Goal: Task Accomplishment & Management: Manage account settings

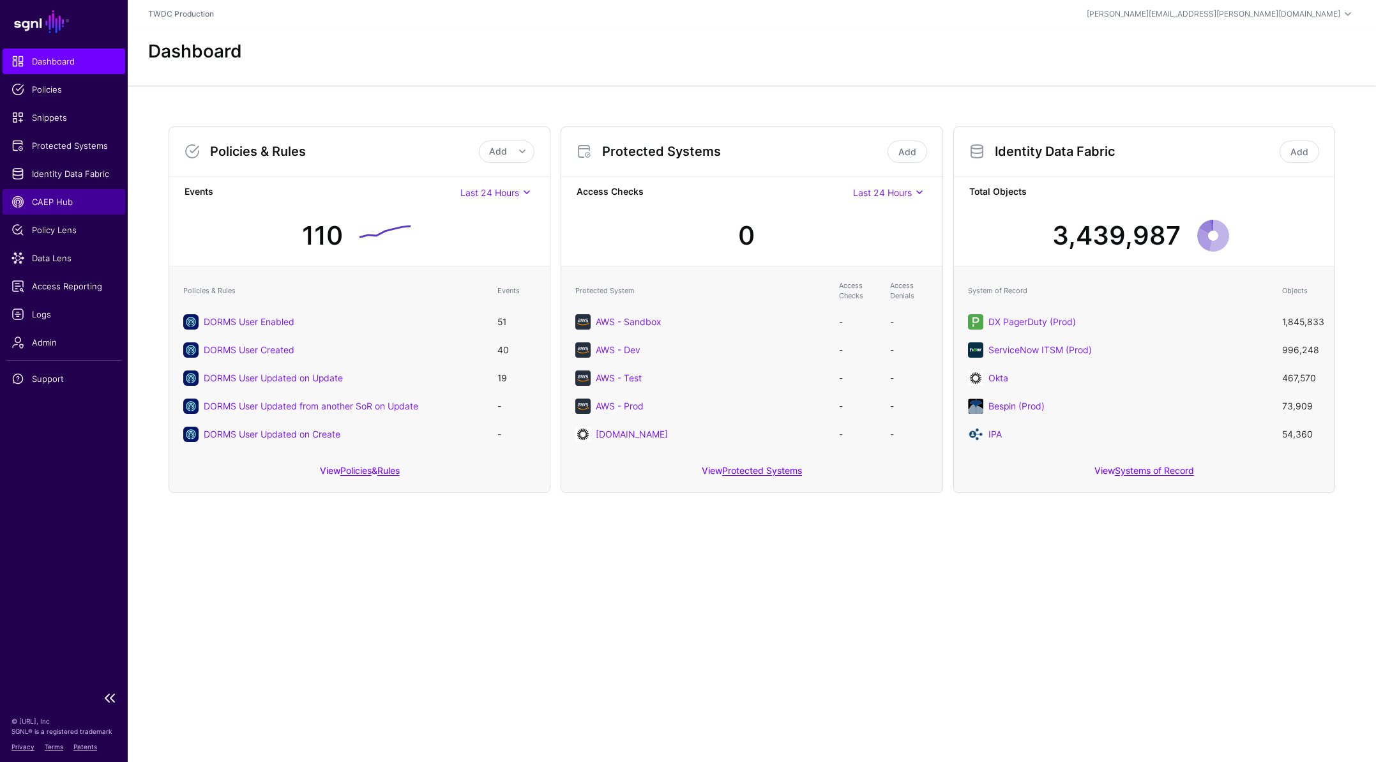
click at [62, 213] on link "CAEP Hub" at bounding box center [64, 202] width 123 height 26
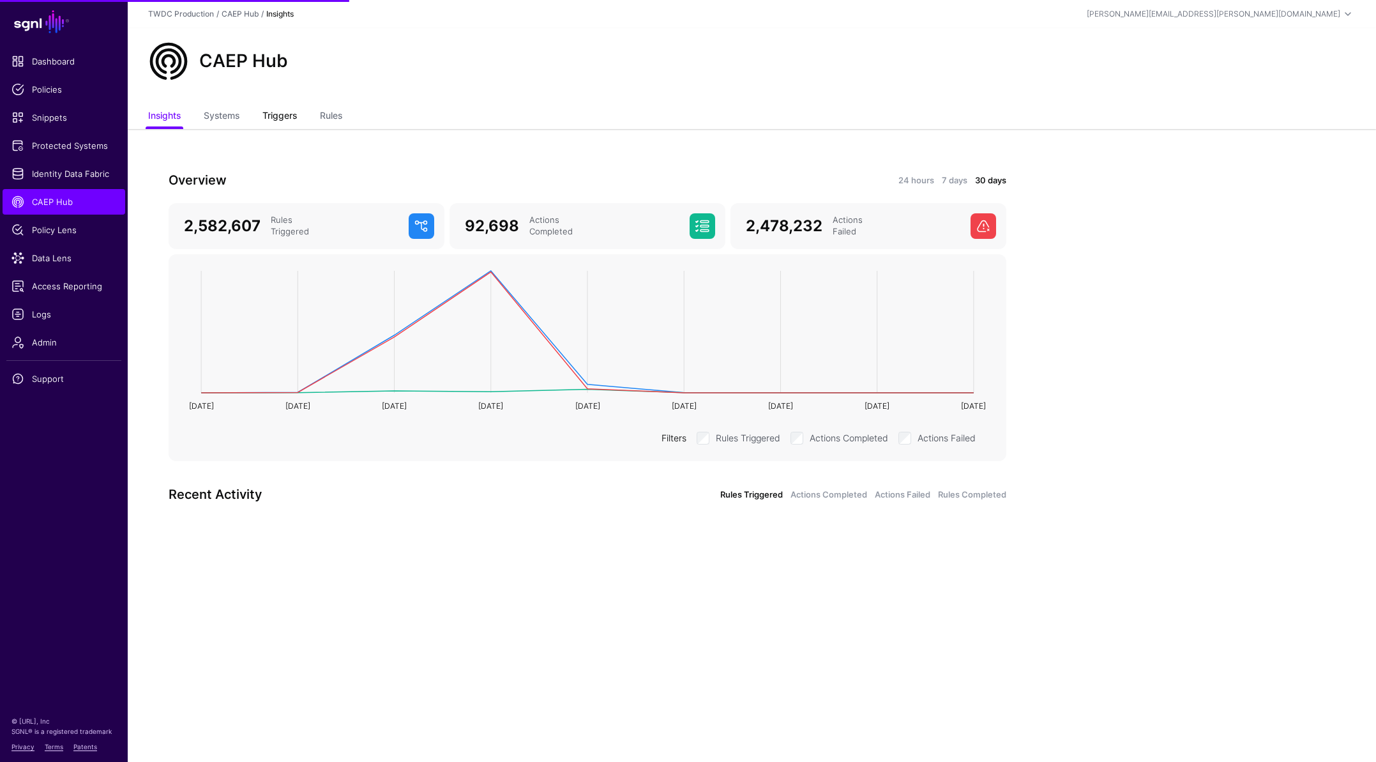
click at [297, 124] on link "Triggers" at bounding box center [280, 117] width 34 height 24
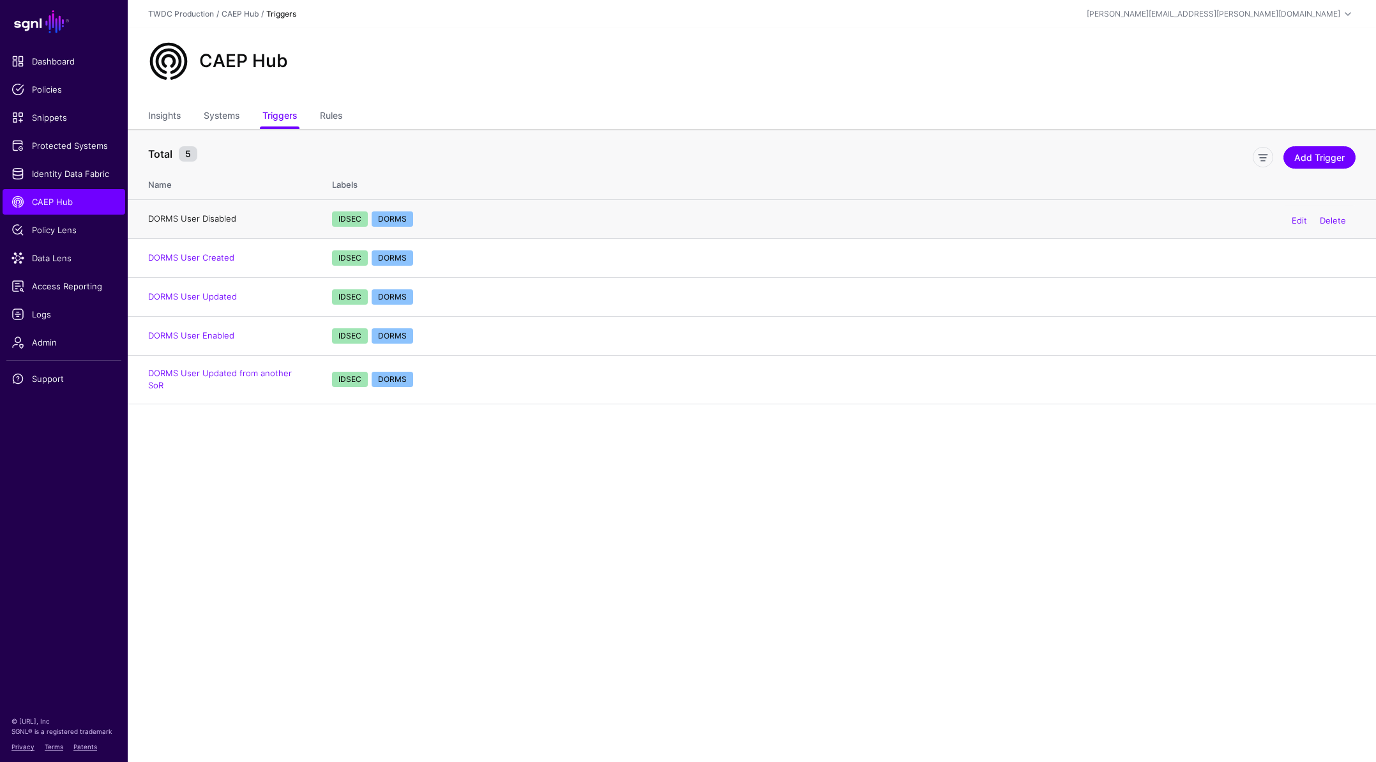
click at [217, 217] on link "DORMS User Disabled" at bounding box center [192, 218] width 88 height 10
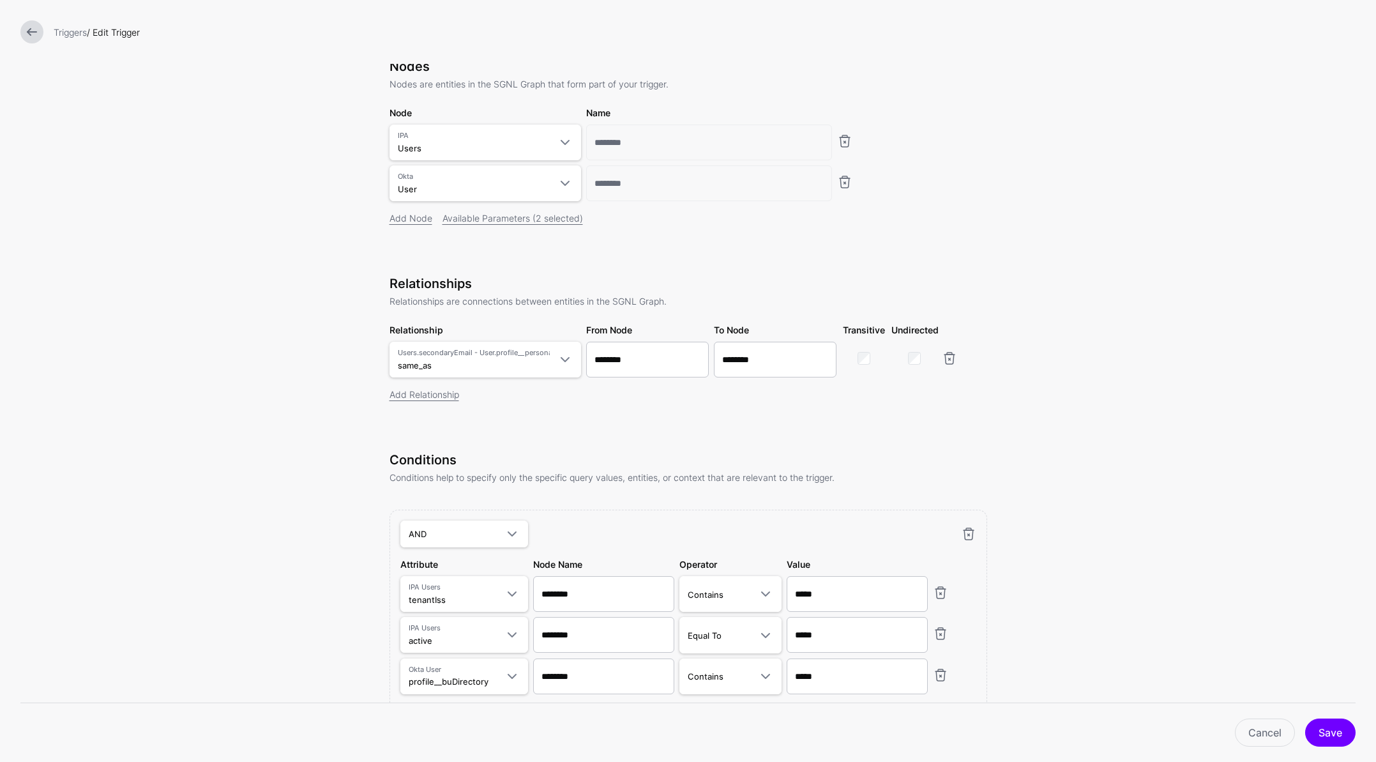
scroll to position [158, 0]
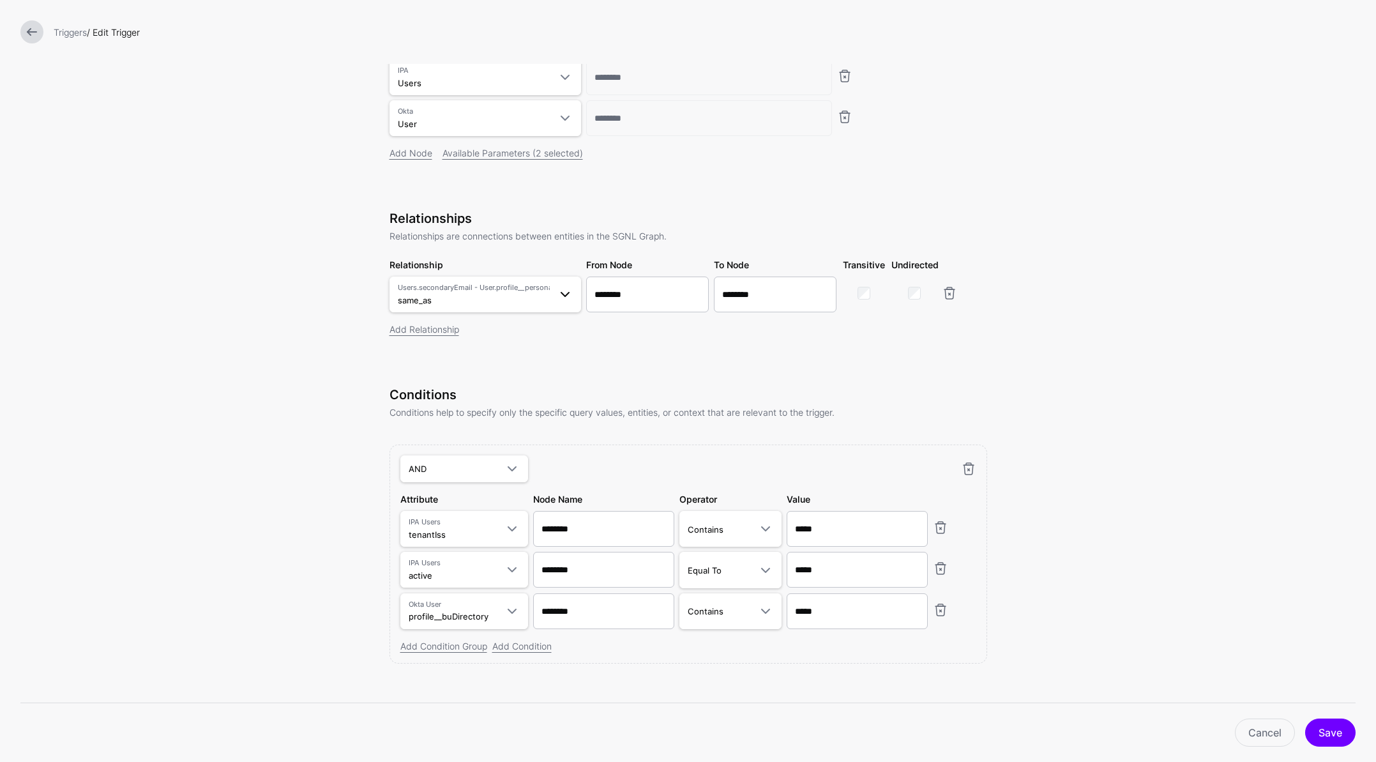
click at [550, 300] on span at bounding box center [561, 294] width 23 height 15
click at [1132, 413] on form "**********" at bounding box center [688, 308] width 1376 height 932
click at [1260, 731] on link "Cancel" at bounding box center [1265, 733] width 60 height 28
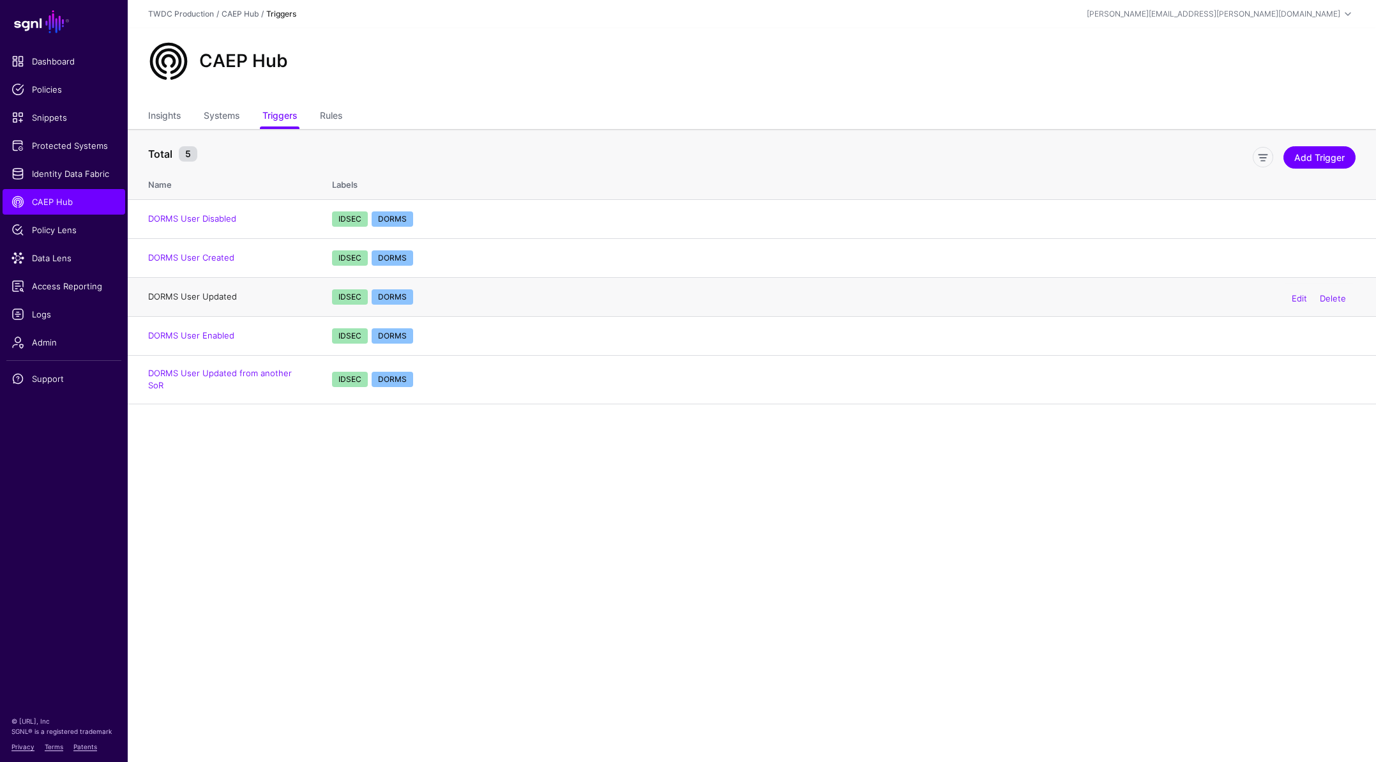
click at [220, 296] on link "DORMS User Updated" at bounding box center [192, 296] width 89 height 10
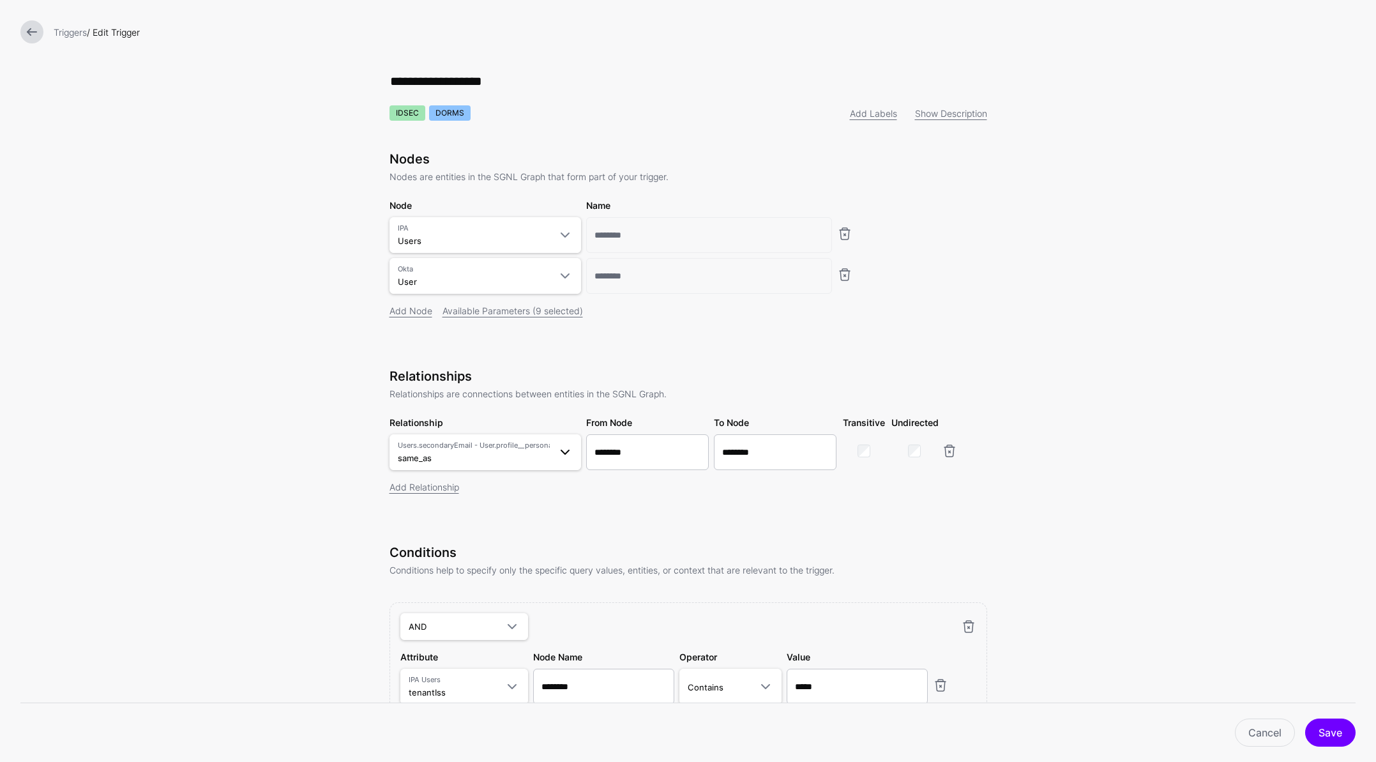
click at [559, 452] on span at bounding box center [565, 452] width 15 height 15
click at [444, 615] on span "tenant_sub_to_bu_employee_id Users.tenantId - User.profile__buEmployeeID" at bounding box center [485, 624] width 171 height 31
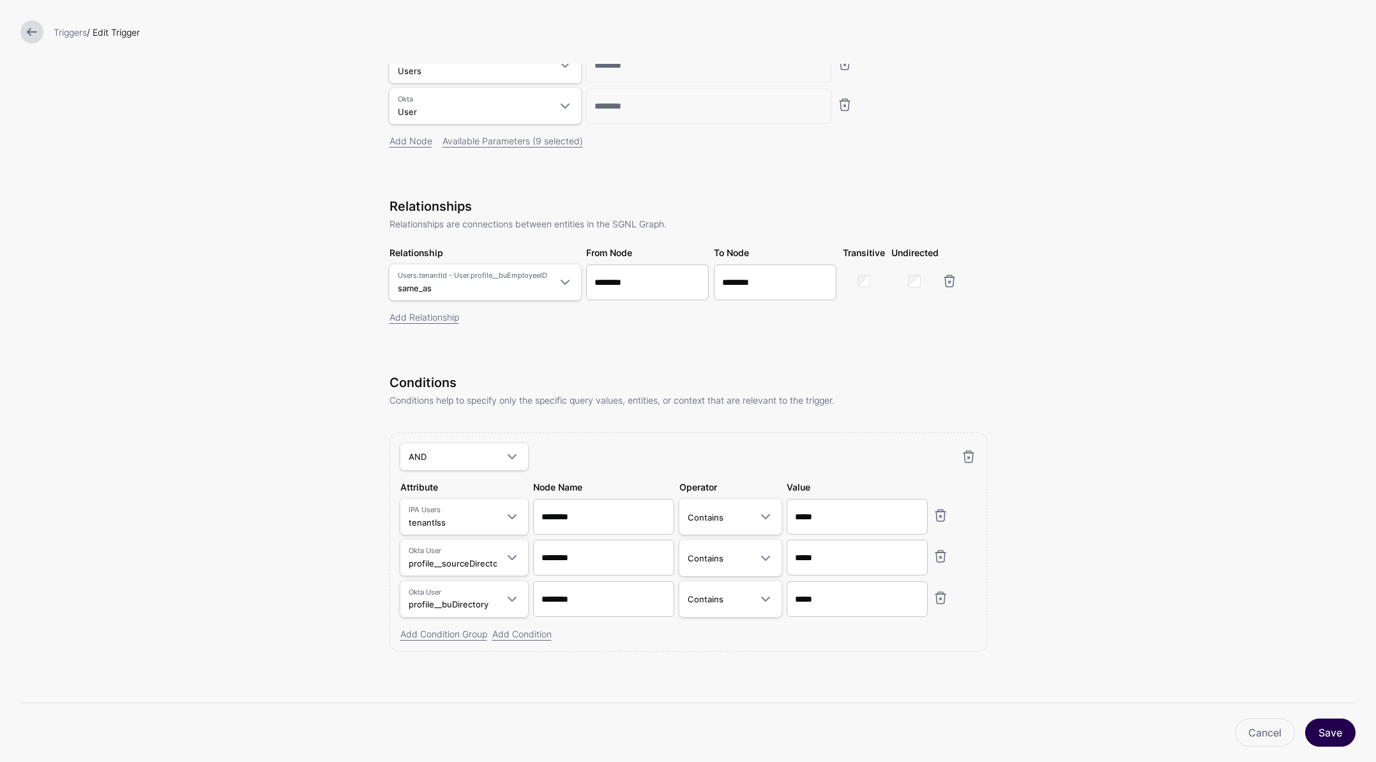
click at [1331, 729] on button "Save" at bounding box center [1330, 733] width 50 height 28
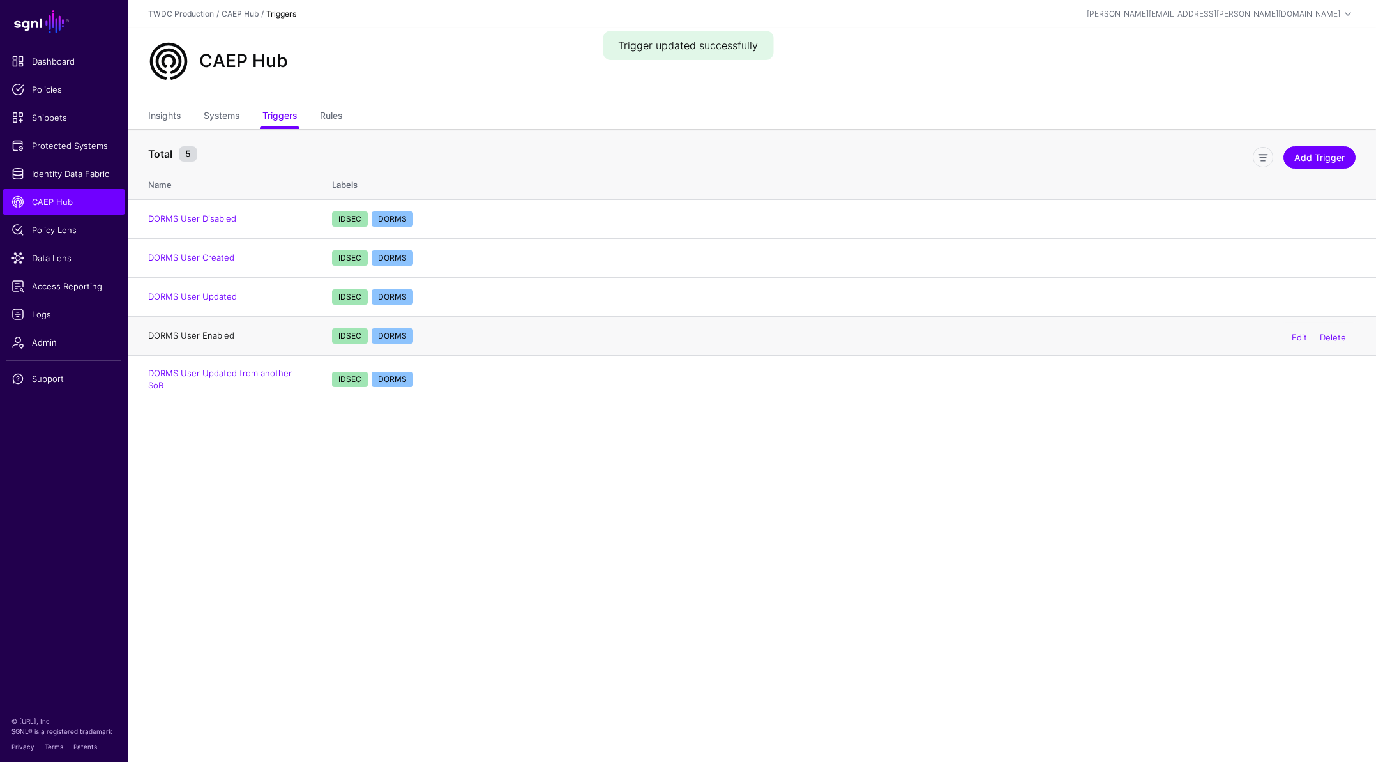
click at [213, 333] on link "DORMS User Enabled" at bounding box center [191, 335] width 86 height 10
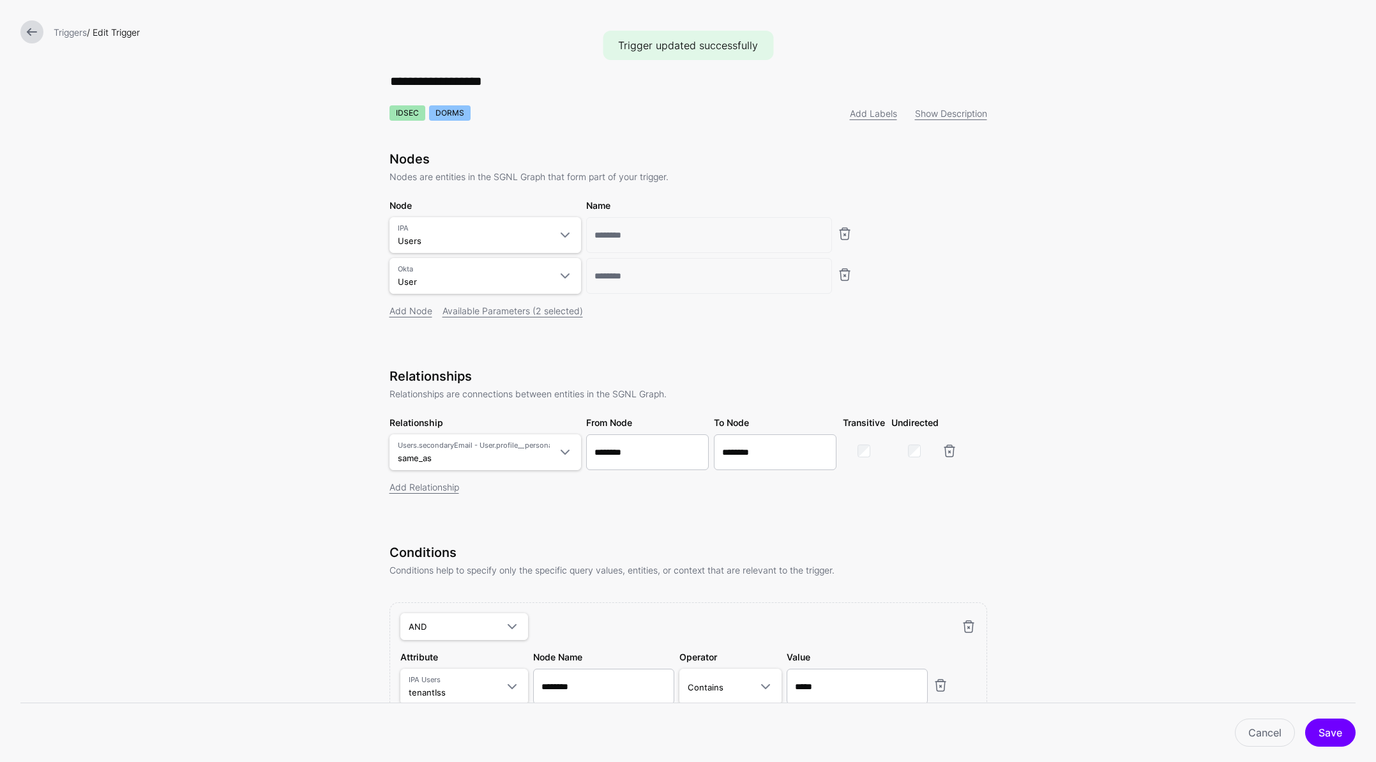
scroll to position [143, 0]
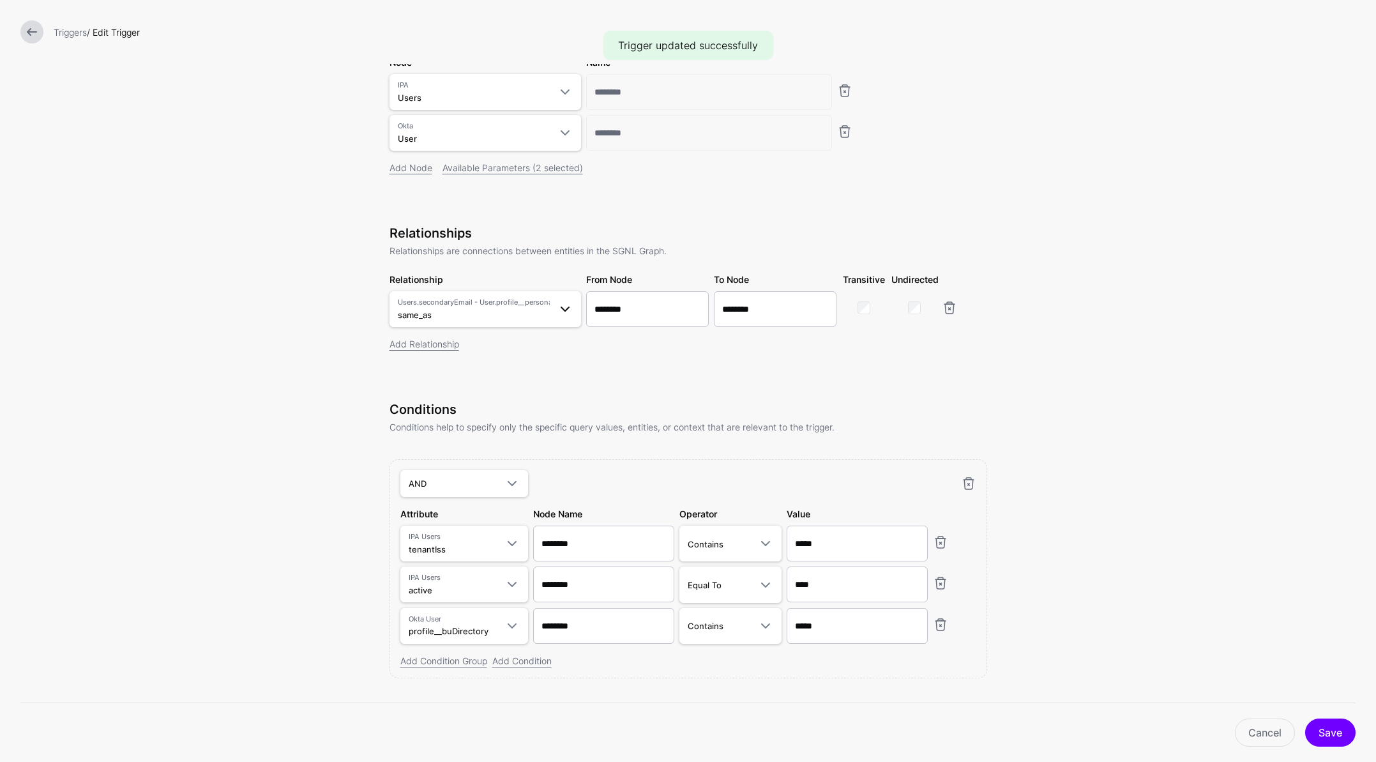
click at [558, 316] on span at bounding box center [565, 308] width 15 height 15
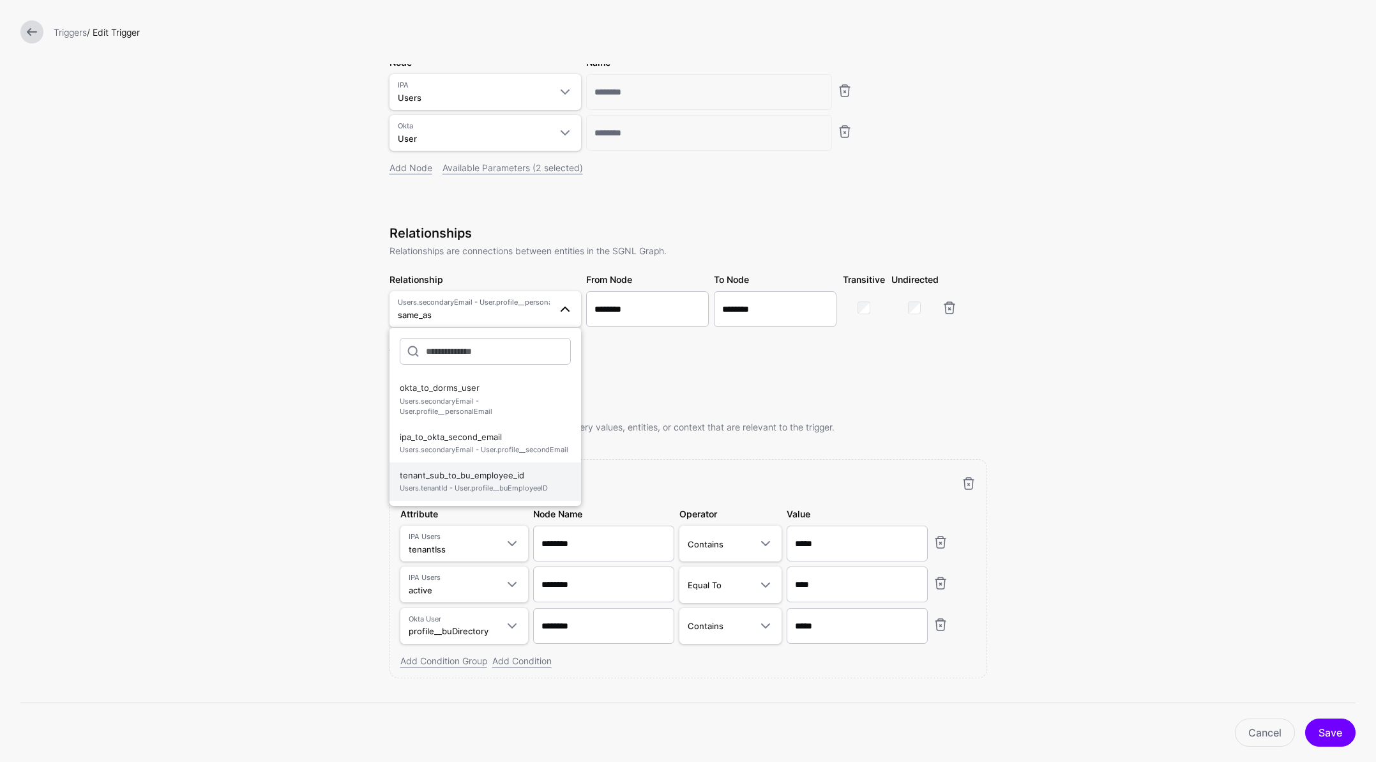
click at [478, 475] on span "tenant_sub_to_bu_employee_id Users.tenantId - User.profile__buEmployeeID" at bounding box center [485, 481] width 171 height 31
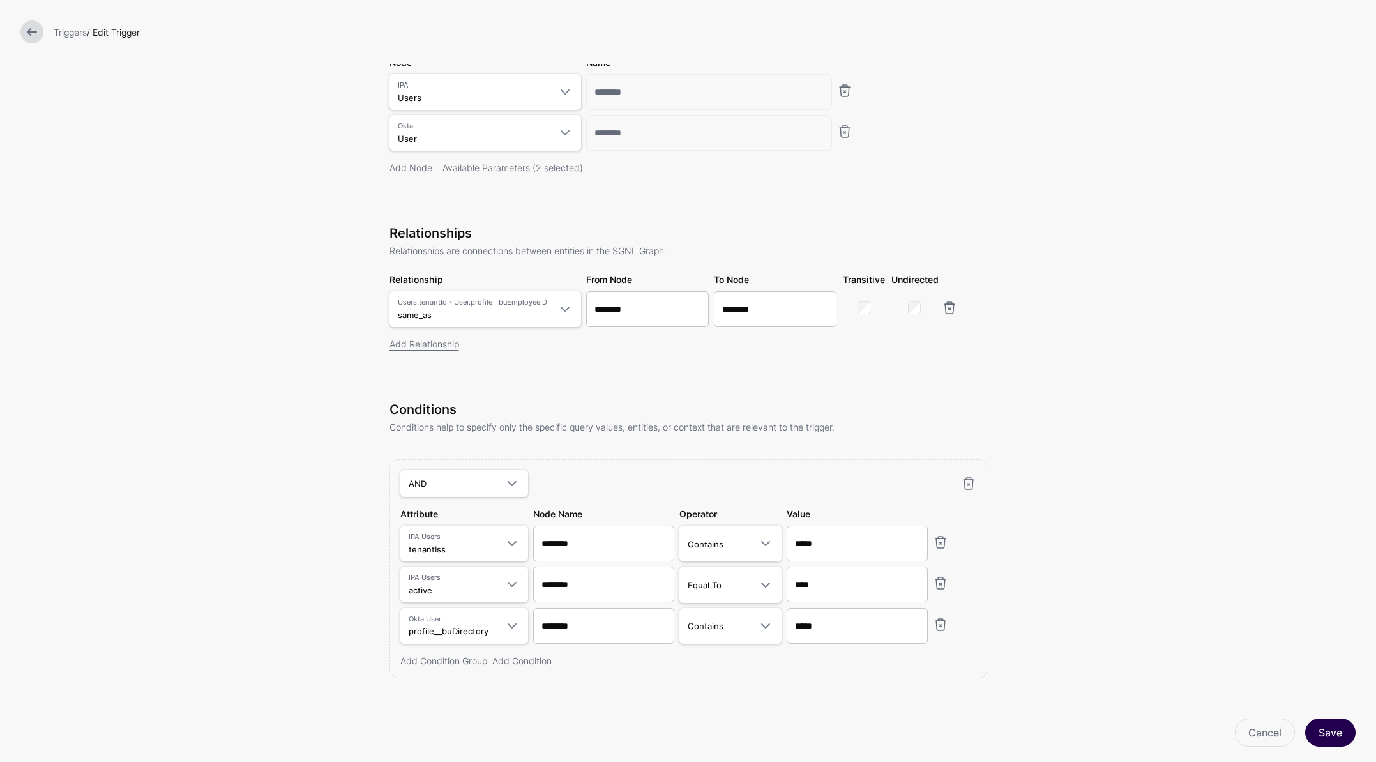
click at [1323, 731] on button "Save" at bounding box center [1330, 733] width 50 height 28
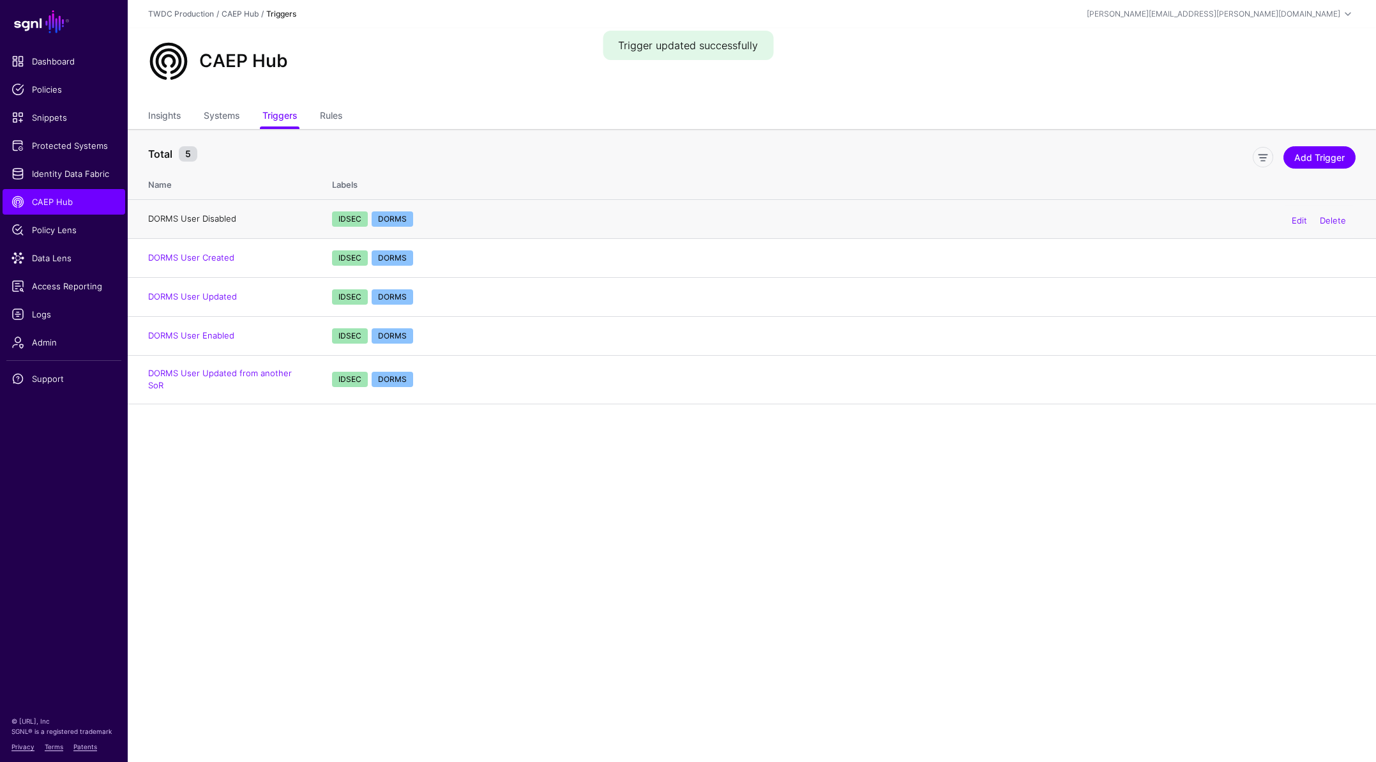
click at [204, 223] on link "DORMS User Disabled" at bounding box center [192, 218] width 88 height 10
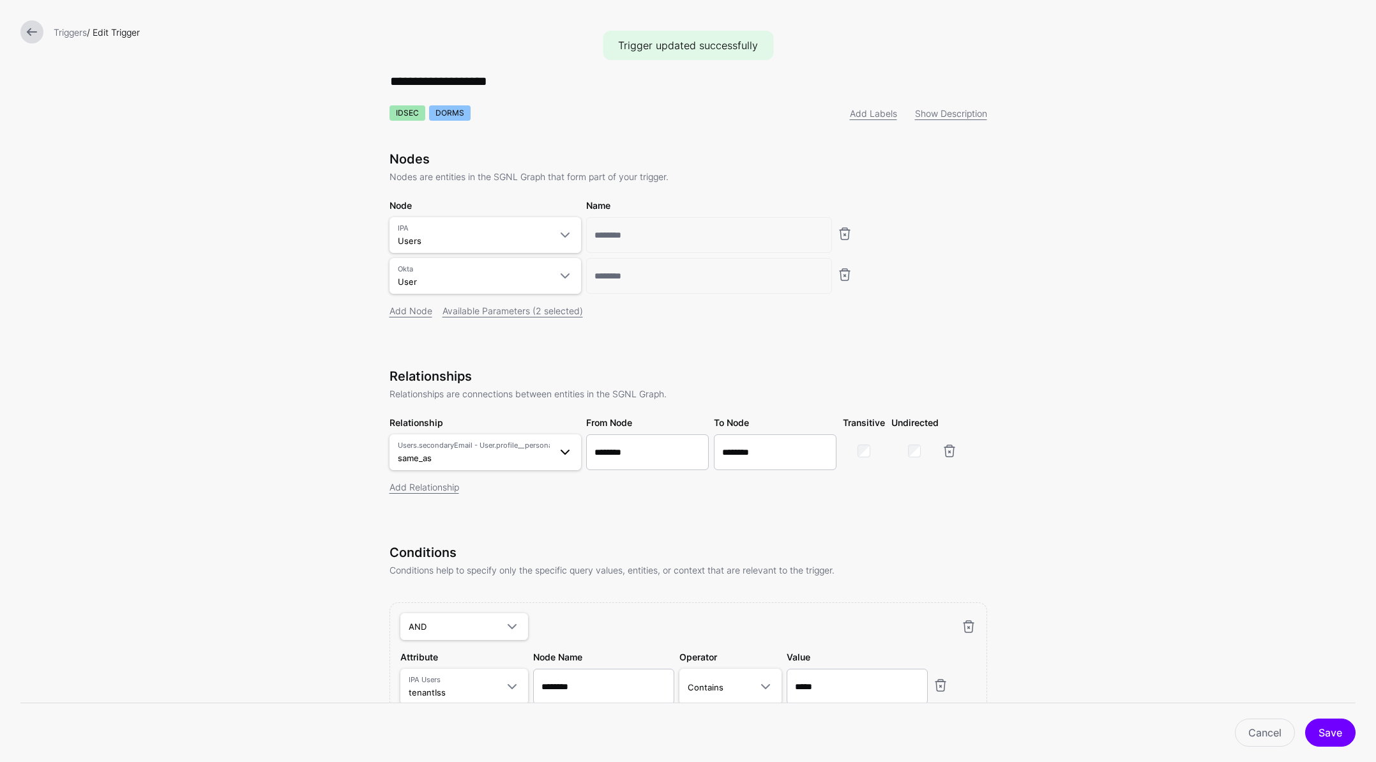
click at [550, 453] on span at bounding box center [561, 452] width 23 height 15
click at [499, 619] on span "tenant_sub_to_bu_employee_id Users.tenantId - User.profile__buEmployeeID" at bounding box center [485, 624] width 171 height 31
click at [1325, 732] on button "Save" at bounding box center [1330, 733] width 50 height 28
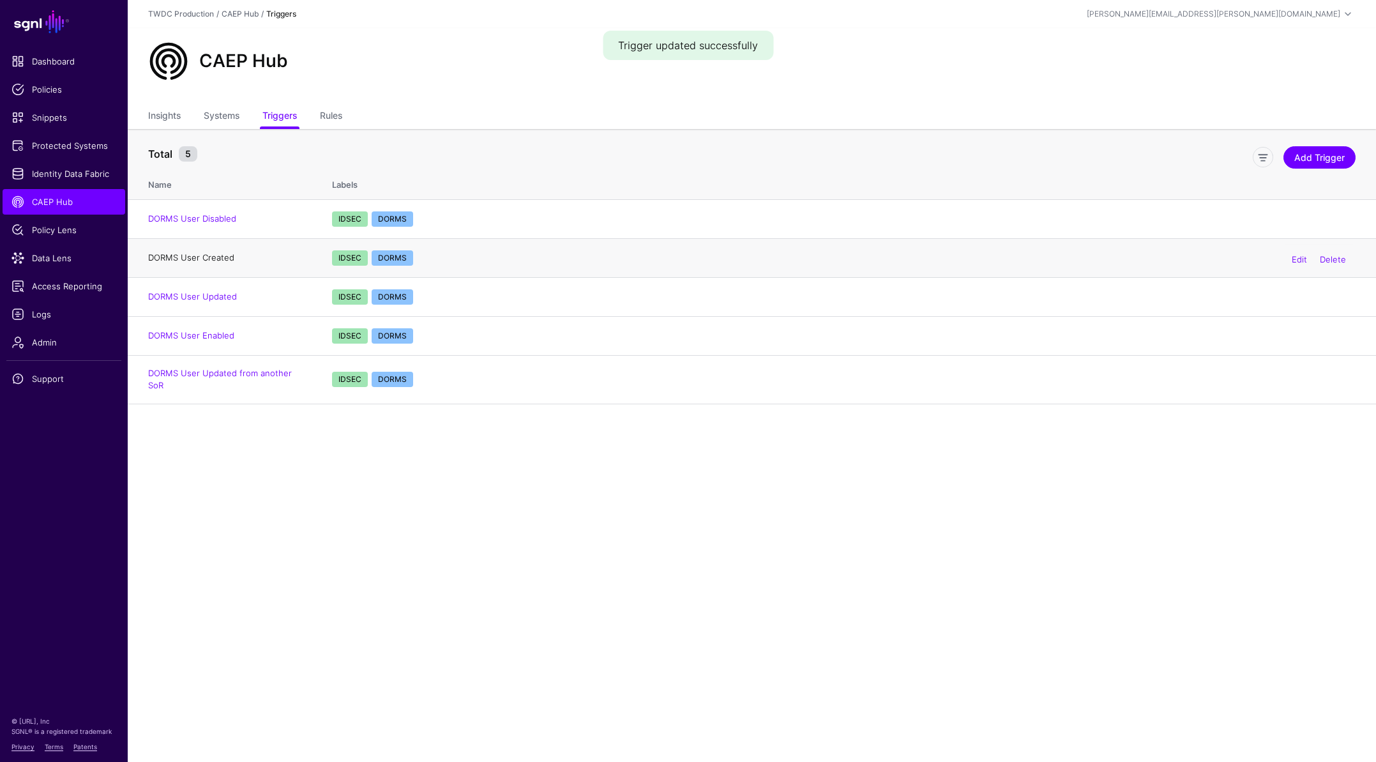
click at [204, 254] on link "DORMS User Created" at bounding box center [191, 257] width 86 height 10
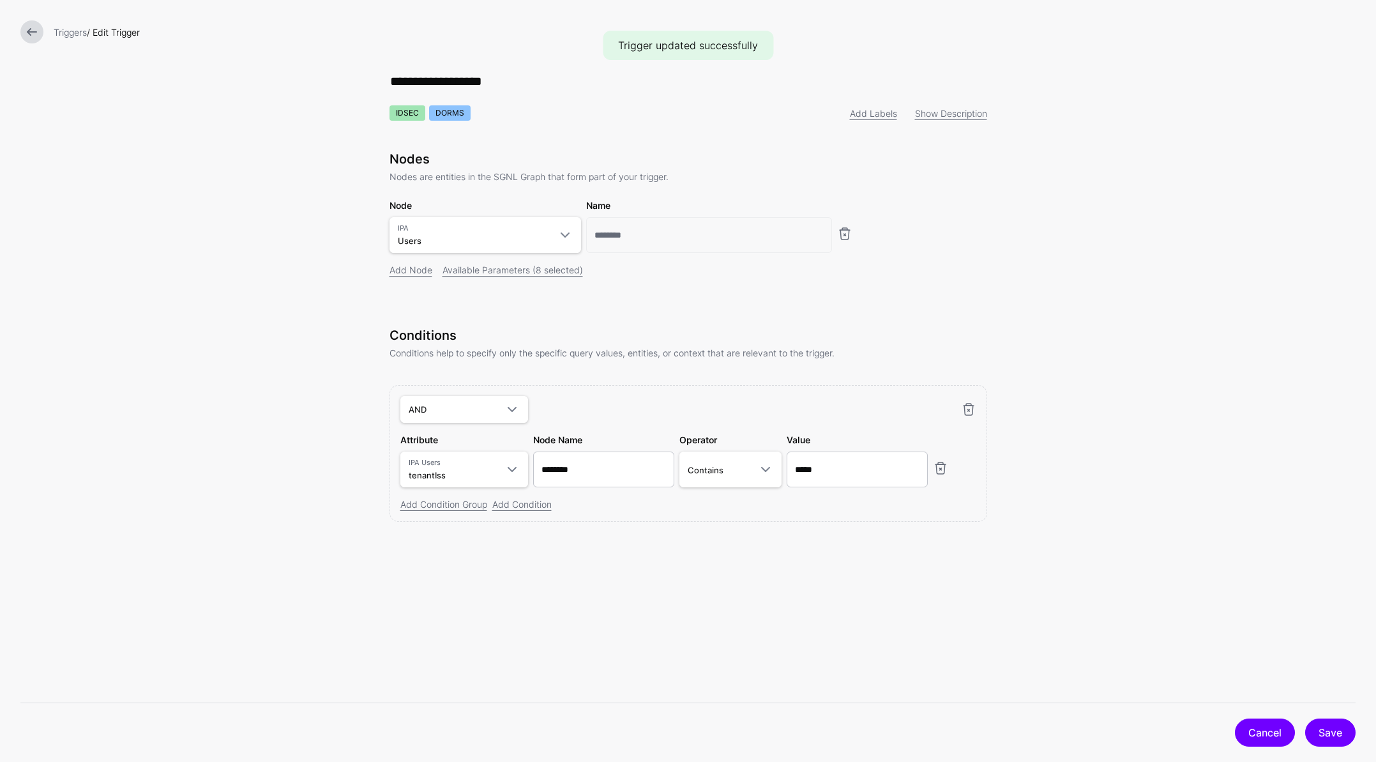
click at [1284, 742] on link "Cancel" at bounding box center [1265, 733] width 60 height 28
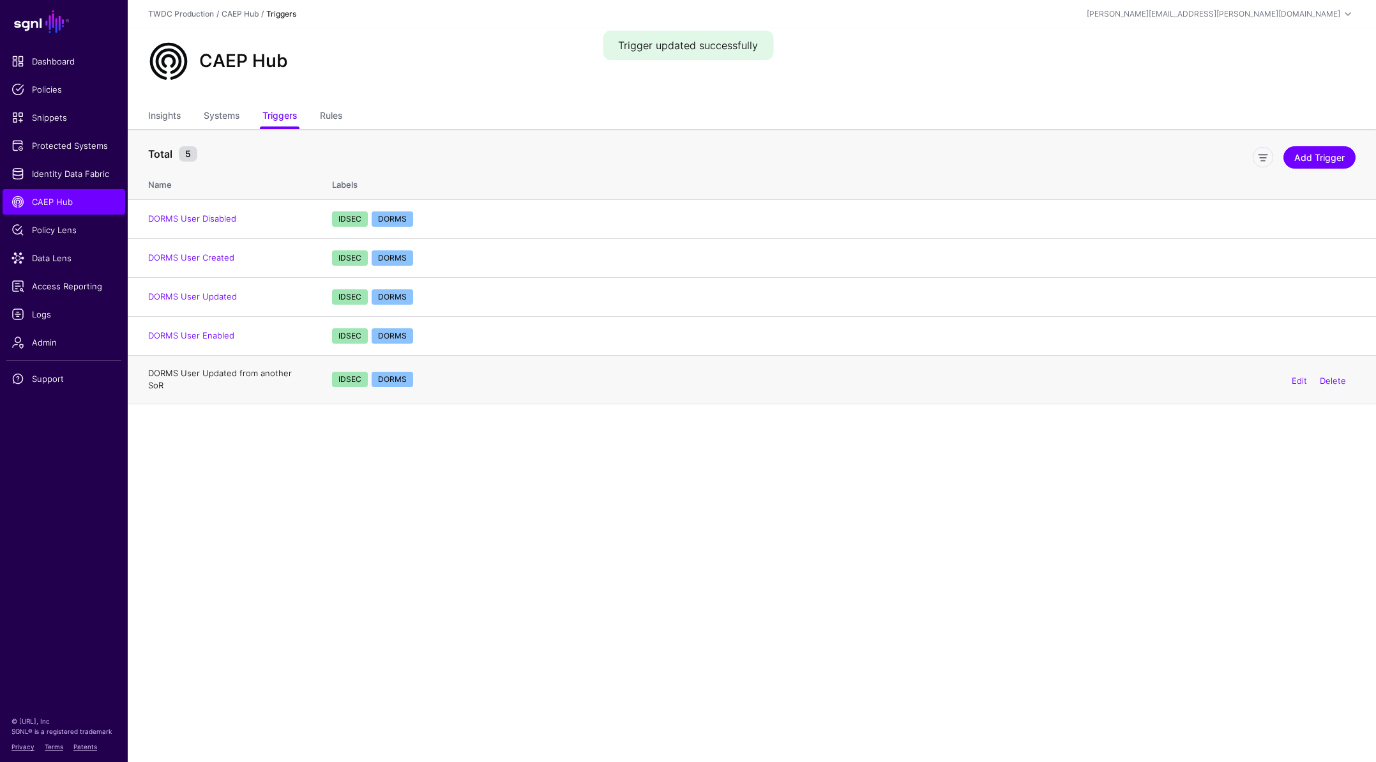
click at [243, 376] on link "DORMS User Updated from another SoR" at bounding box center [220, 379] width 144 height 23
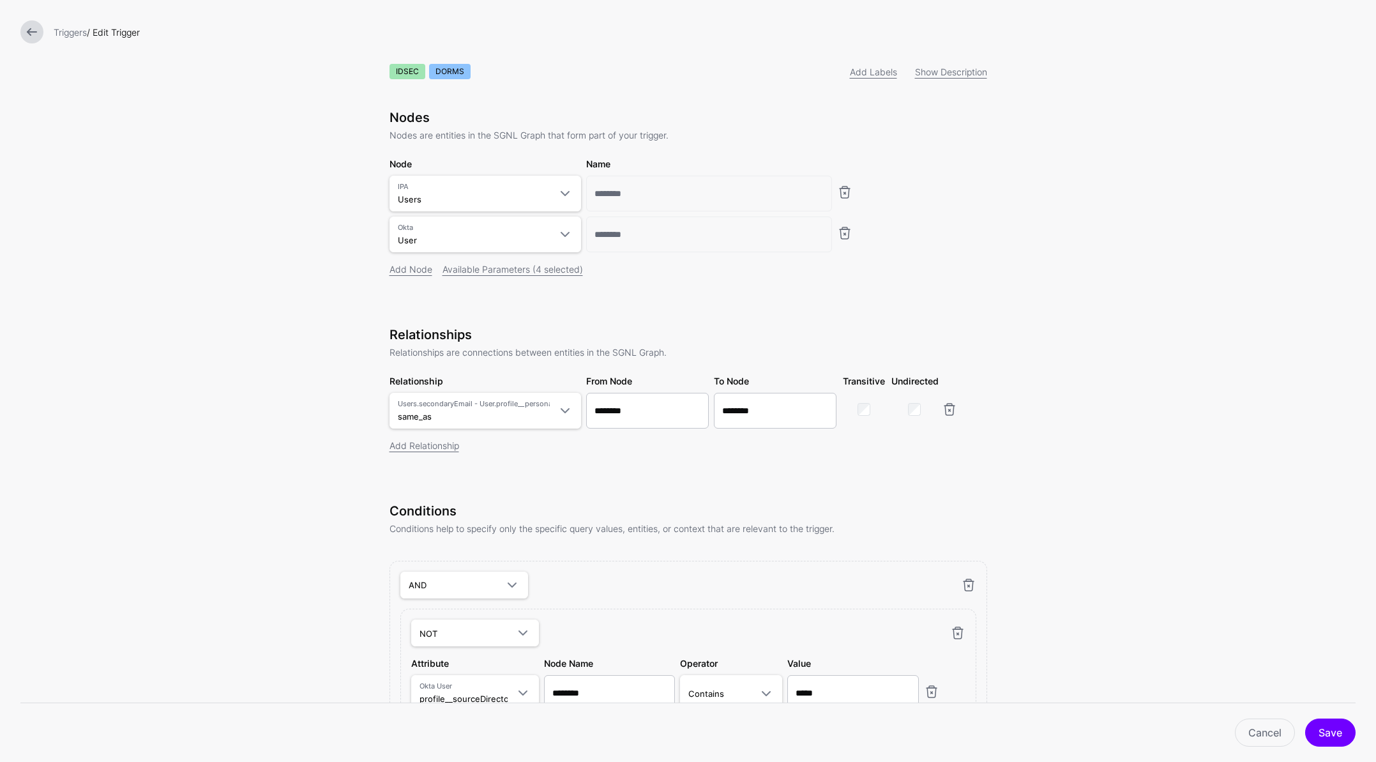
scroll to position [75, 0]
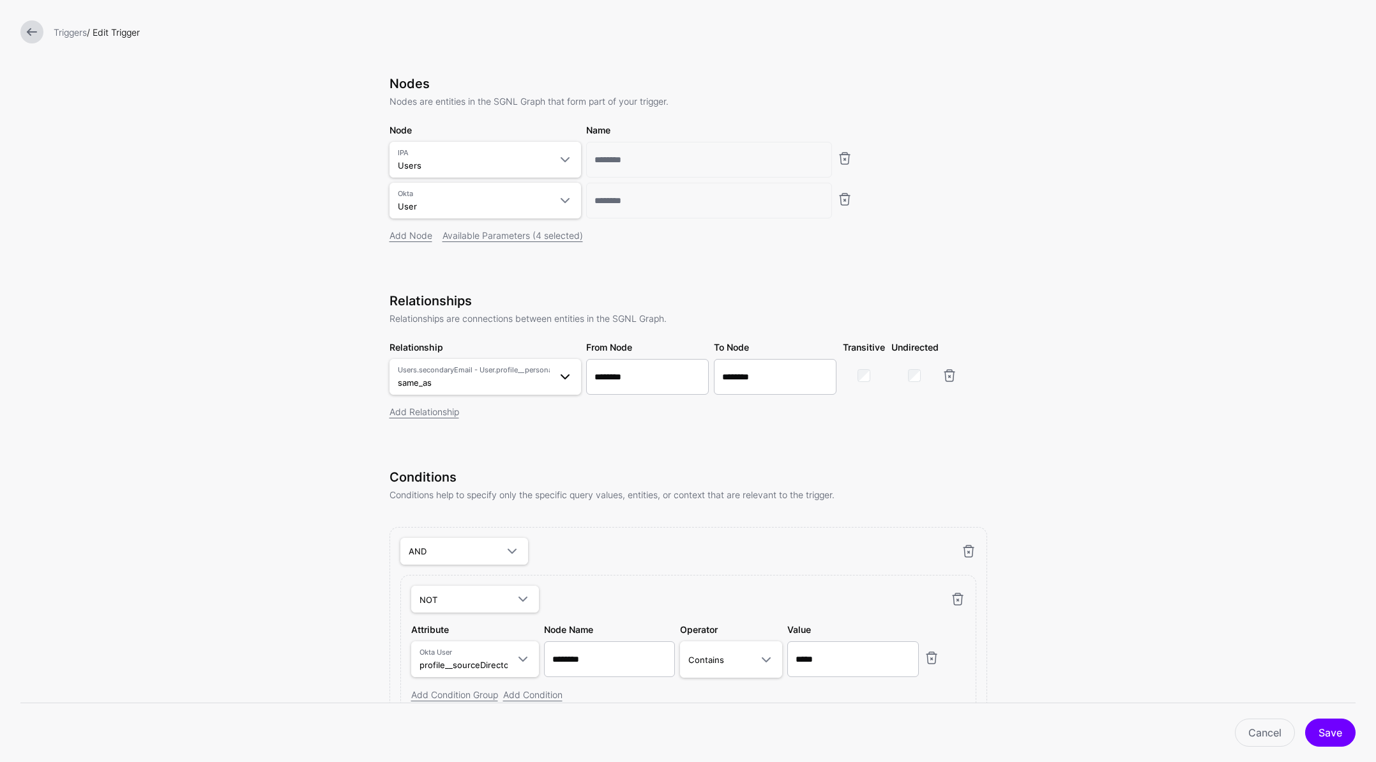
click at [531, 384] on span "Users.secondaryEmail - User.profile__personalEmail same_as" at bounding box center [474, 377] width 152 height 24
click at [457, 475] on span "Users.secondaryEmail - User.profile__personalEmail" at bounding box center [485, 474] width 171 height 21
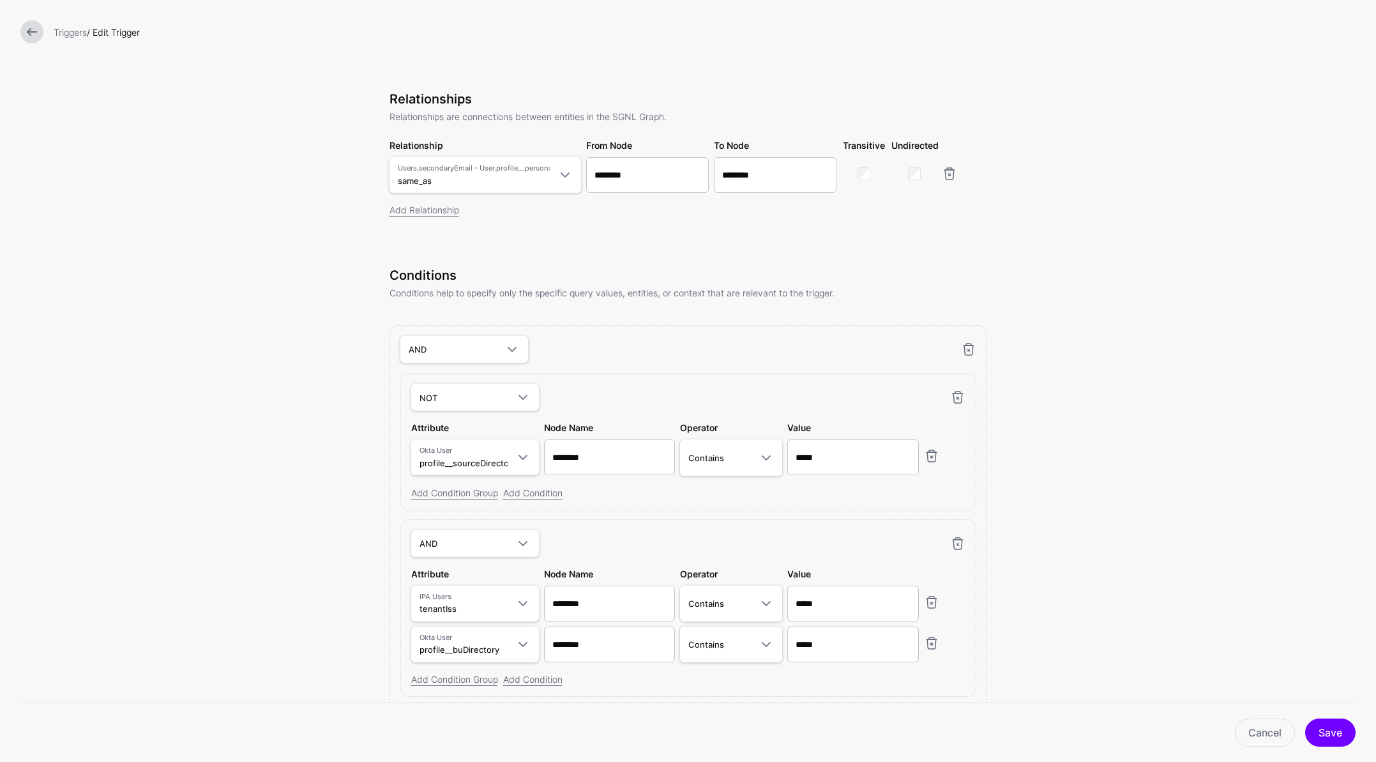
scroll to position [269, 0]
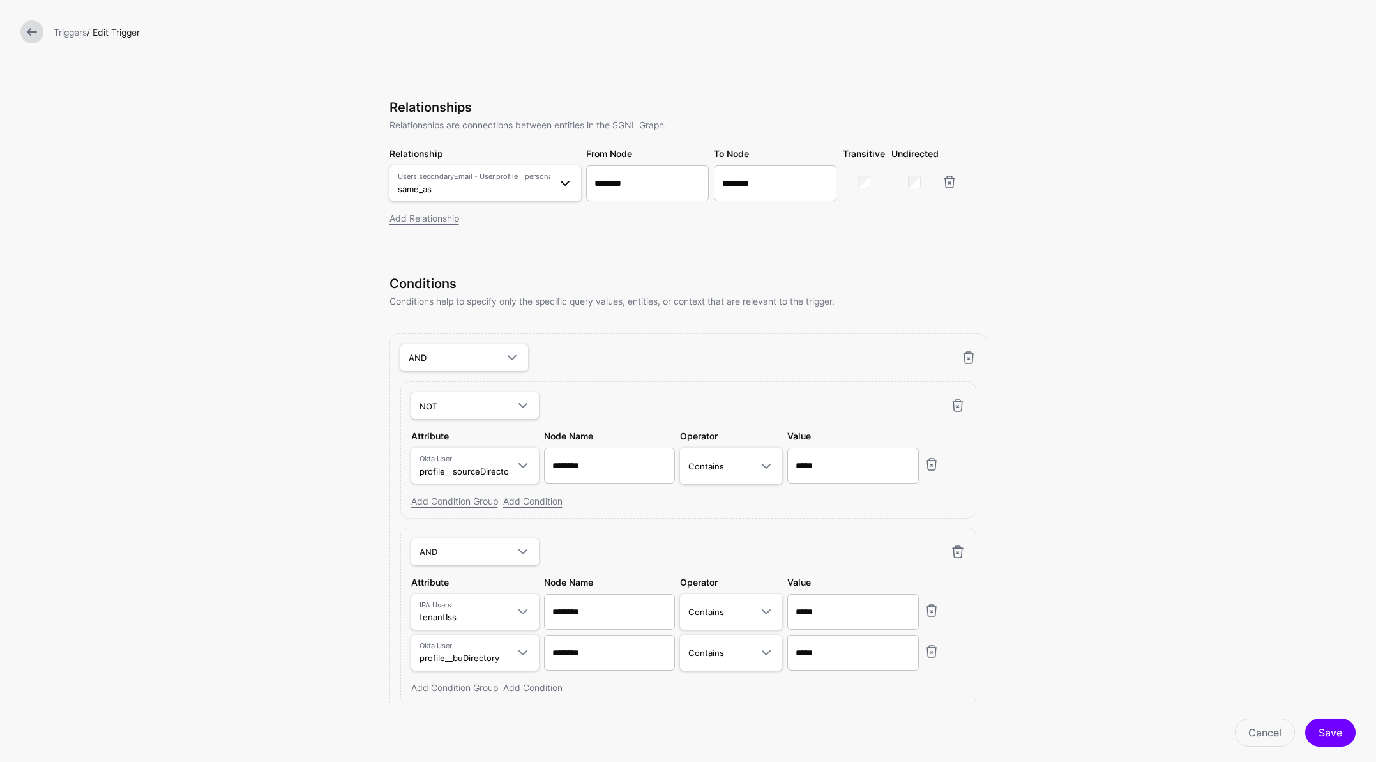
click at [558, 189] on span at bounding box center [565, 183] width 15 height 15
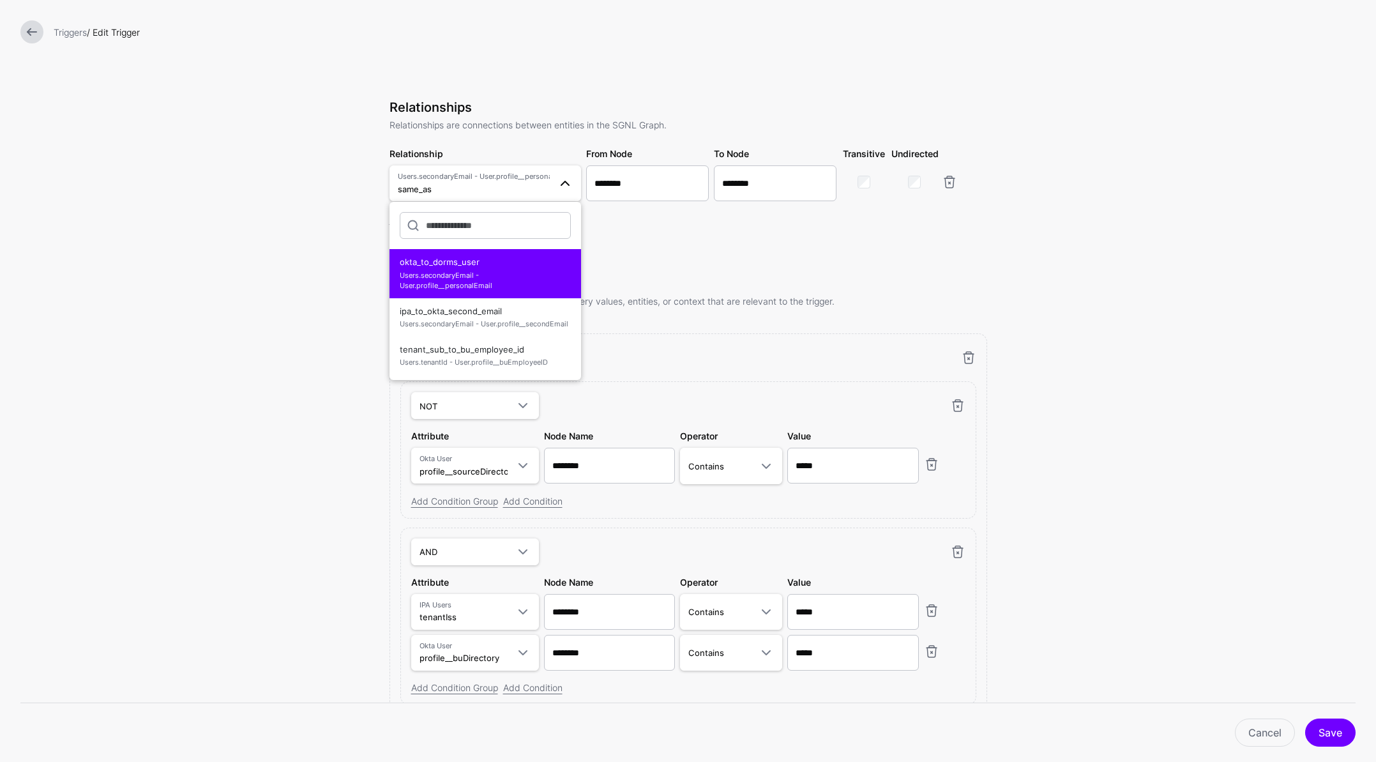
click at [319, 369] on form "**********" at bounding box center [688, 290] width 1376 height 1119
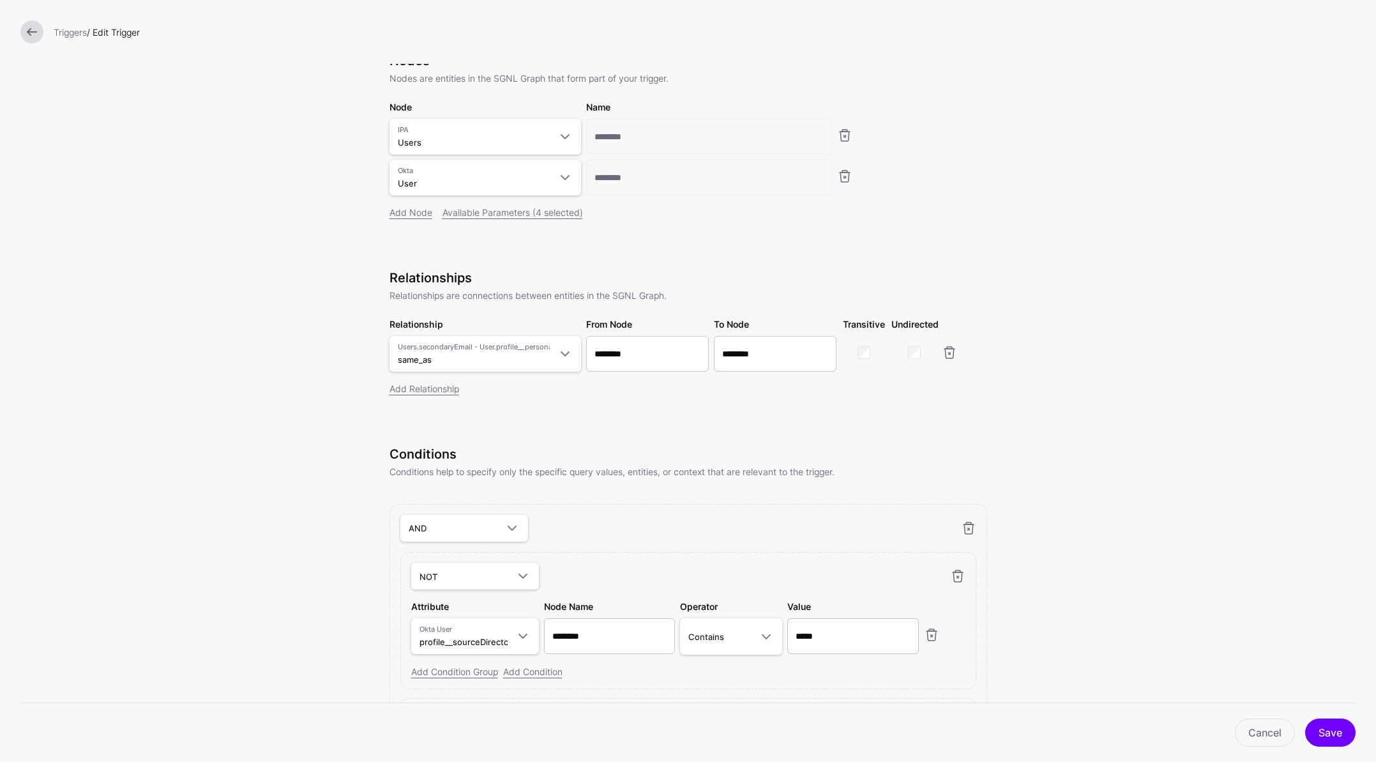
scroll to position [178, 0]
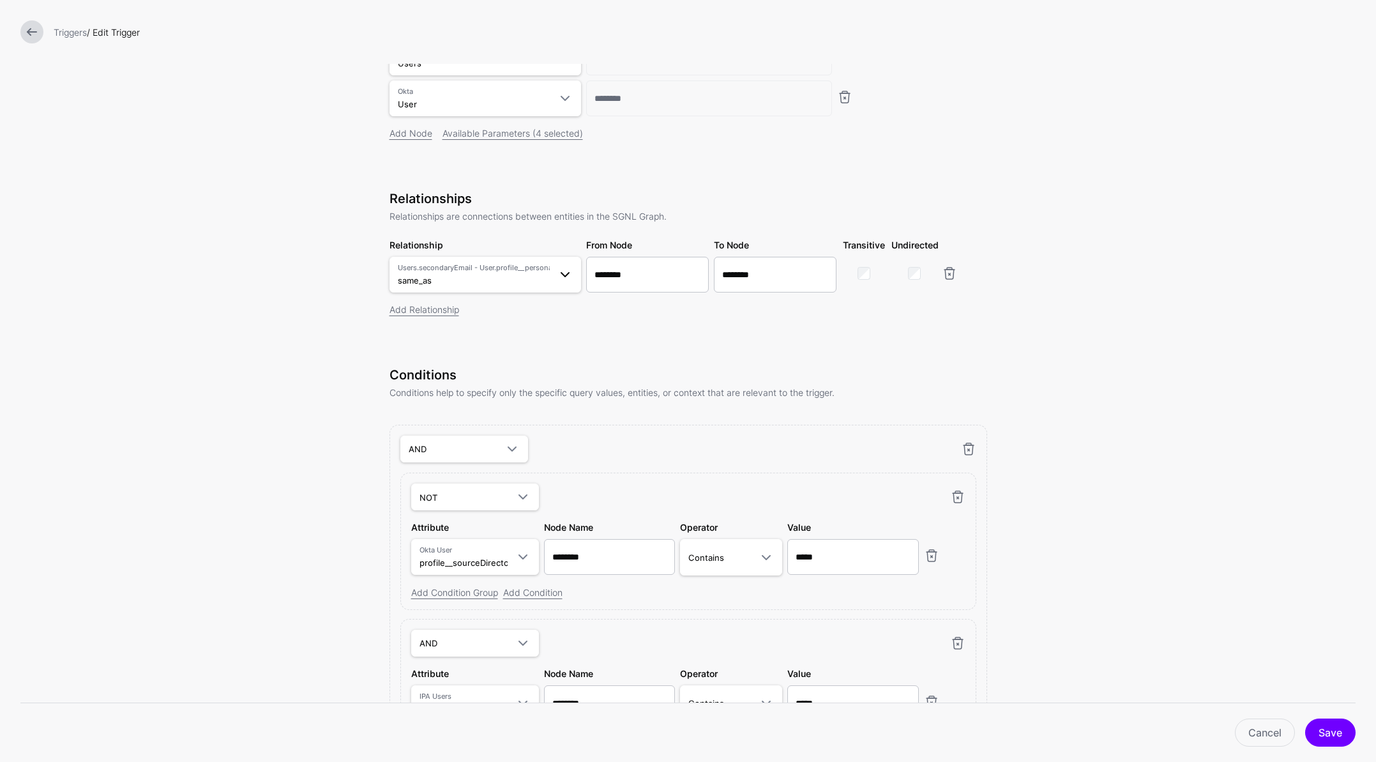
click at [529, 285] on span "Users.secondaryEmail - User.profile__personalEmail same_as" at bounding box center [474, 275] width 152 height 24
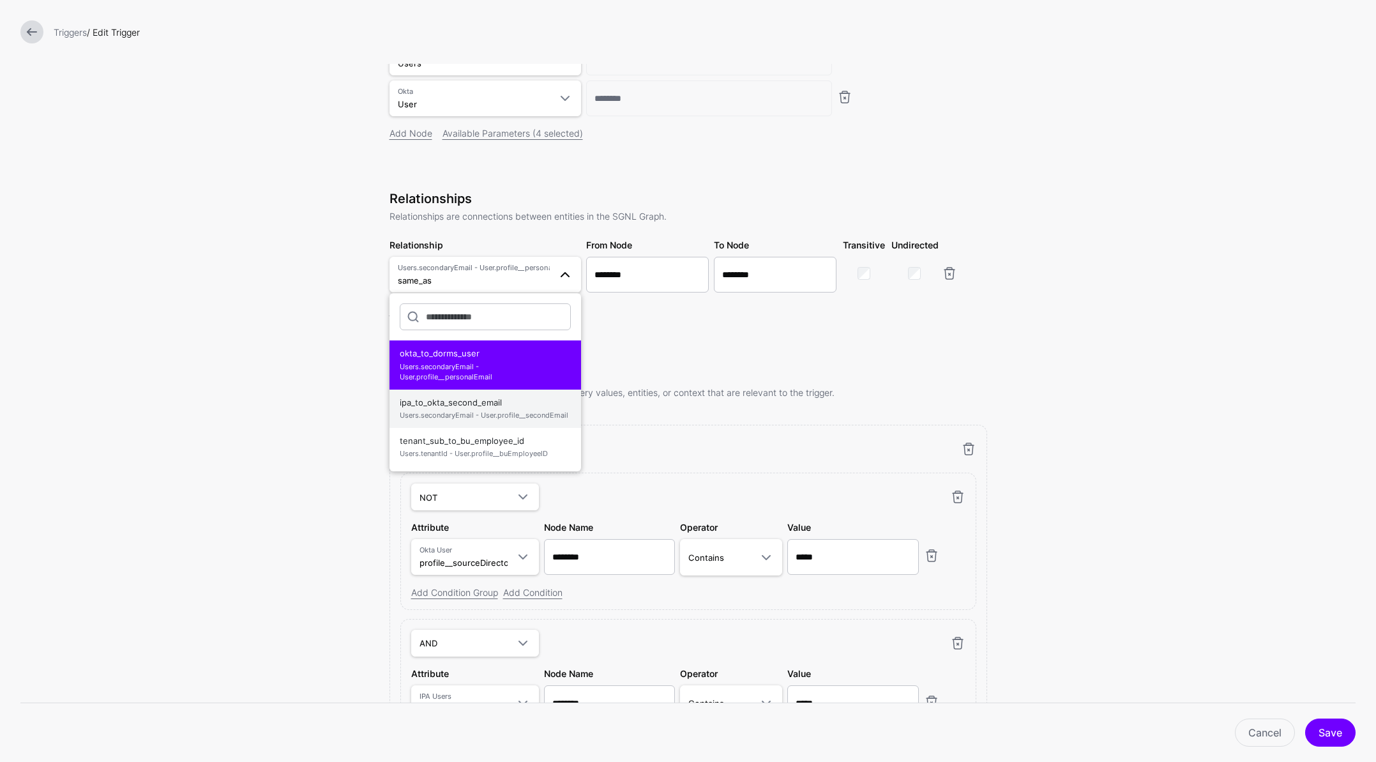
click at [436, 412] on span "Users.secondaryEmail - User.profile__secondEmail" at bounding box center [485, 415] width 171 height 11
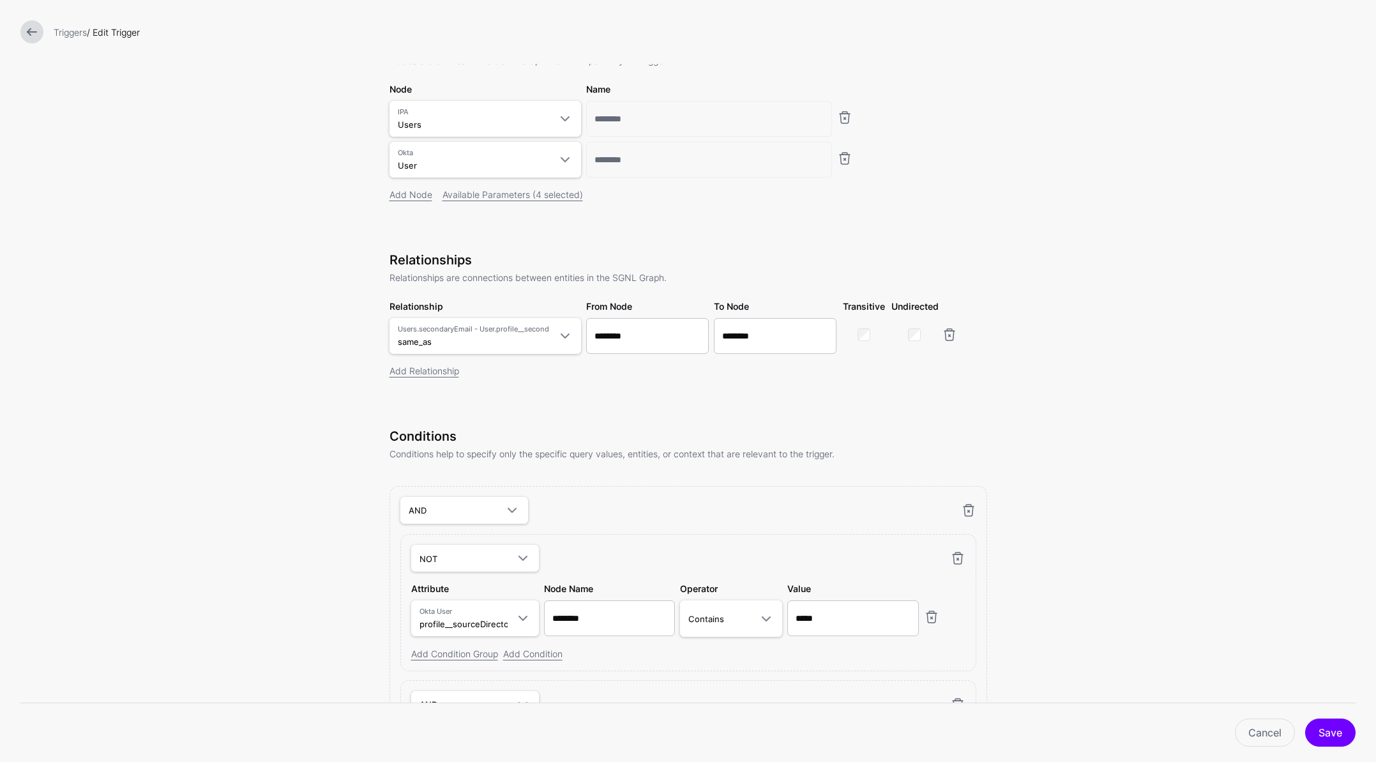
scroll to position [358, 0]
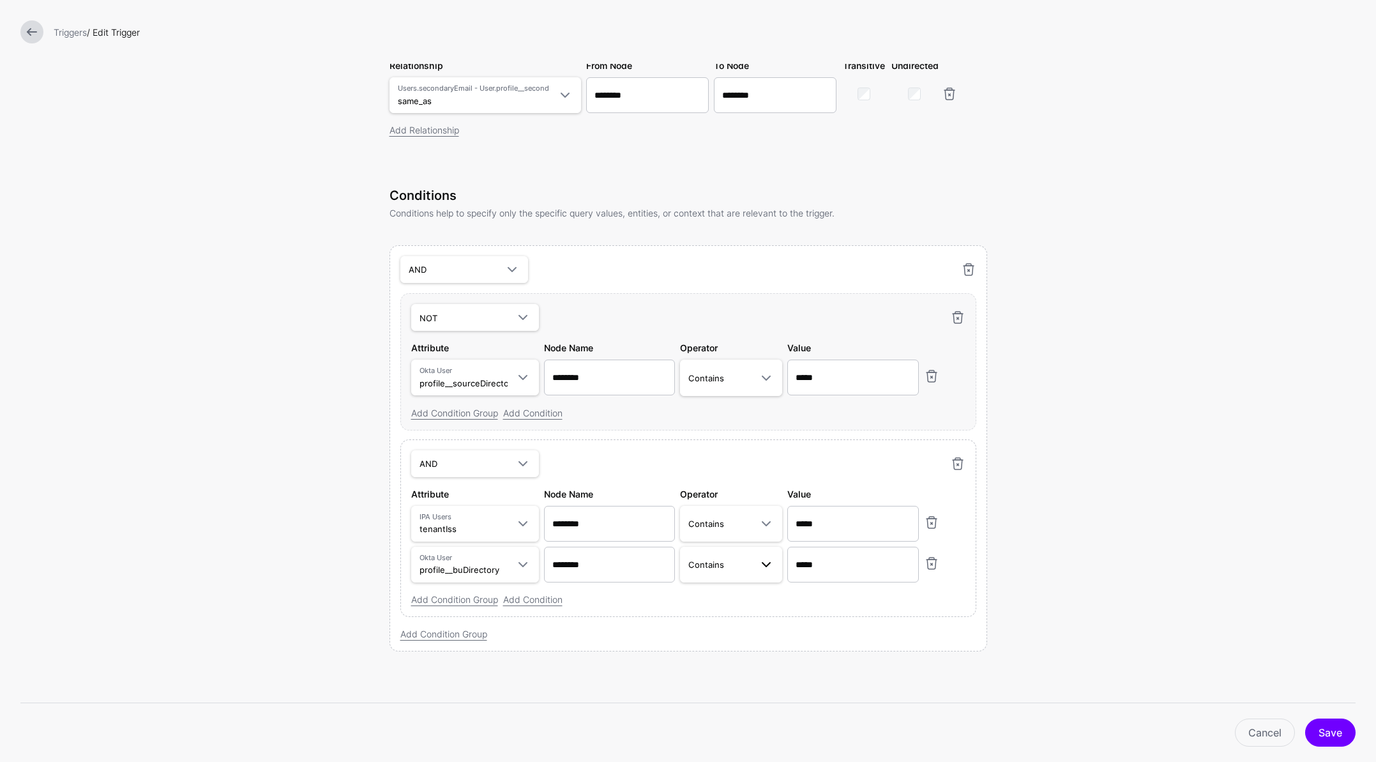
click at [699, 567] on span "Contains" at bounding box center [707, 564] width 36 height 10
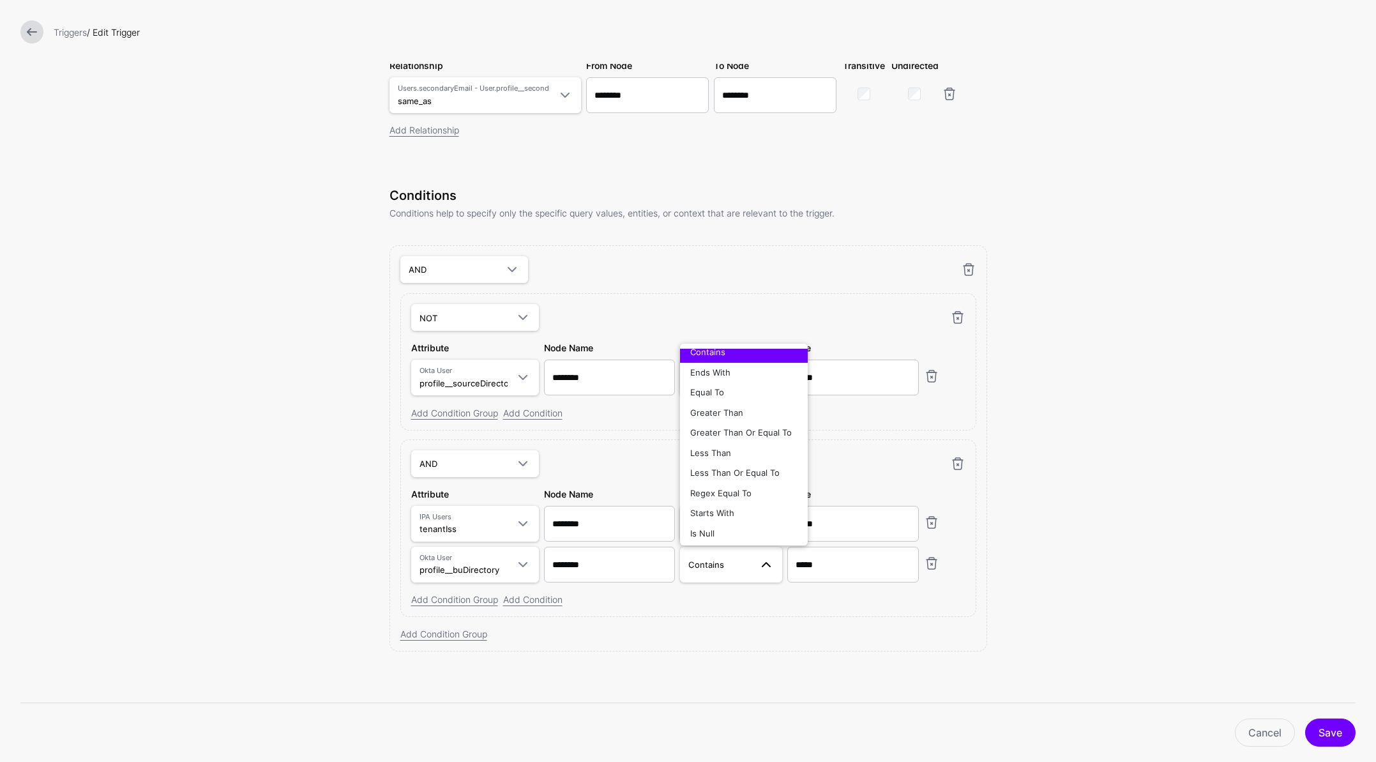
click at [1060, 562] on form "**********" at bounding box center [688, 202] width 1376 height 1119
click at [558, 100] on span at bounding box center [565, 95] width 15 height 15
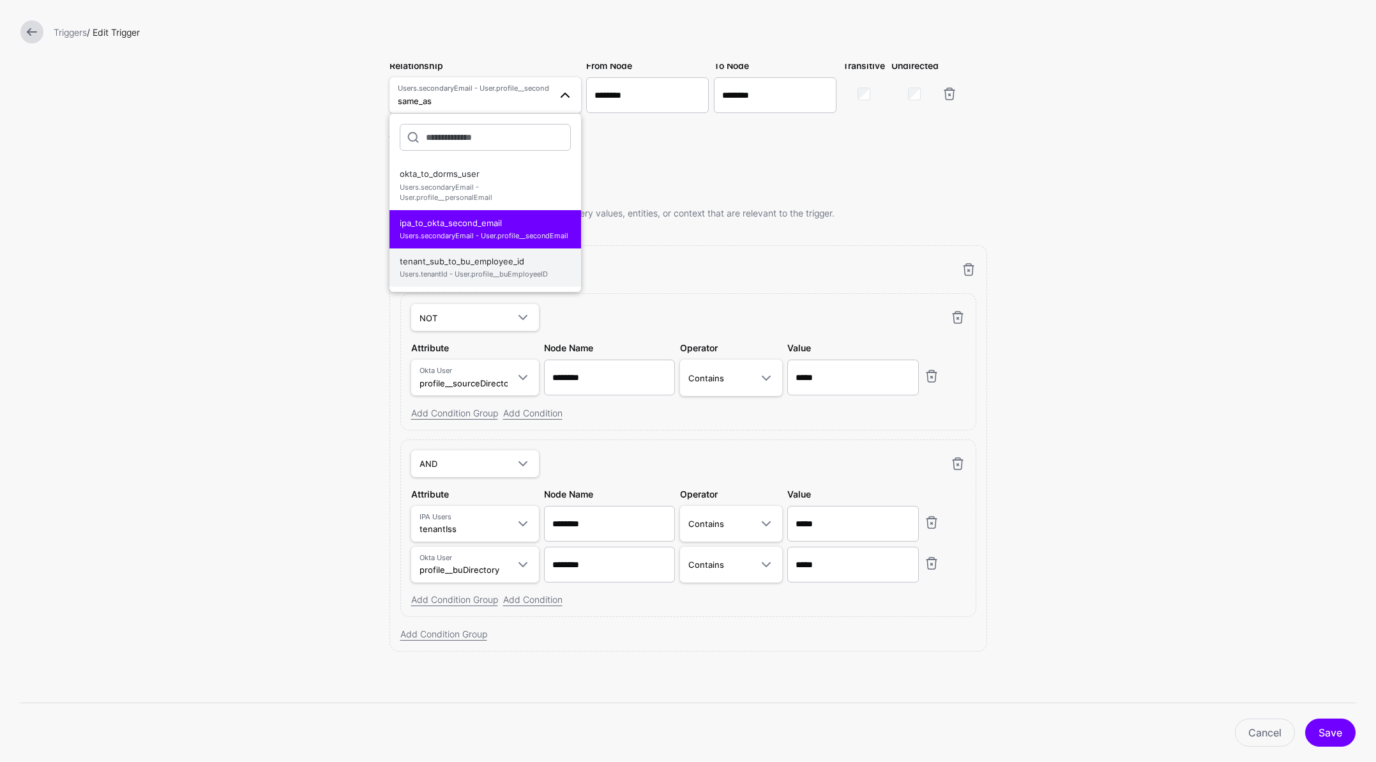
click at [478, 261] on span "tenant_sub_to_bu_employee_id Users.tenantId - User.profile__buEmployeeID" at bounding box center [485, 267] width 171 height 31
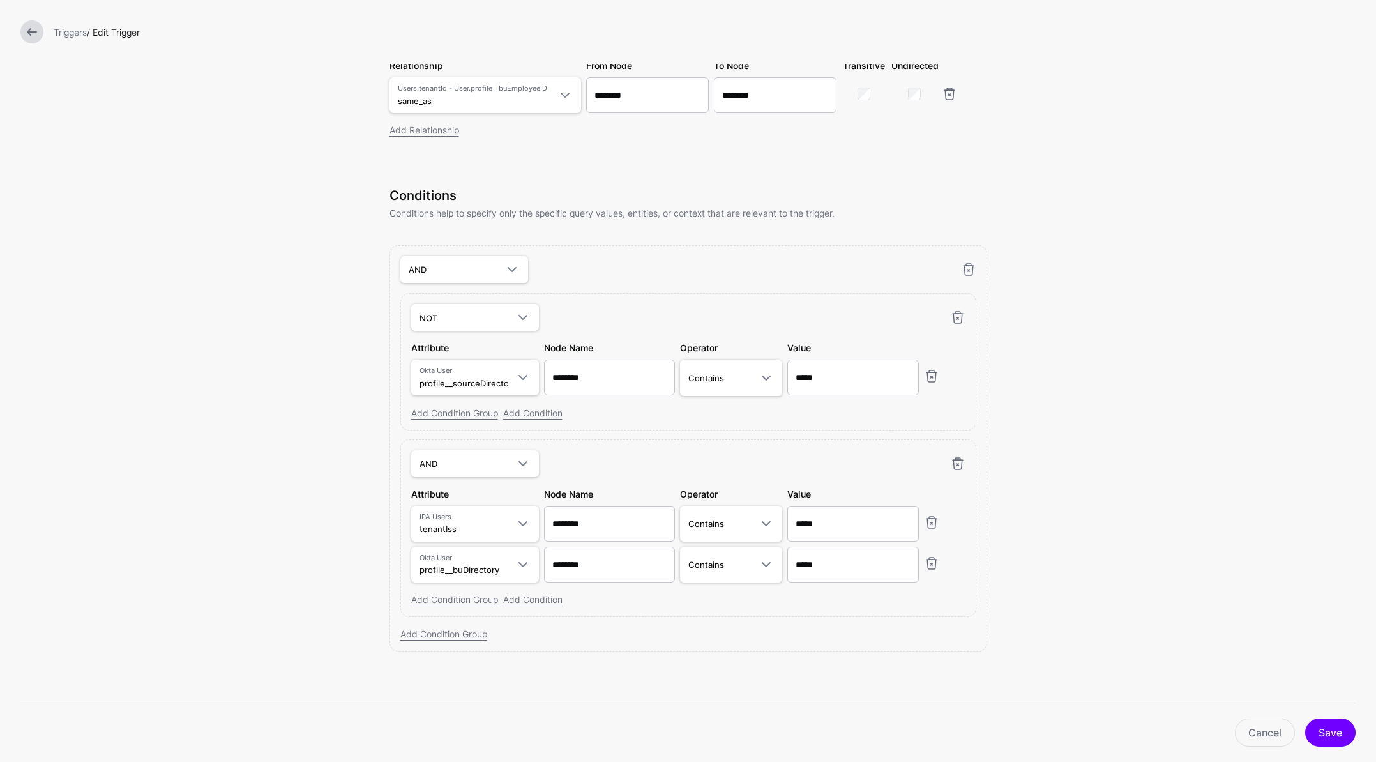
click at [1102, 541] on form "**********" at bounding box center [688, 202] width 1376 height 1119
click at [1339, 735] on button "Save" at bounding box center [1330, 733] width 50 height 28
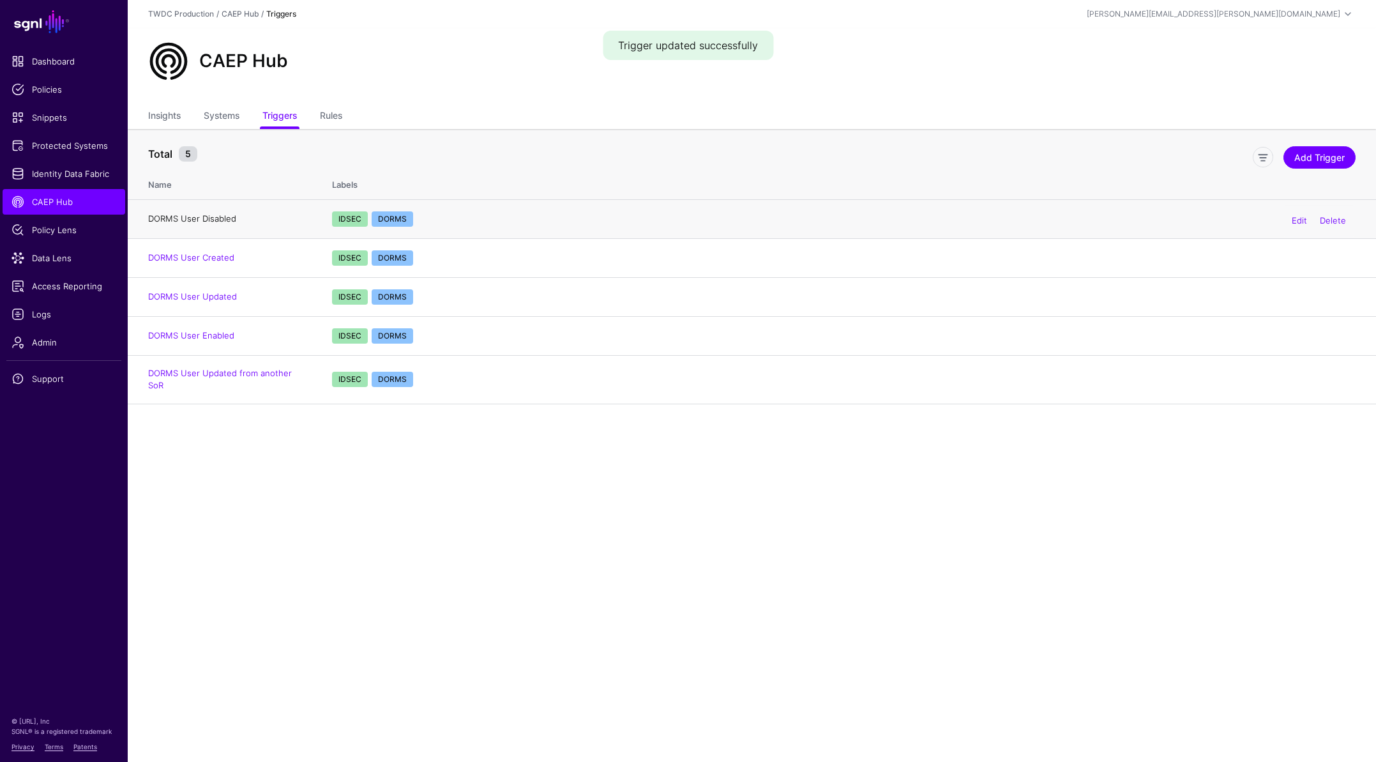
click at [217, 218] on link "DORMS User Disabled" at bounding box center [192, 218] width 88 height 10
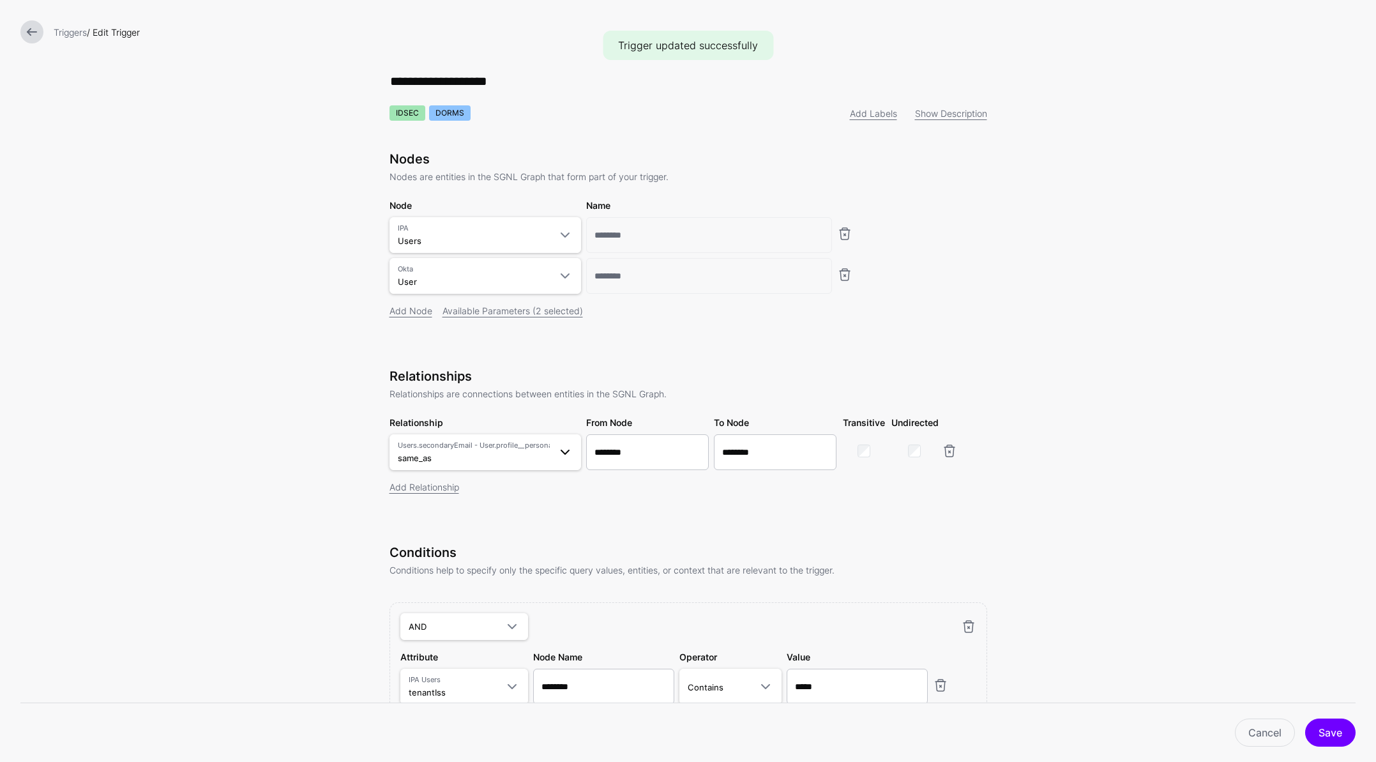
click at [541, 457] on span "Users.secondaryEmail - User.profile__personalEmail same_as" at bounding box center [474, 452] width 152 height 24
click at [484, 624] on span "tenant_sub_to_bu_employee_id Users.tenantId - User.profile__buEmployeeID" at bounding box center [485, 624] width 171 height 31
click at [1339, 732] on button "Save" at bounding box center [1330, 733] width 50 height 28
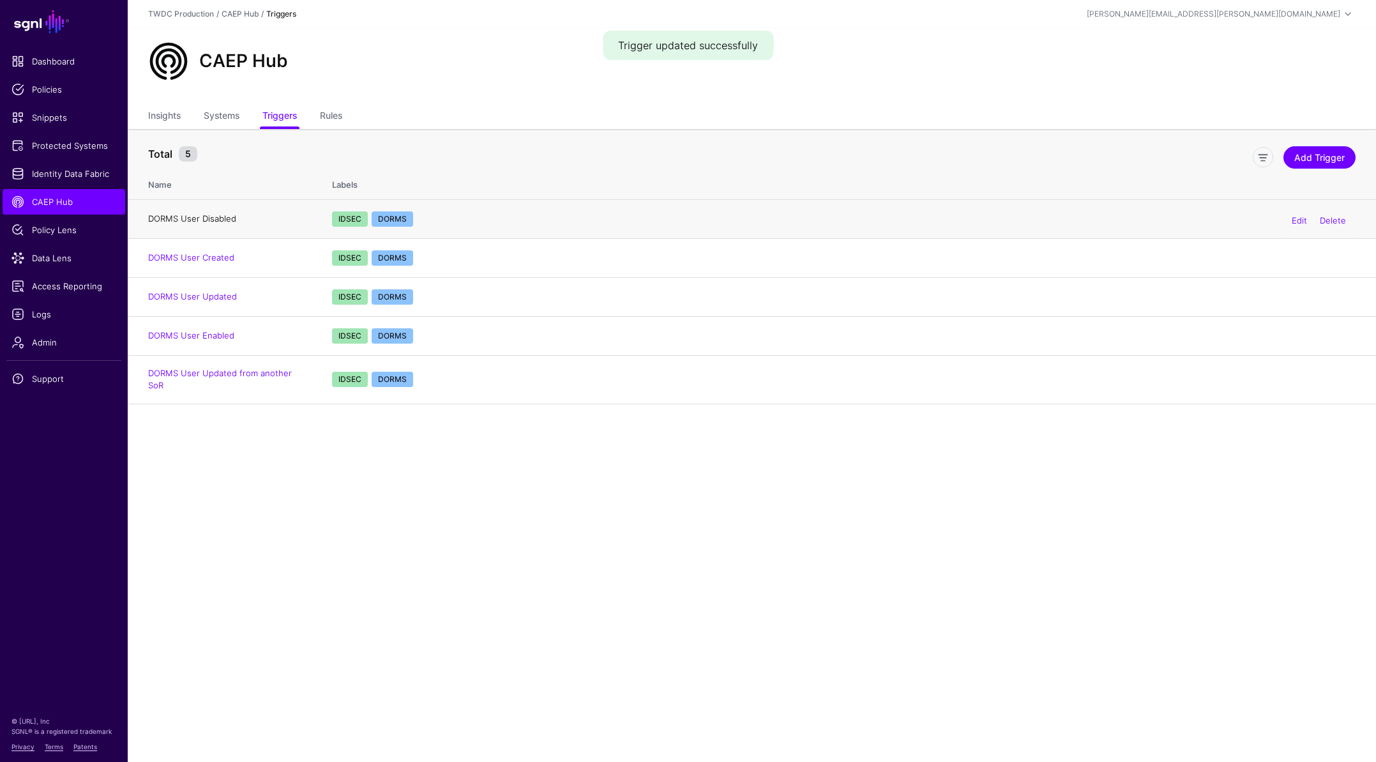
click at [214, 219] on link "DORMS User Disabled" at bounding box center [192, 218] width 88 height 10
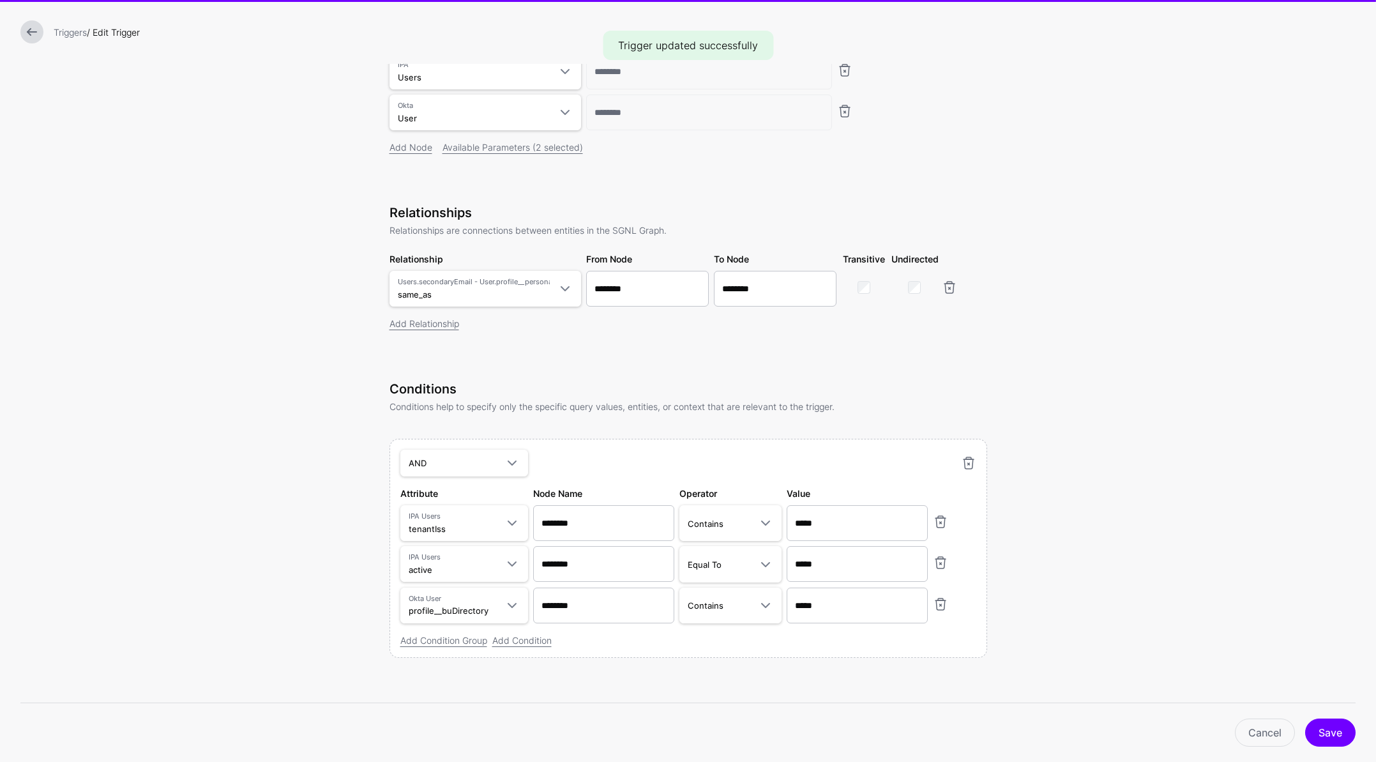
scroll to position [171, 0]
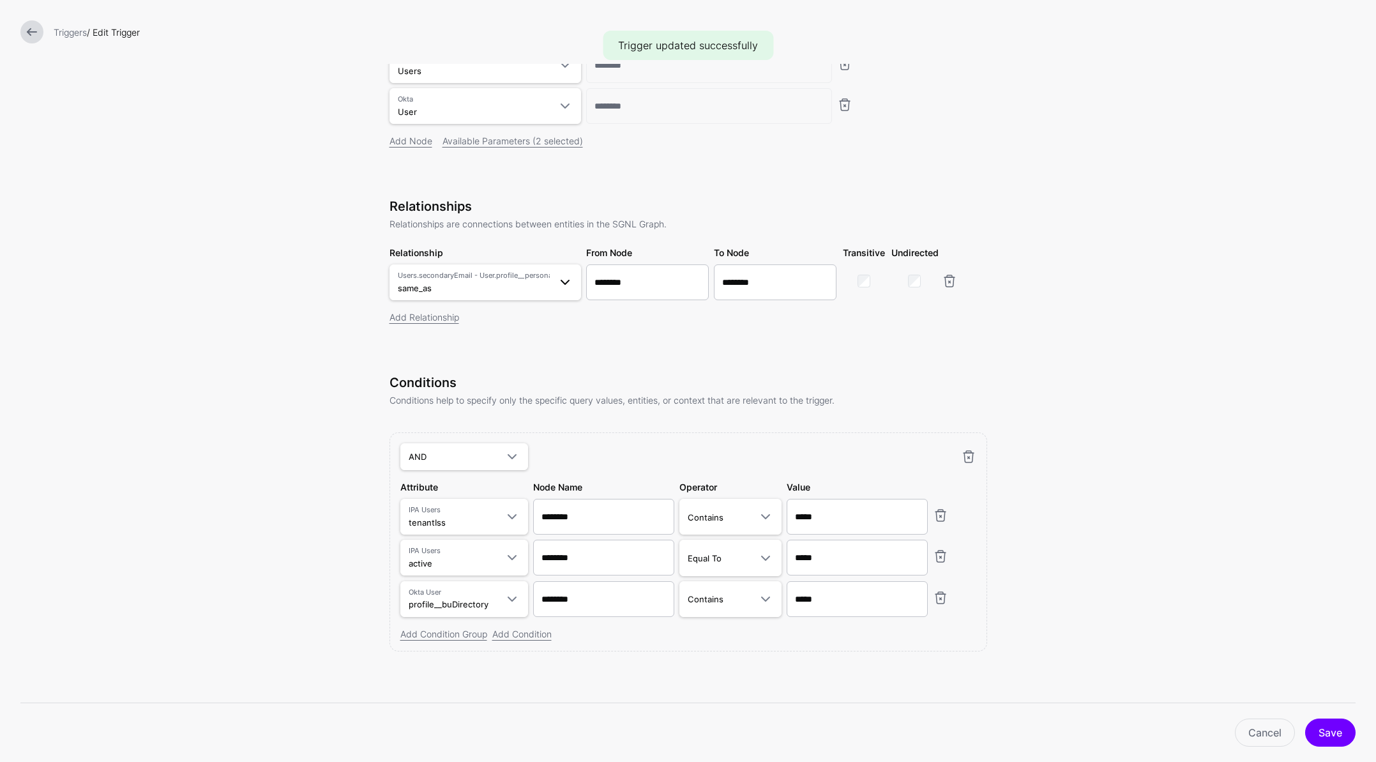
click at [558, 289] on span at bounding box center [565, 282] width 15 height 15
click at [492, 446] on span "tenant_sub_to_bu_employee_id Users.tenantId - User.profile__buEmployeeID" at bounding box center [485, 454] width 171 height 31
click at [1323, 735] on button "Save" at bounding box center [1330, 733] width 50 height 28
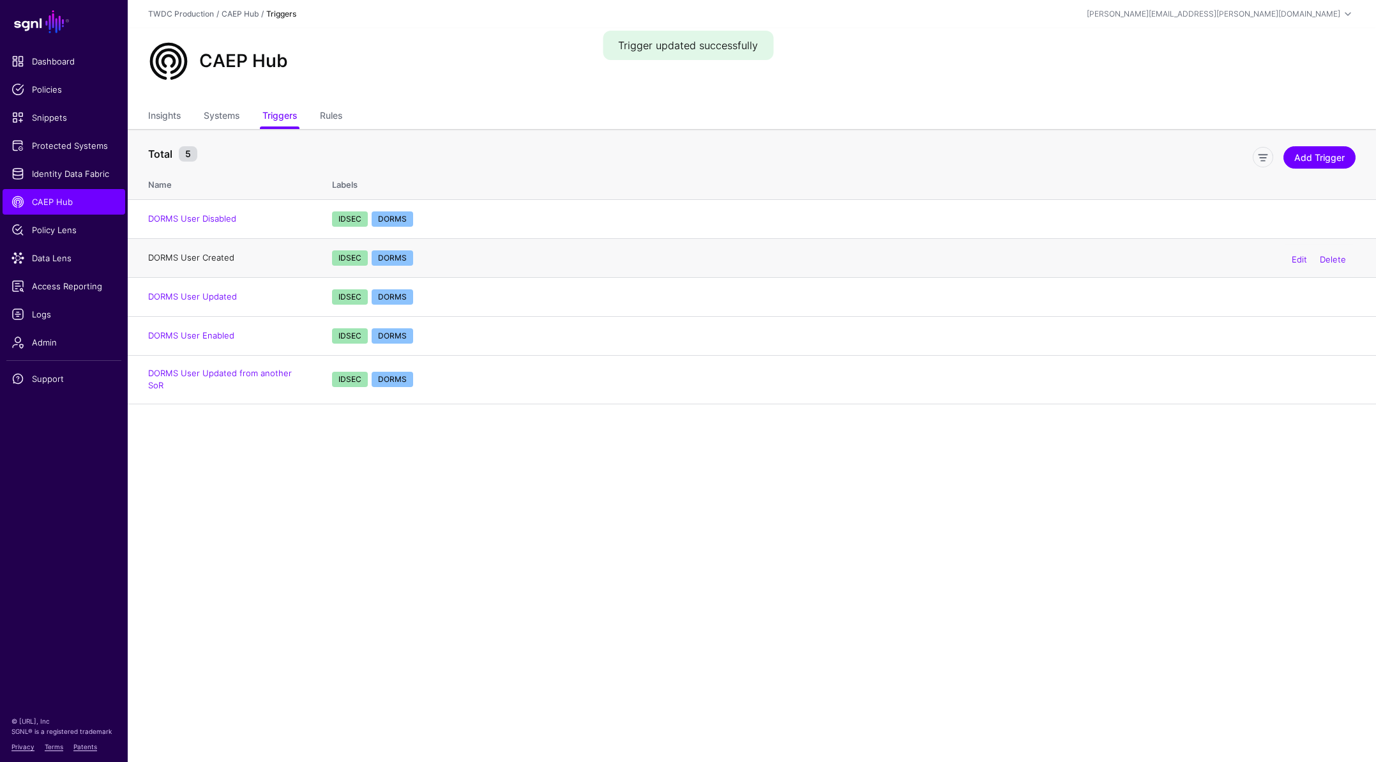
click at [216, 257] on link "DORMS User Created" at bounding box center [191, 257] width 86 height 10
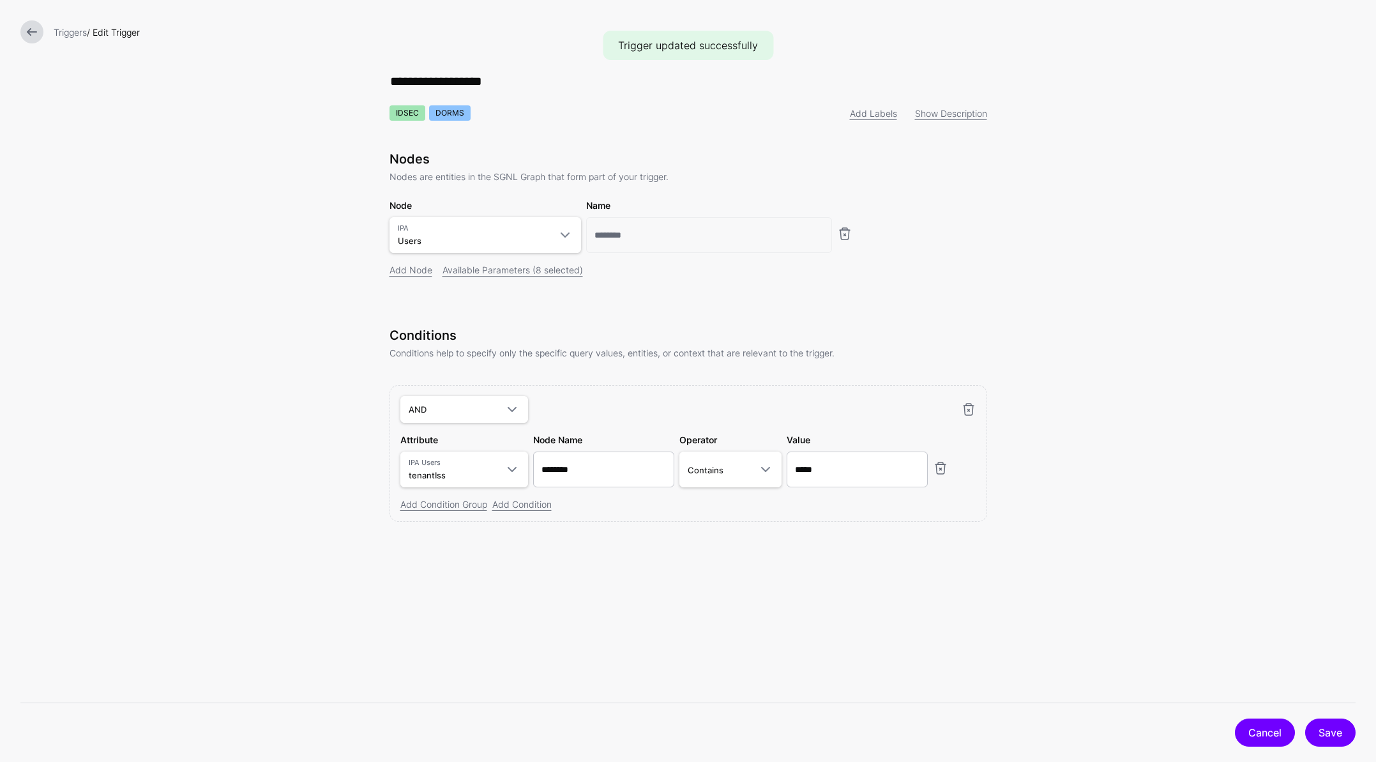
click at [1260, 725] on link "Cancel" at bounding box center [1265, 733] width 60 height 28
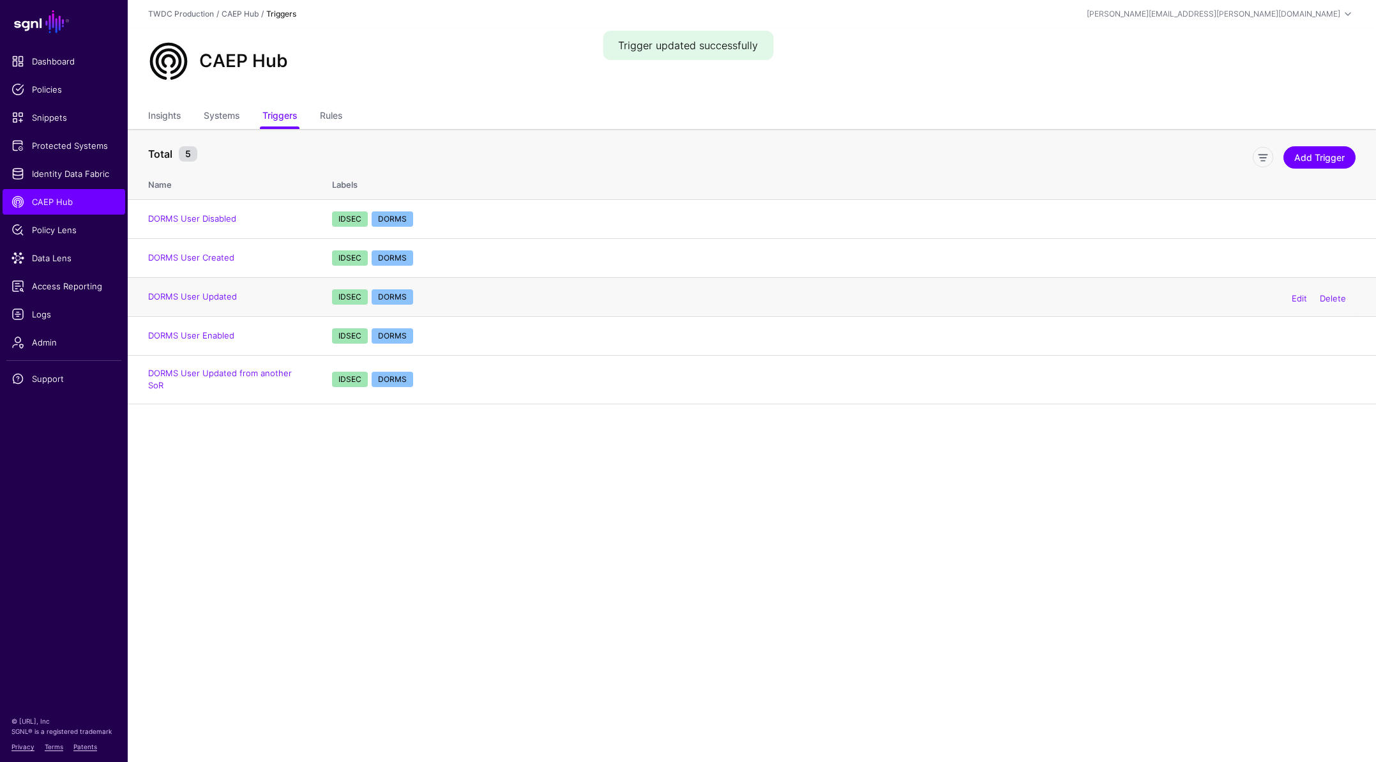
click at [220, 302] on td "DORMS User Updated" at bounding box center [224, 296] width 192 height 39
click at [221, 298] on link "DORMS User Updated" at bounding box center [192, 296] width 89 height 10
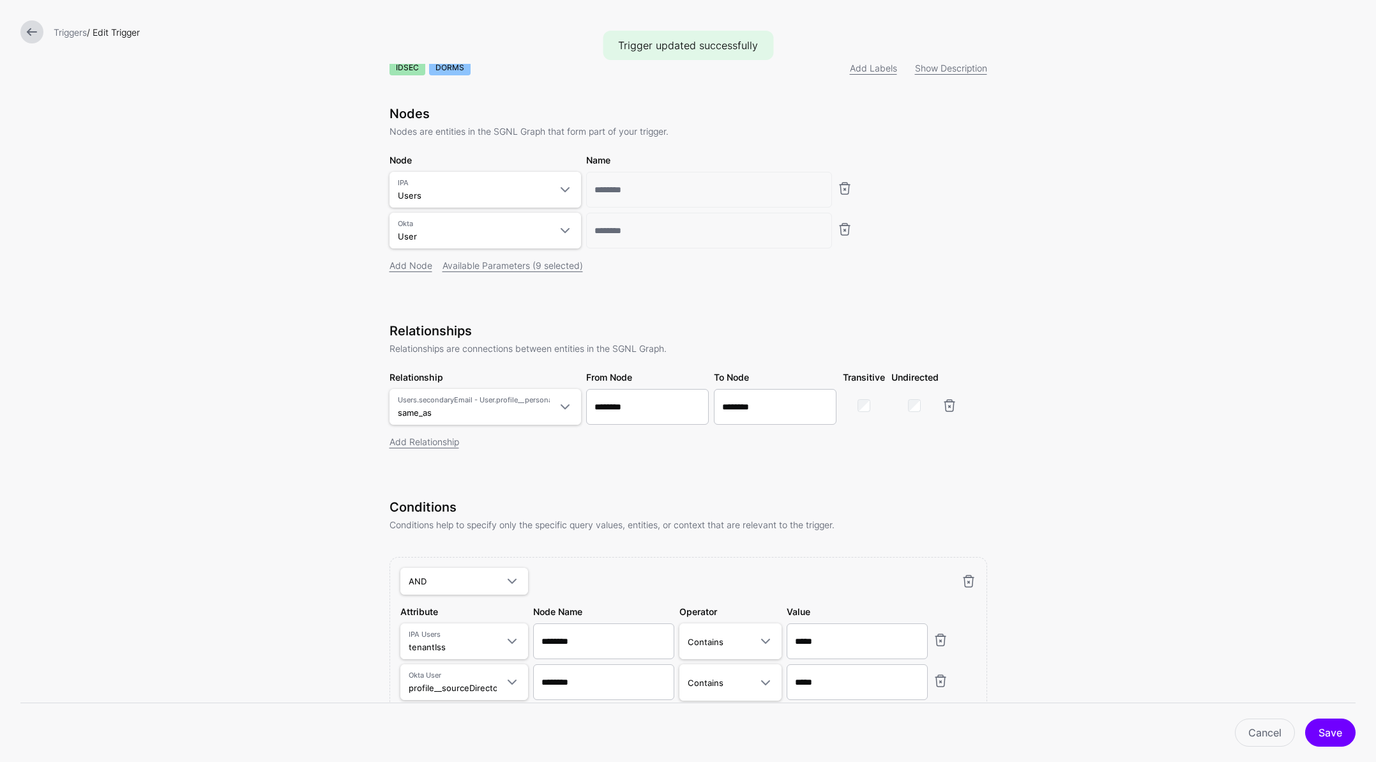
scroll to position [81, 0]
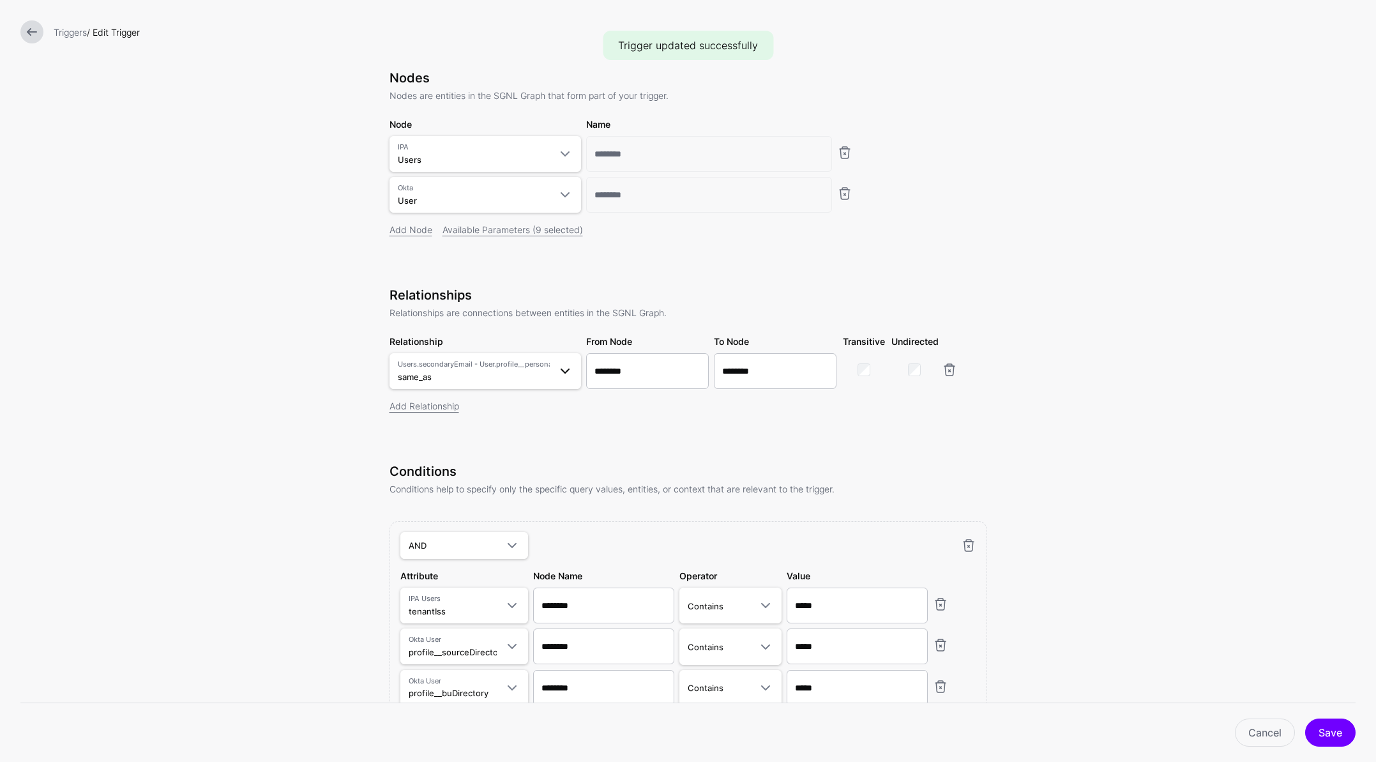
click at [550, 376] on span at bounding box center [561, 370] width 23 height 15
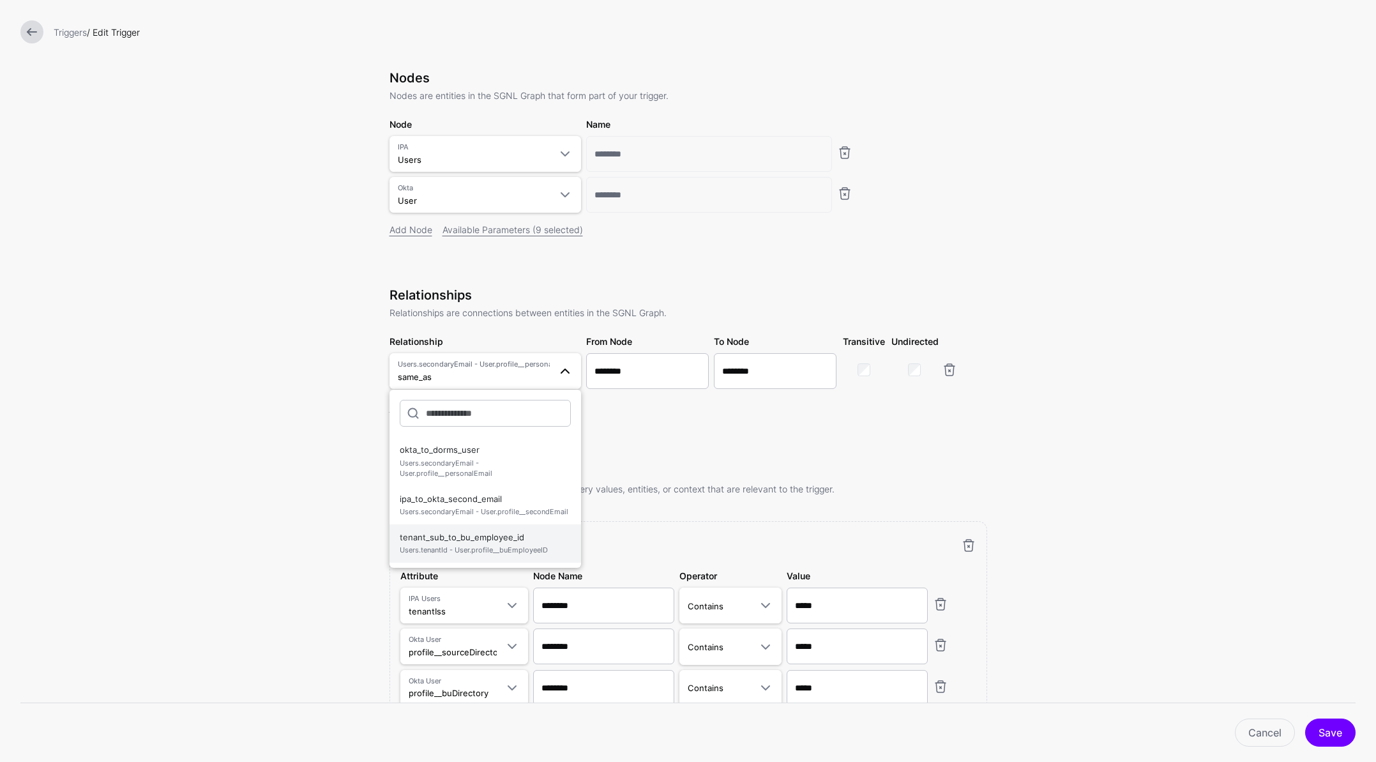
click at [496, 541] on span "tenant_sub_to_bu_employee_id Users.tenantId - User.profile__buEmployeeID" at bounding box center [485, 543] width 171 height 31
click at [1116, 521] on form "**********" at bounding box center [688, 385] width 1376 height 932
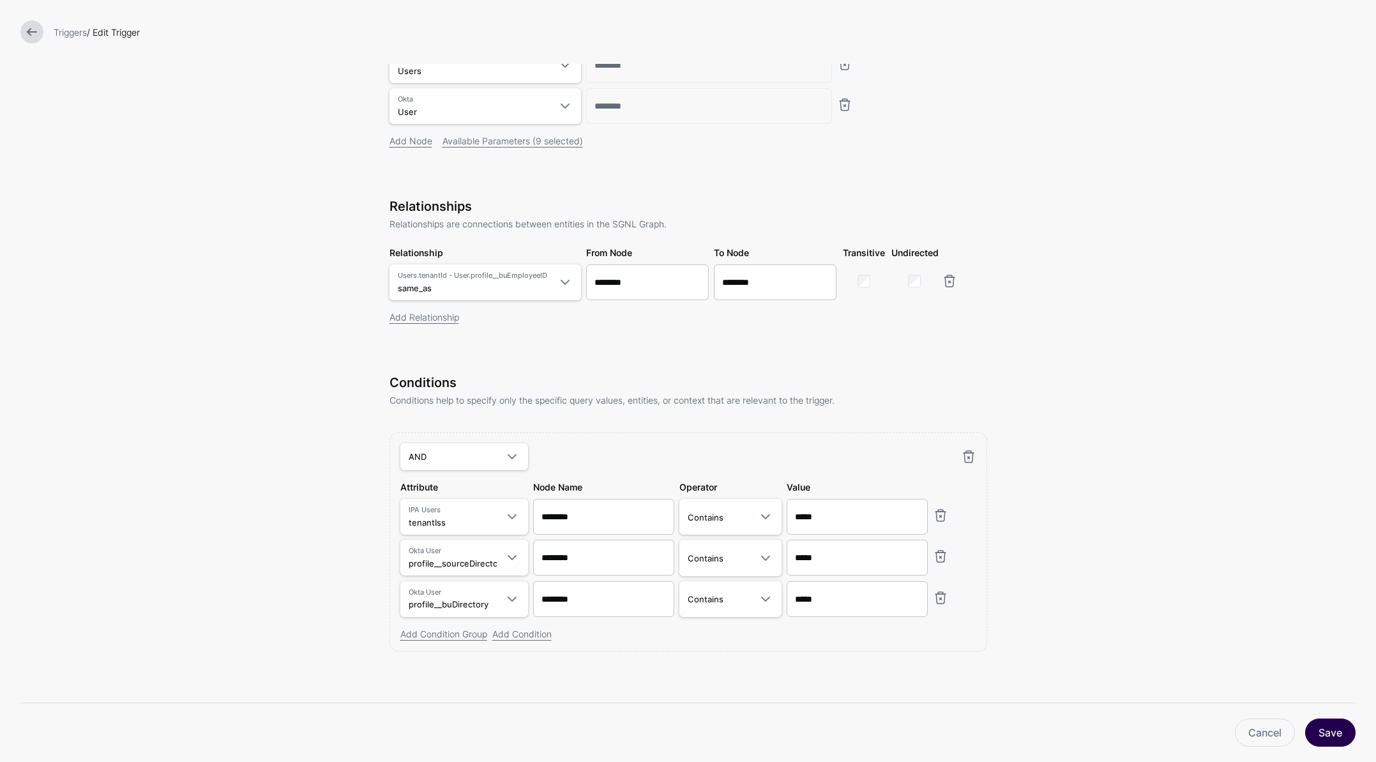
click at [1331, 731] on button "Save" at bounding box center [1330, 733] width 50 height 28
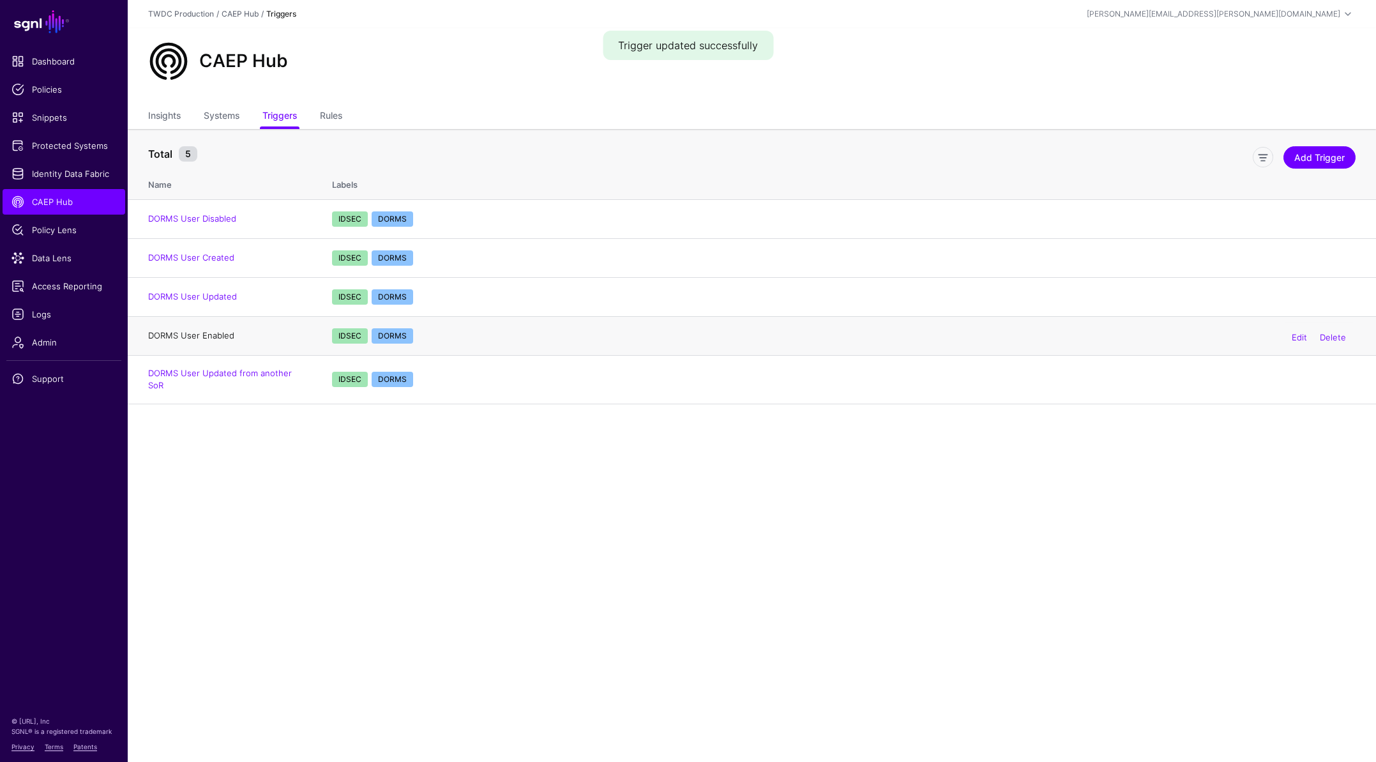
click at [219, 334] on link "DORMS User Enabled" at bounding box center [191, 335] width 86 height 10
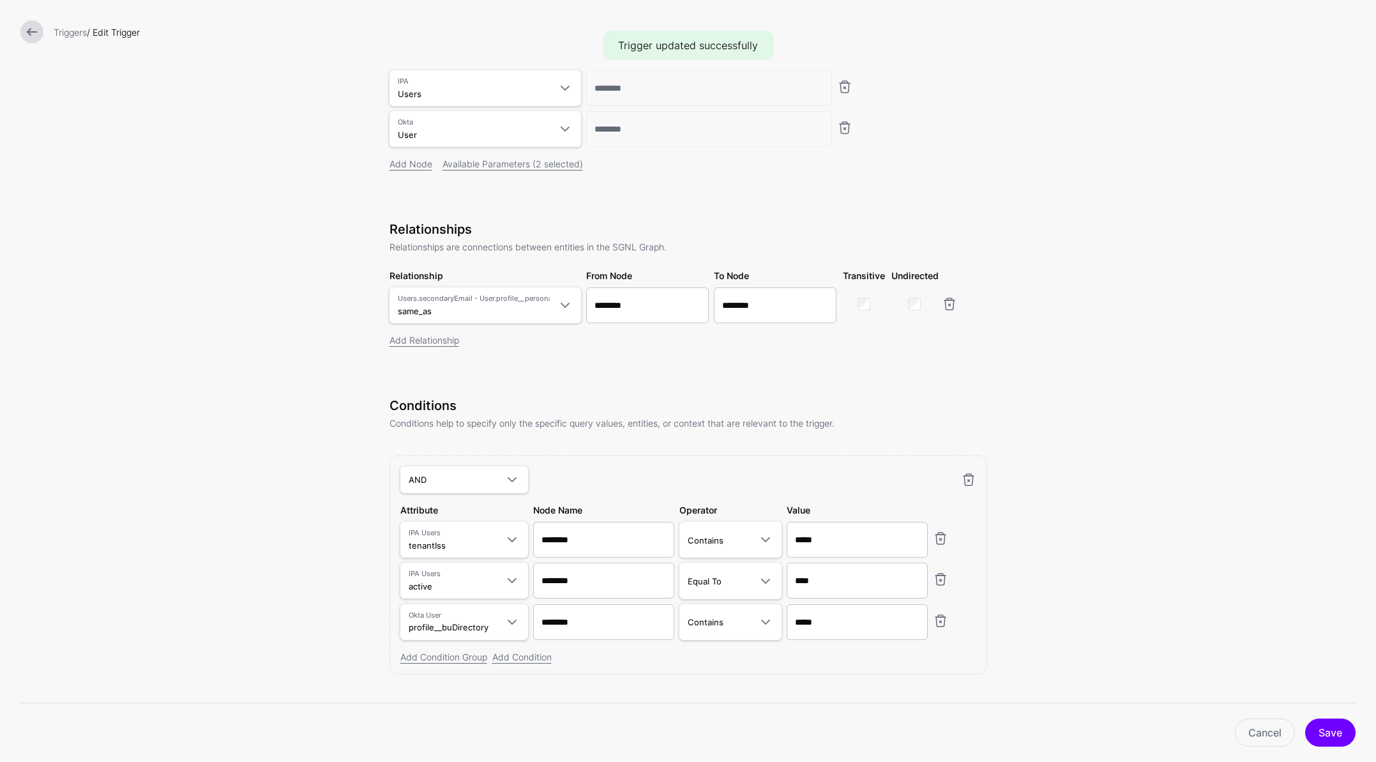
scroll to position [139, 0]
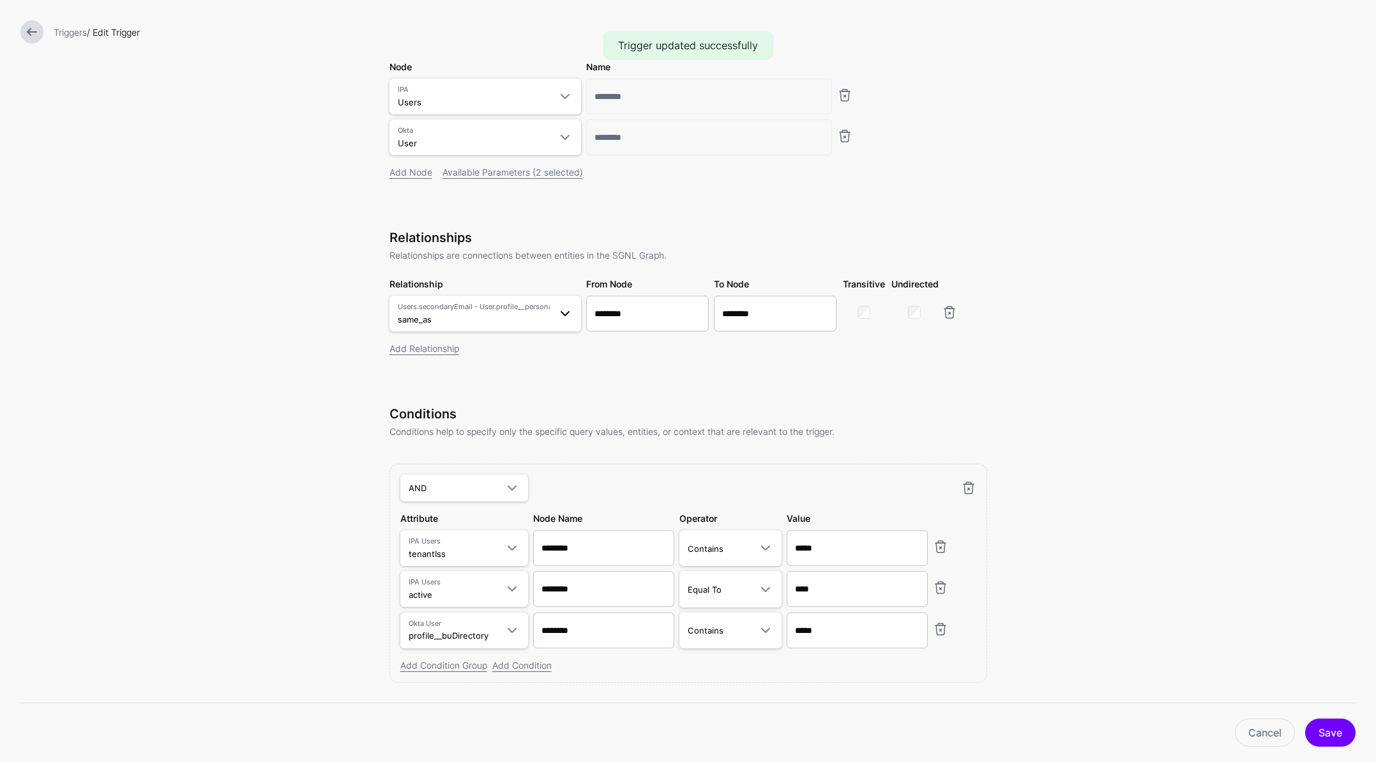
click at [559, 317] on span at bounding box center [565, 313] width 15 height 15
click at [466, 486] on span "tenant_sub_to_bu_employee_id Users.tenantId - User.profile__buEmployeeID" at bounding box center [485, 486] width 171 height 31
click at [1332, 733] on button "Save" at bounding box center [1330, 733] width 50 height 28
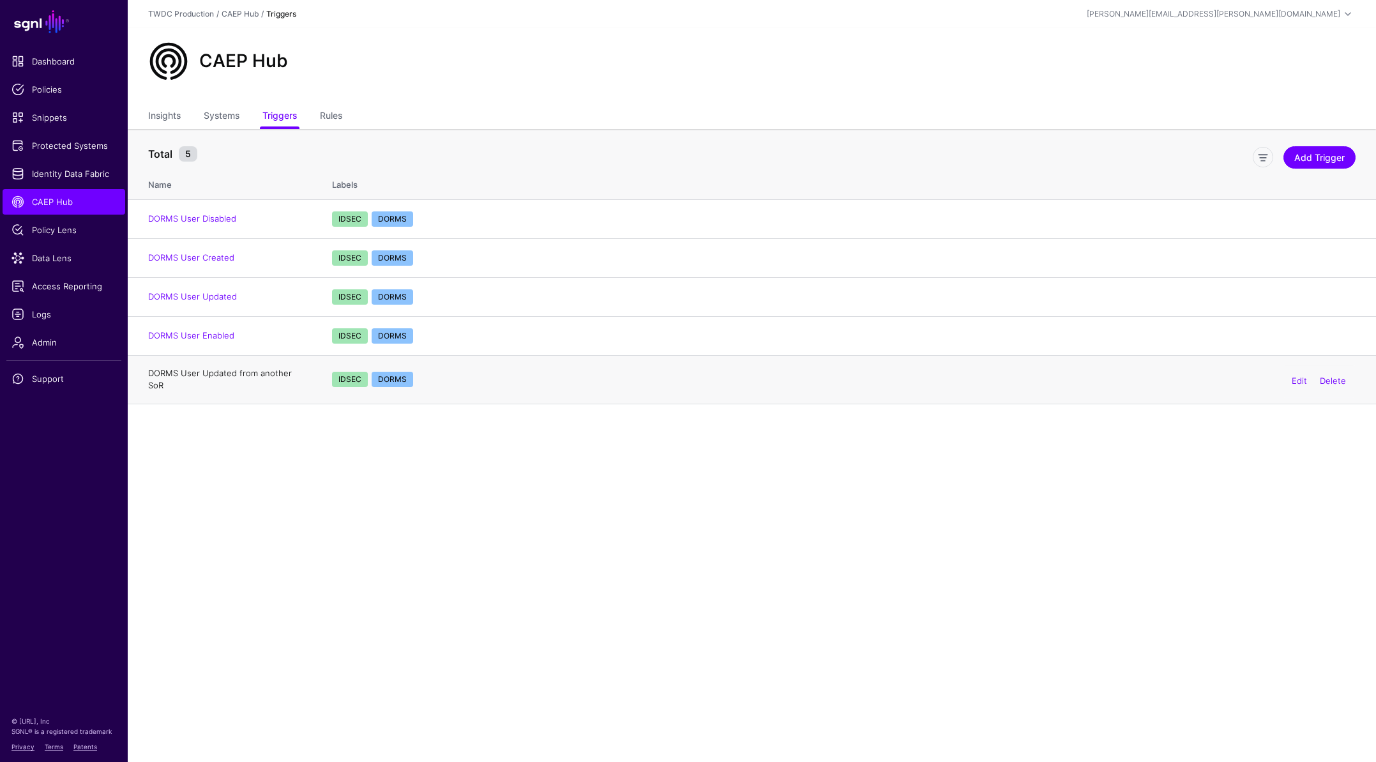
click at [248, 376] on link "DORMS User Updated from another SoR" at bounding box center [220, 379] width 144 height 23
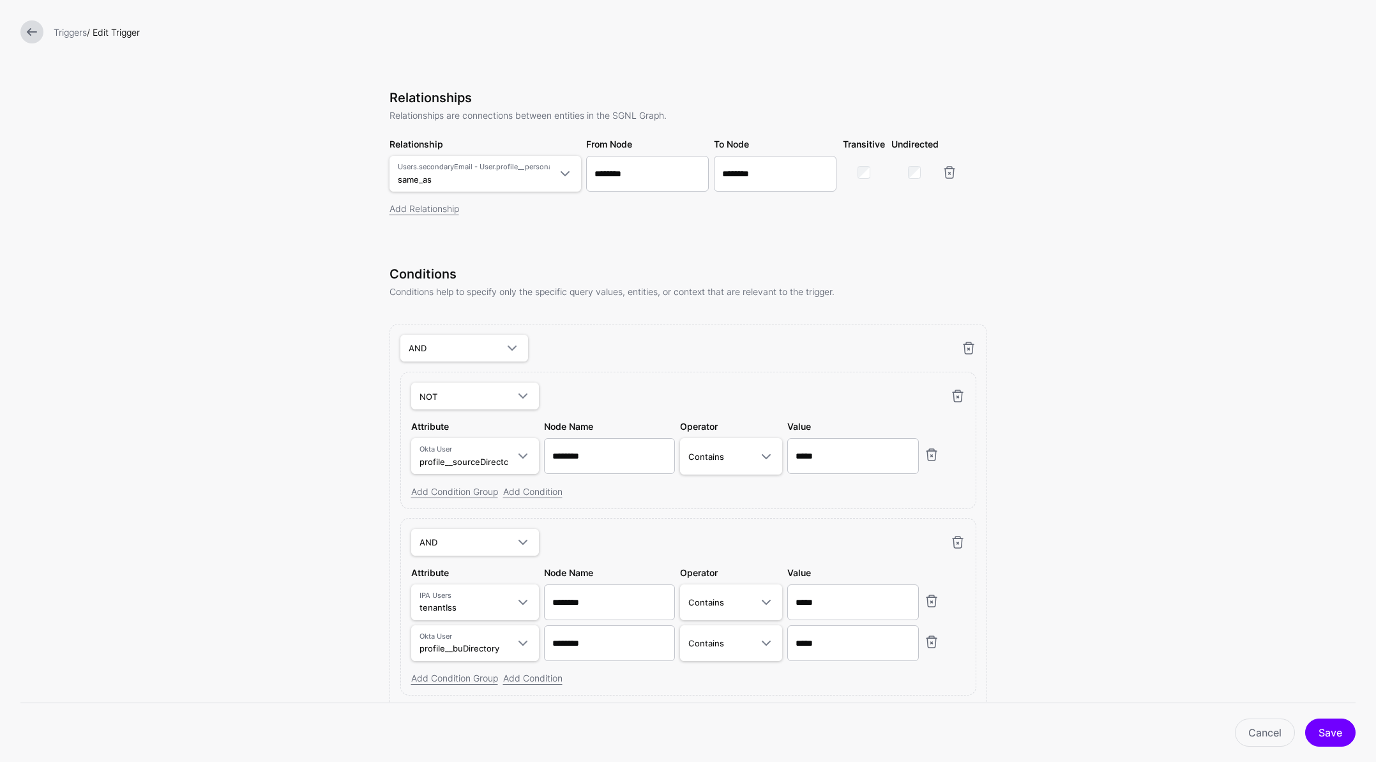
scroll to position [358, 0]
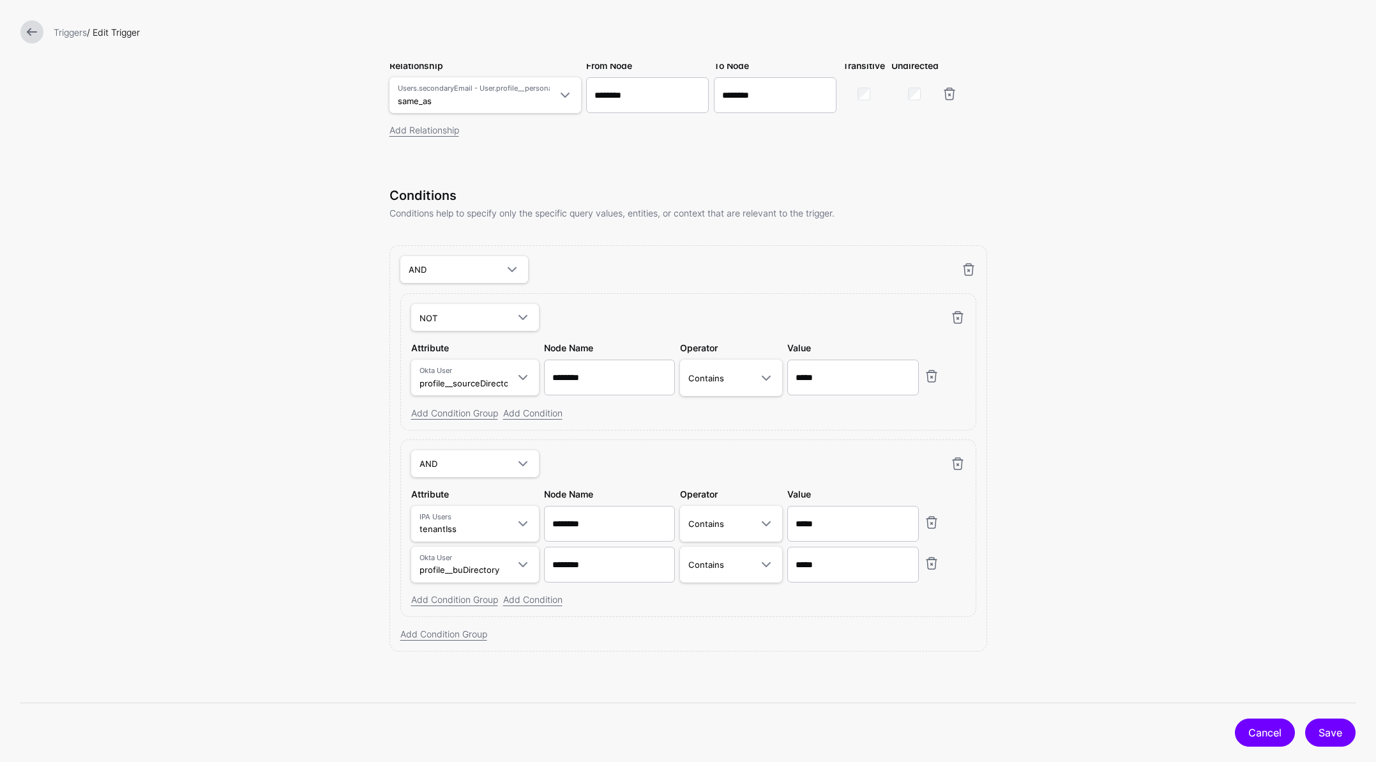
click at [1258, 735] on link "Cancel" at bounding box center [1265, 733] width 60 height 28
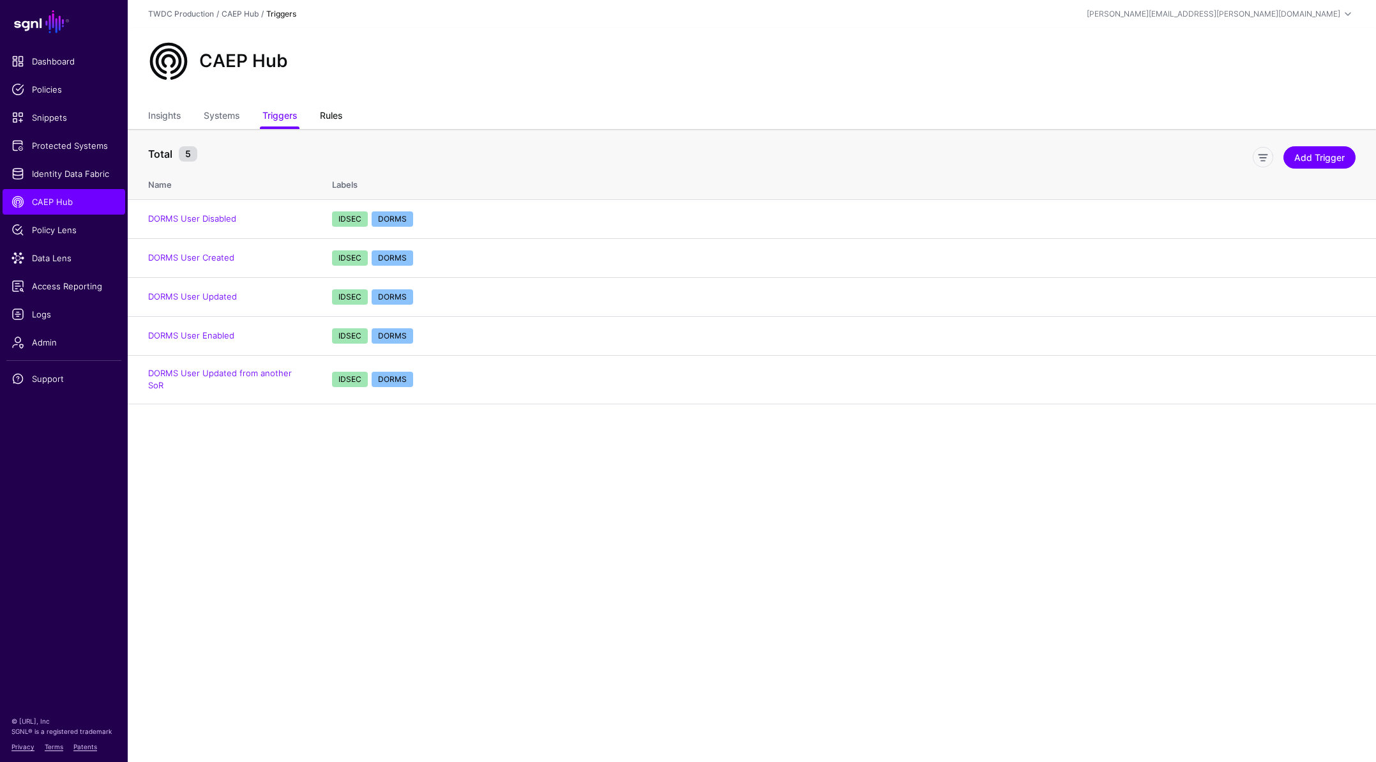
click at [332, 120] on link "Rules" at bounding box center [331, 117] width 22 height 24
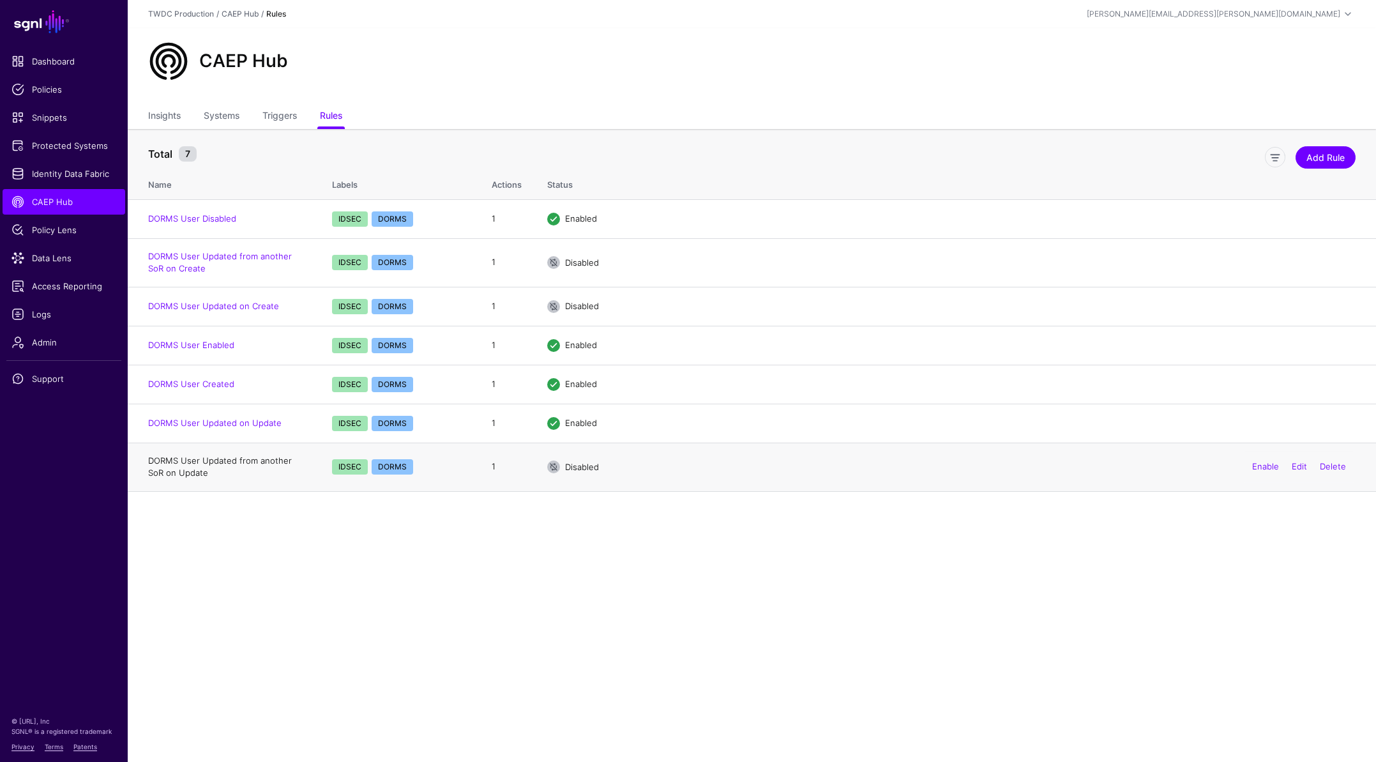
click at [227, 459] on link "DORMS User Updated from another SoR on Update" at bounding box center [220, 466] width 144 height 23
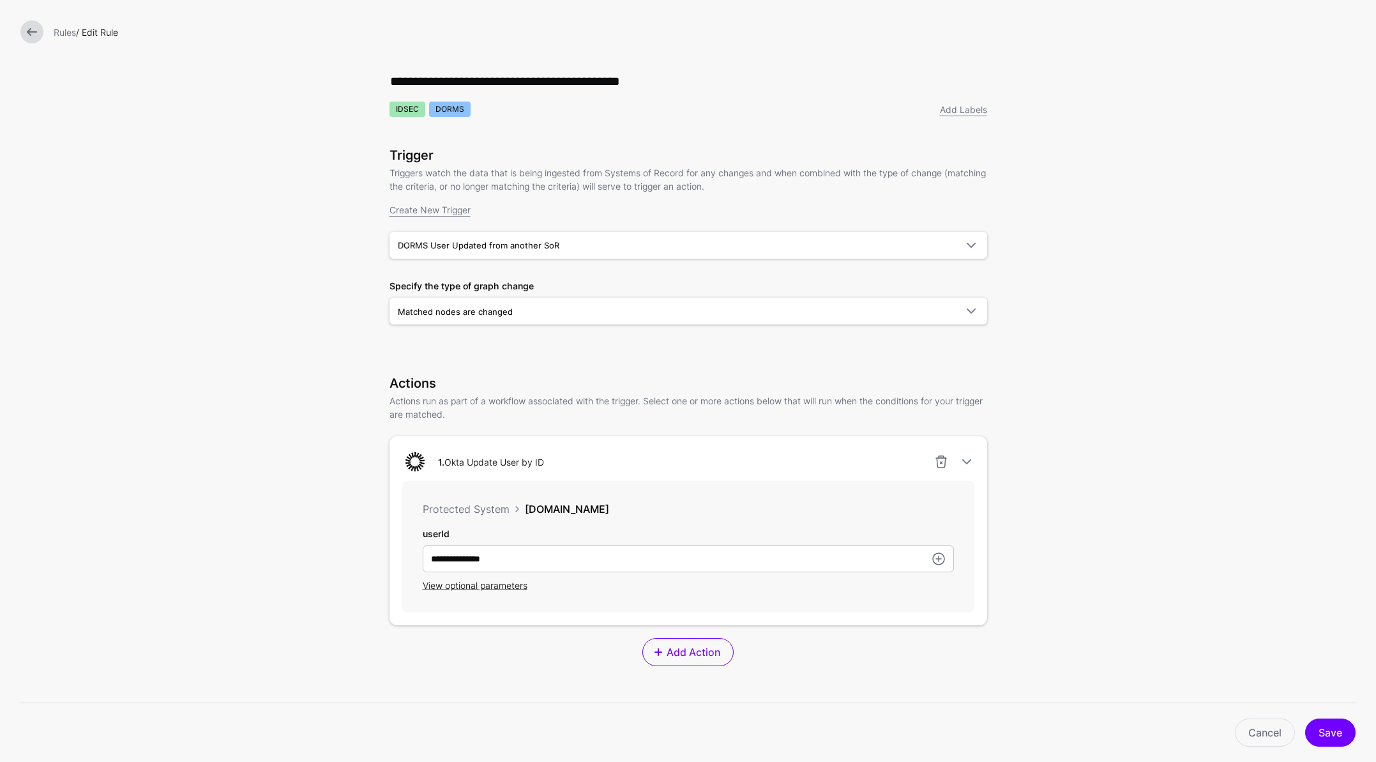
scroll to position [186, 0]
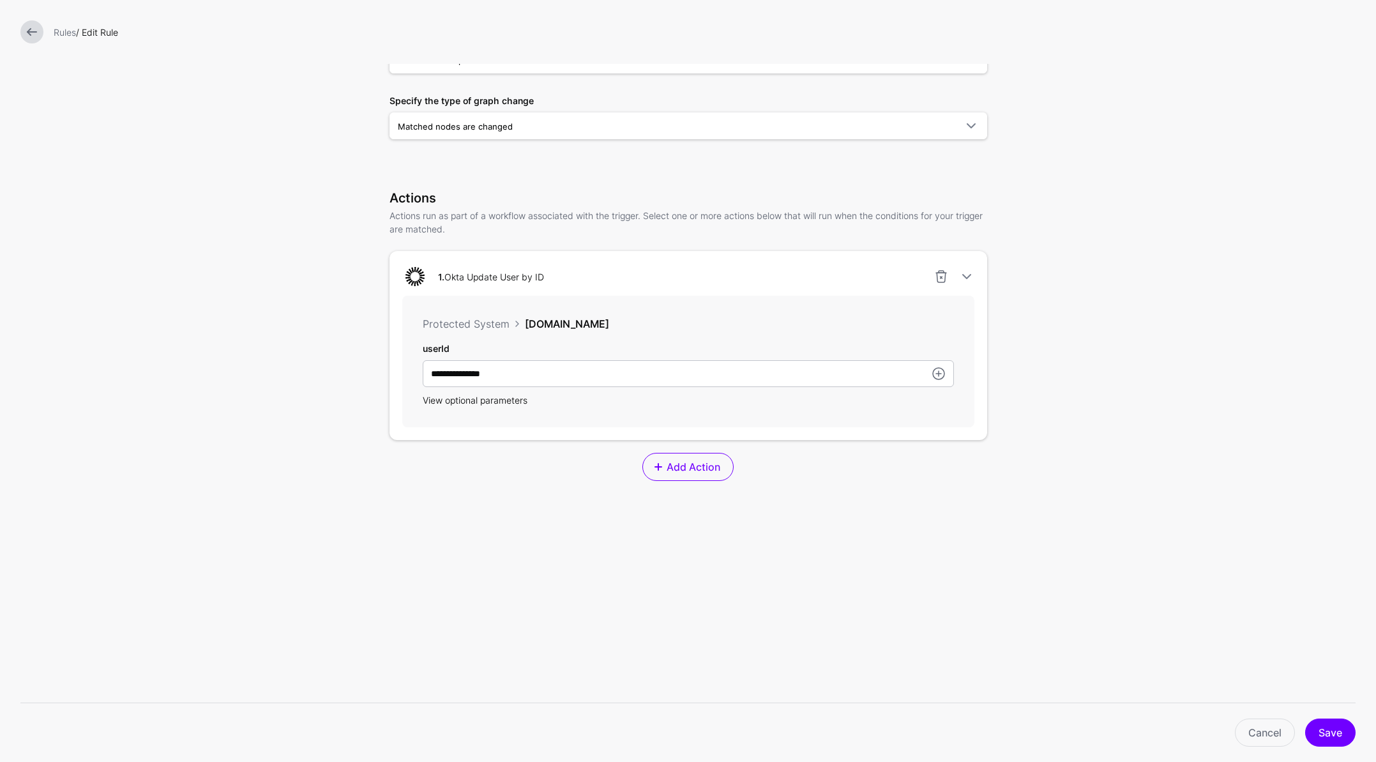
click at [477, 404] on span "View optional parameters" at bounding box center [475, 400] width 105 height 11
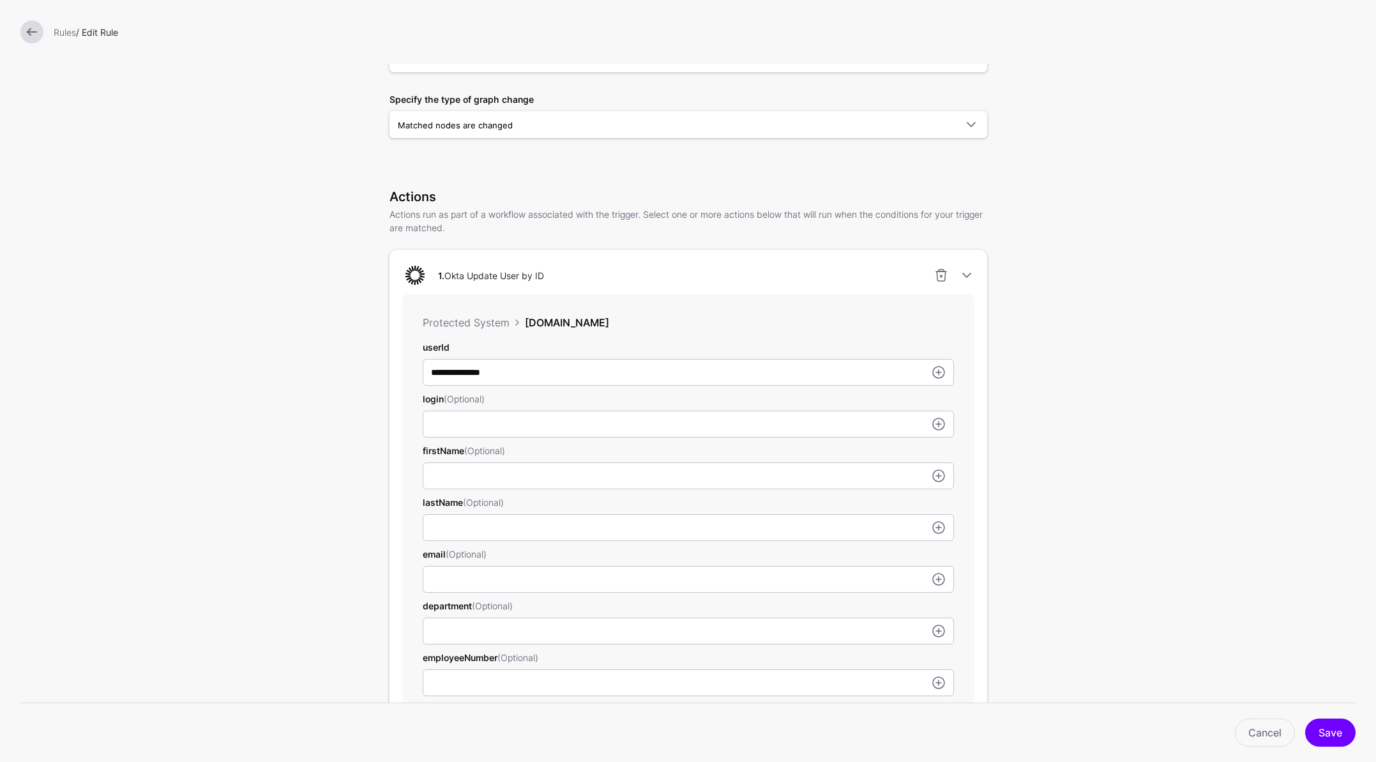
scroll to position [473, 0]
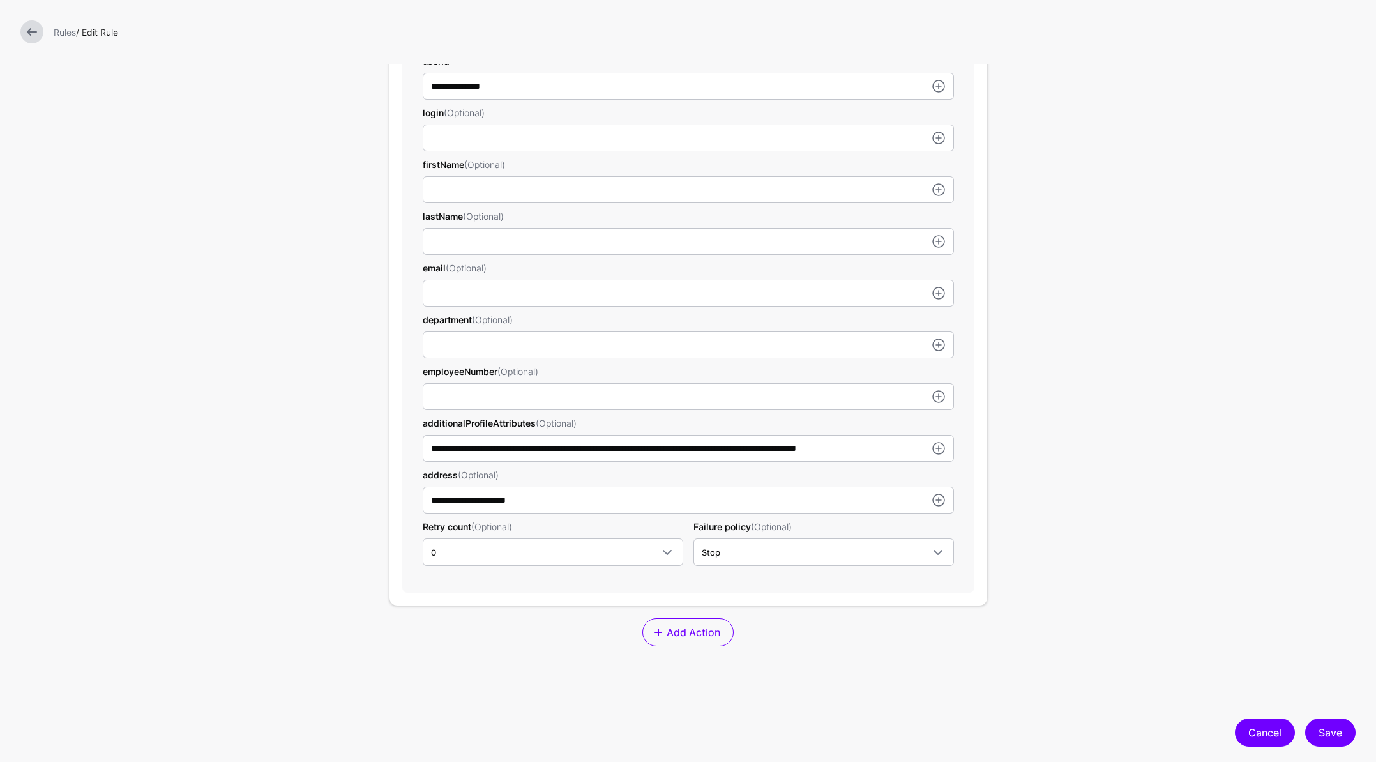
click at [1273, 724] on link "Cancel" at bounding box center [1265, 733] width 60 height 28
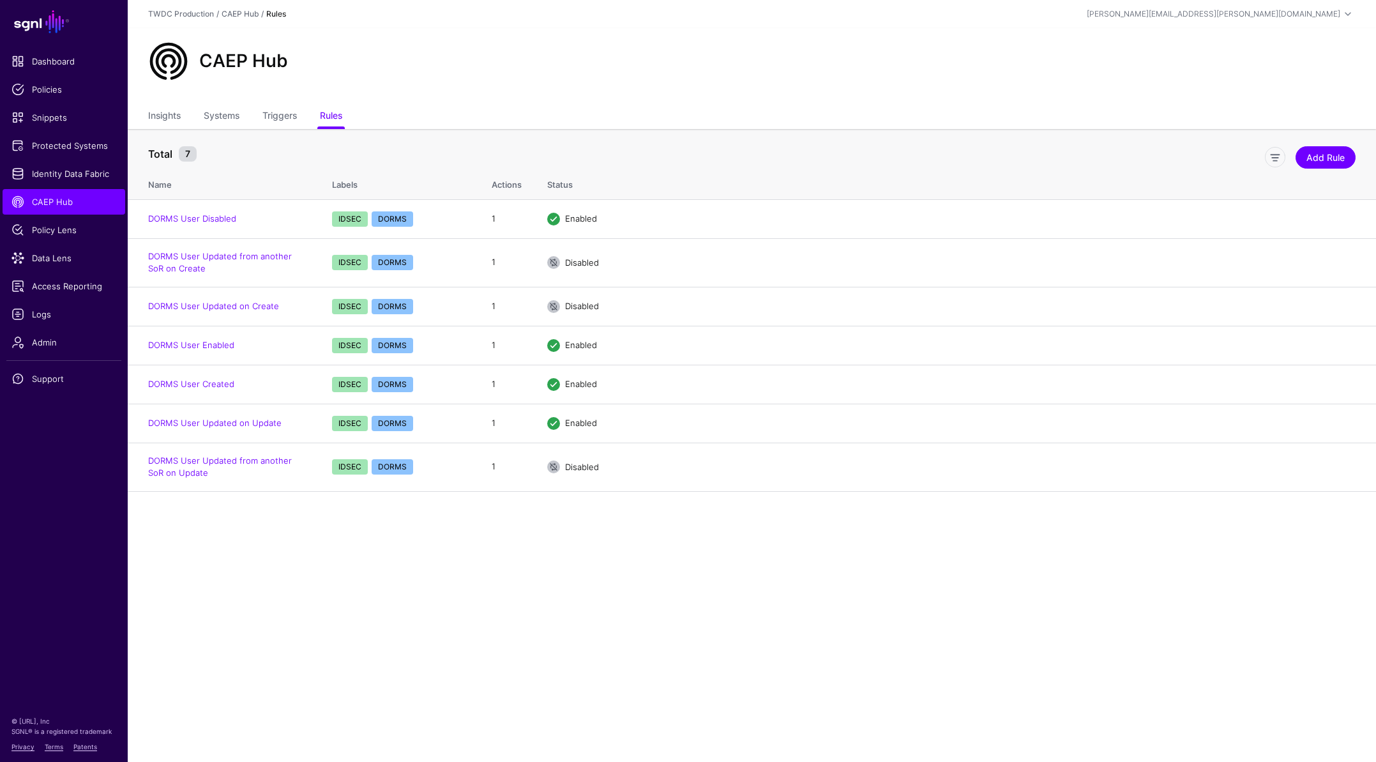
click at [372, 579] on main "SGNL Dashboard Policies Snippets Protected Systems Identity Data Fabric CAEP Hu…" at bounding box center [688, 381] width 1376 height 762
click at [247, 305] on link "DORMS User Updated on Create" at bounding box center [213, 306] width 131 height 10
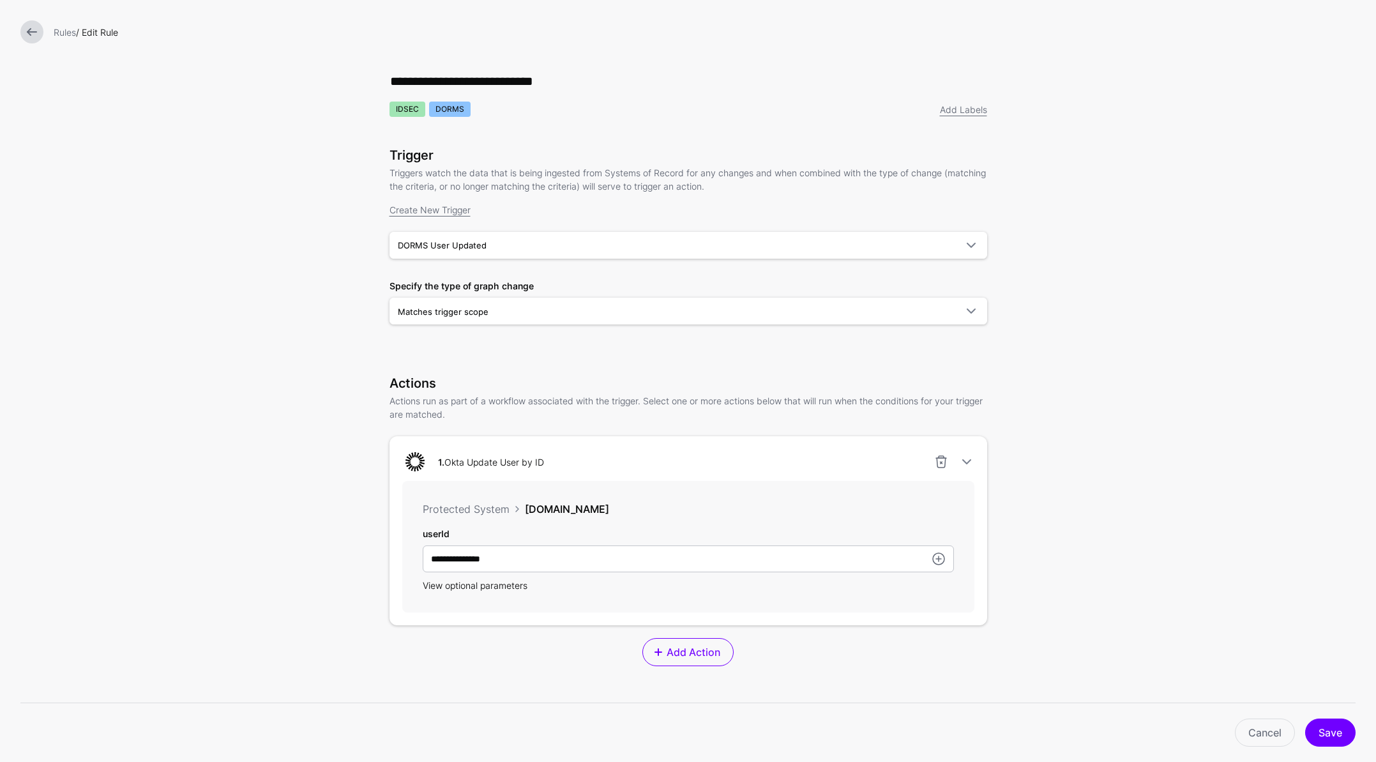
click at [496, 587] on span "View optional parameters" at bounding box center [475, 585] width 105 height 11
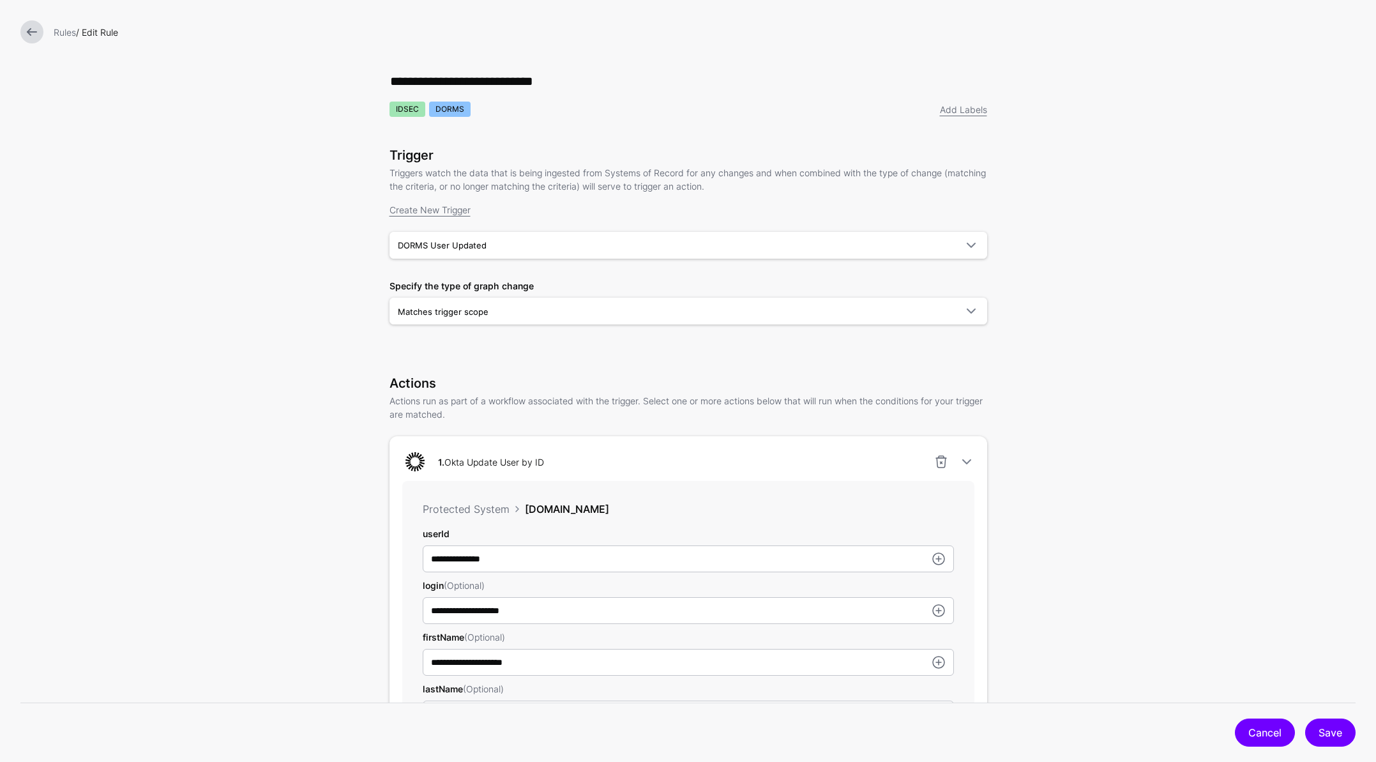
click at [1274, 736] on link "Cancel" at bounding box center [1265, 733] width 60 height 28
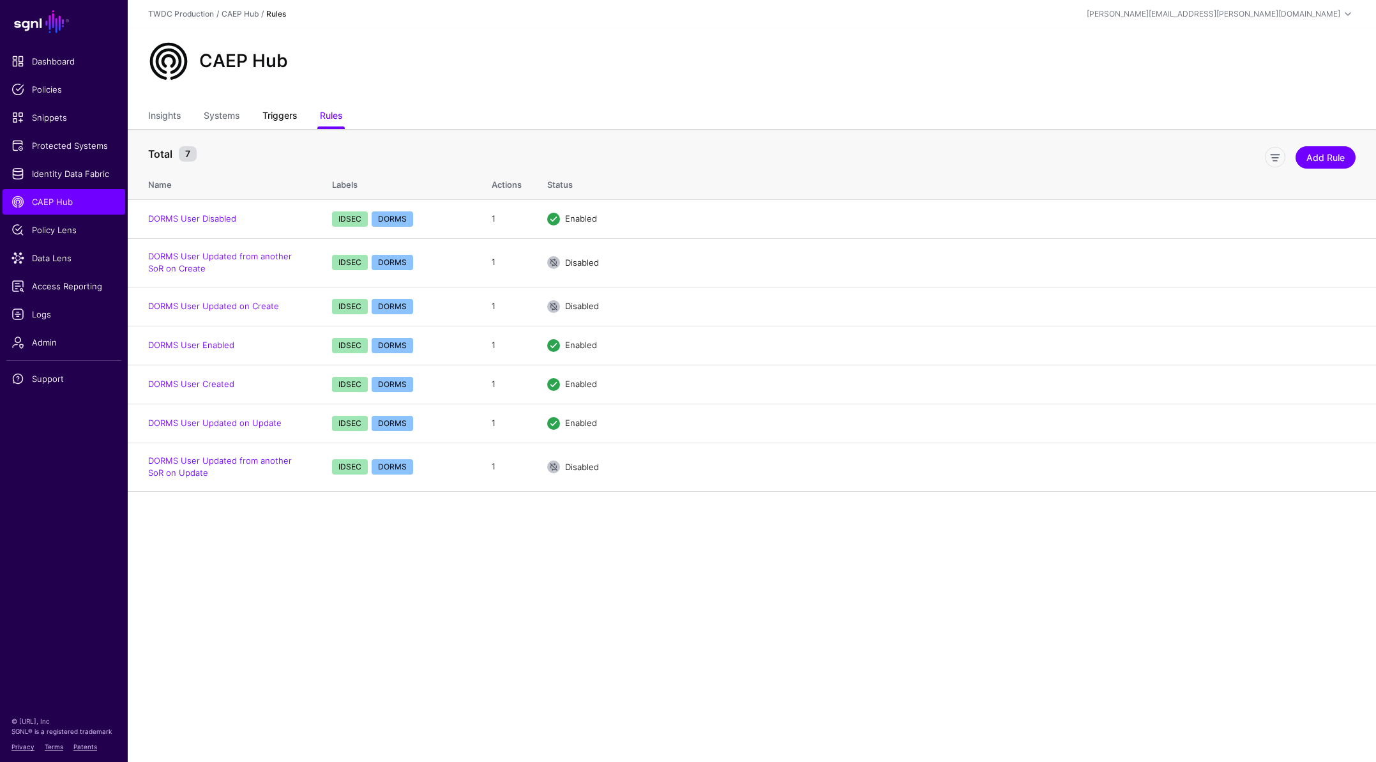
click at [277, 114] on link "Triggers" at bounding box center [280, 117] width 34 height 24
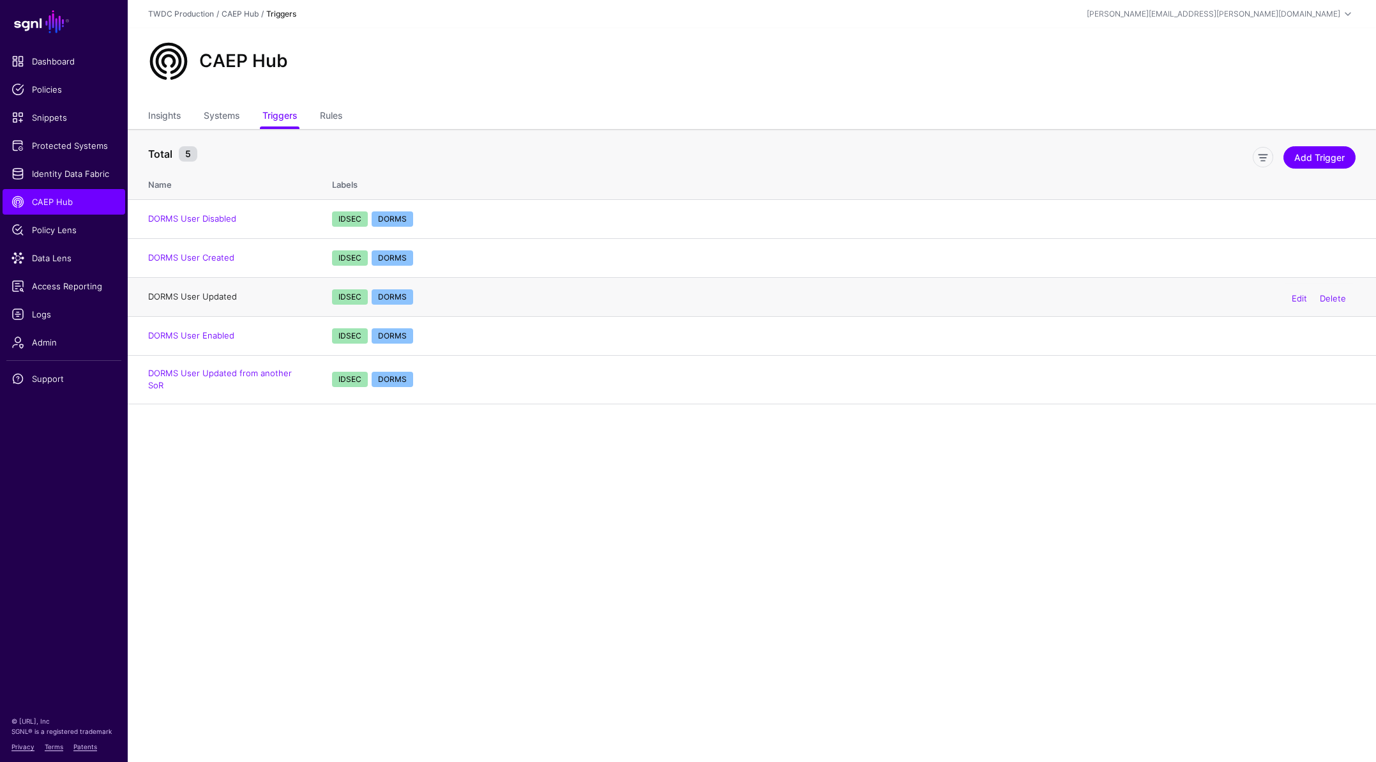
click at [220, 296] on link "DORMS User Updated" at bounding box center [192, 296] width 89 height 10
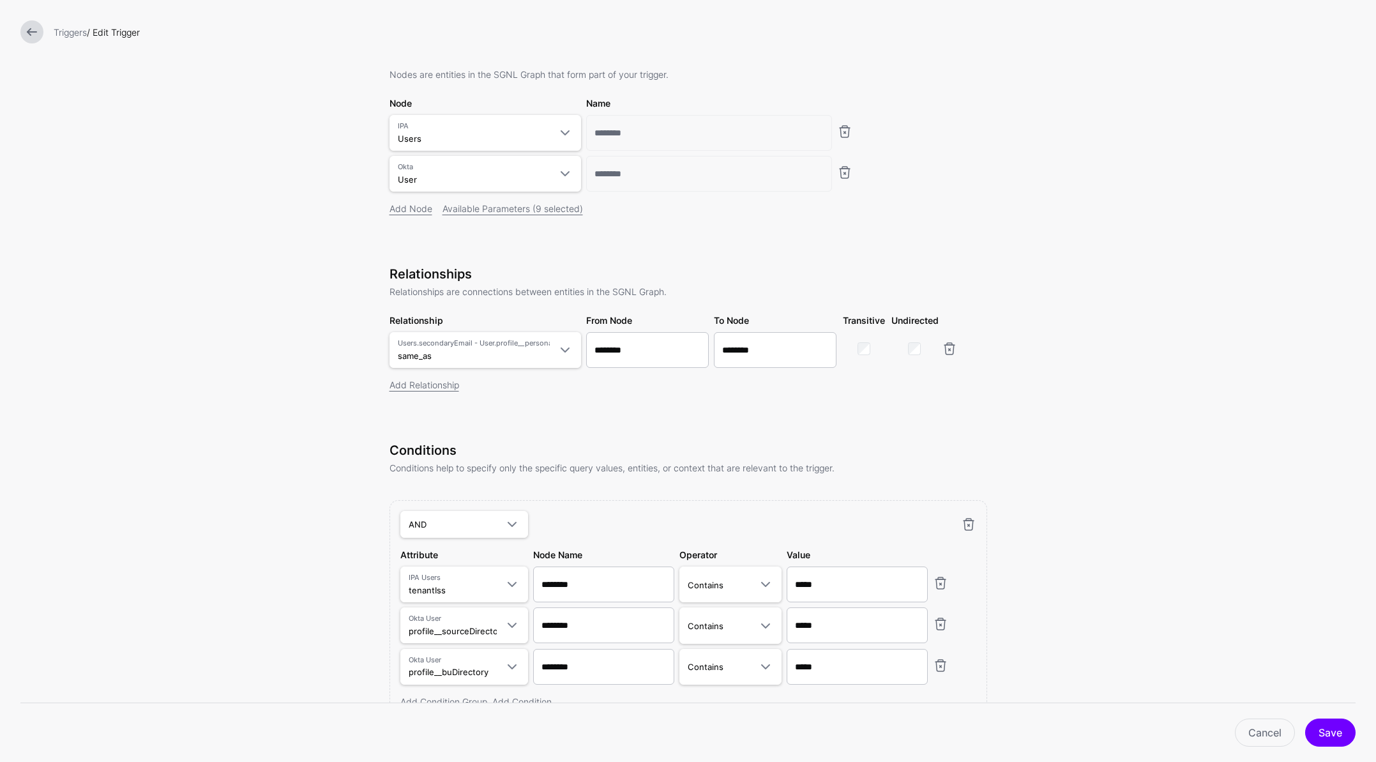
scroll to position [171, 0]
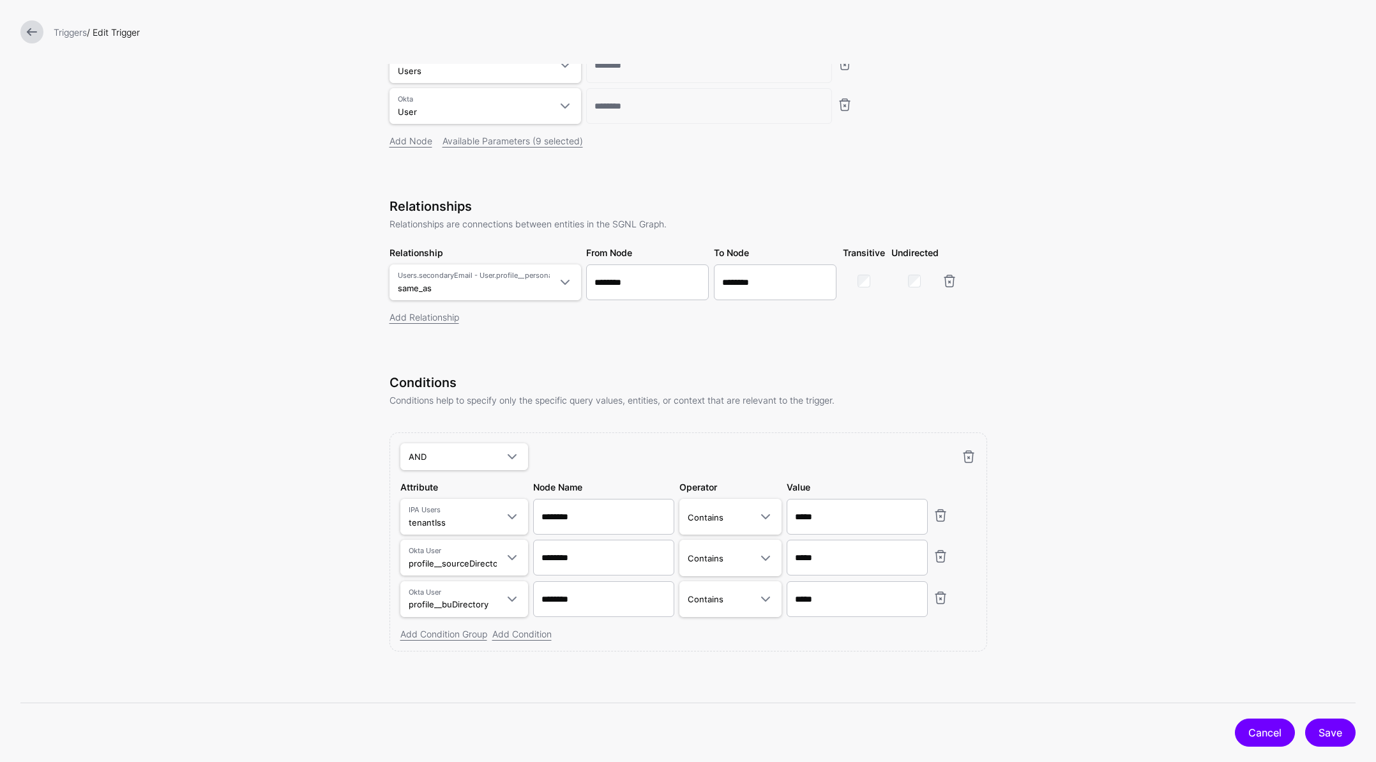
click at [1263, 735] on link "Cancel" at bounding box center [1265, 733] width 60 height 28
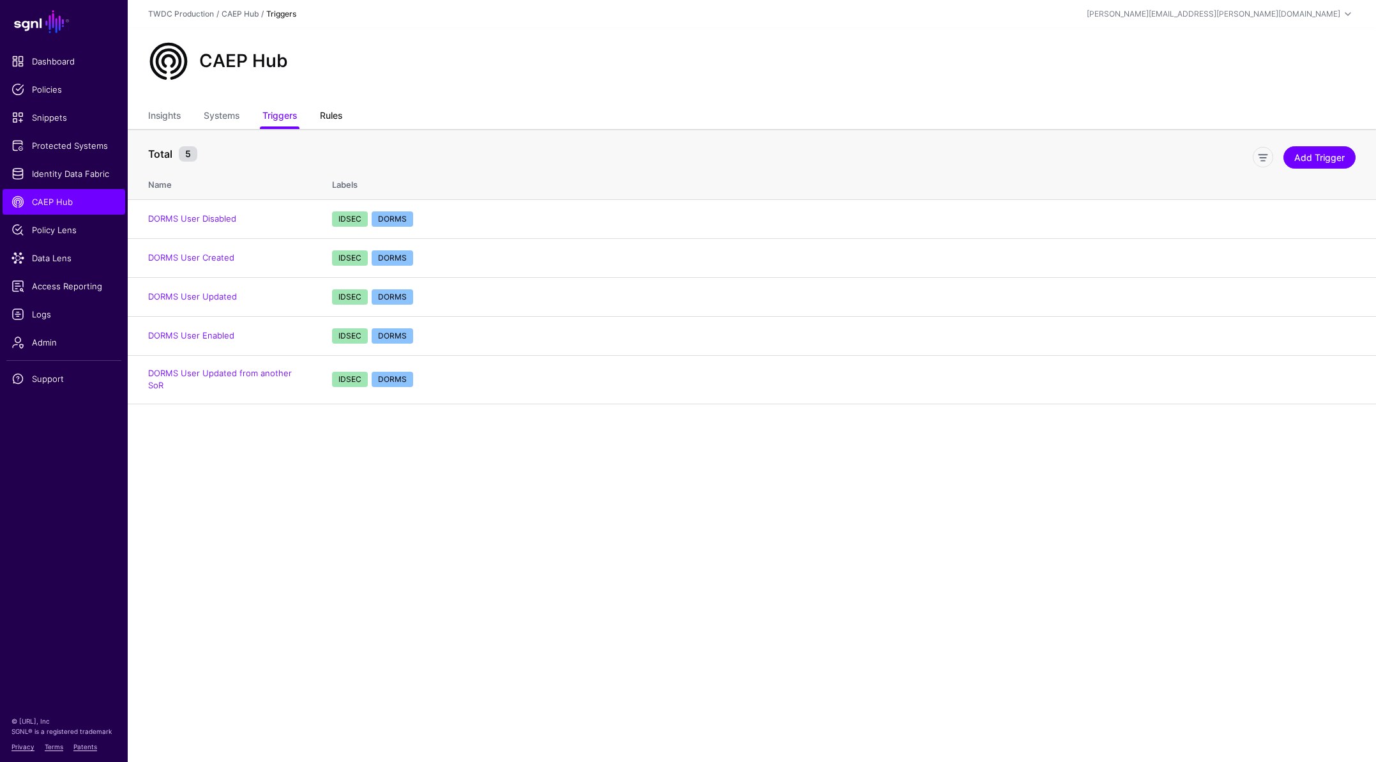
click at [331, 109] on link "Rules" at bounding box center [331, 117] width 22 height 24
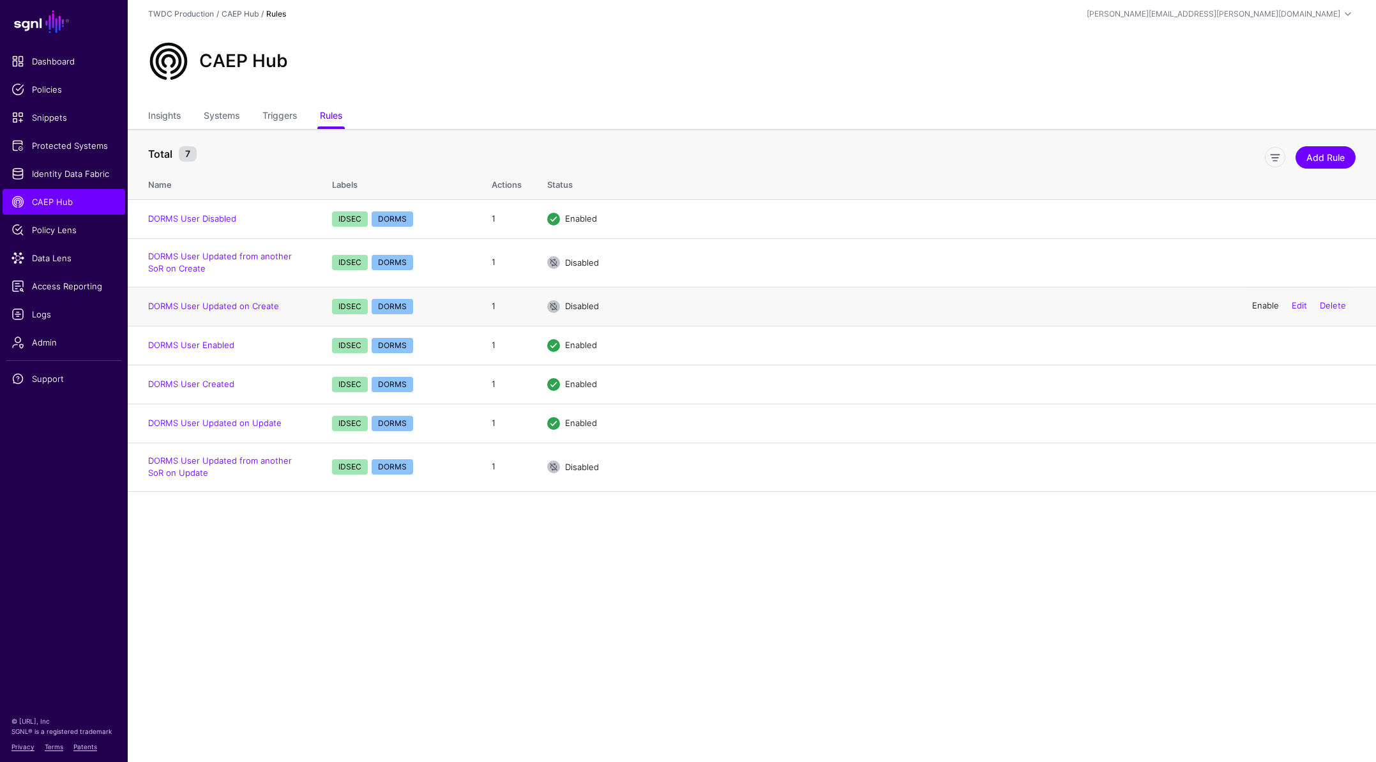
click at [1255, 302] on link "Enable" at bounding box center [1265, 306] width 27 height 10
click at [570, 590] on main "SGNL Dashboard Policies Snippets Protected Systems Identity Data Fabric CAEP Hu…" at bounding box center [688, 381] width 1376 height 762
click at [292, 253] on link "DORMS User Updated from another SoR on Create" at bounding box center [220, 262] width 144 height 23
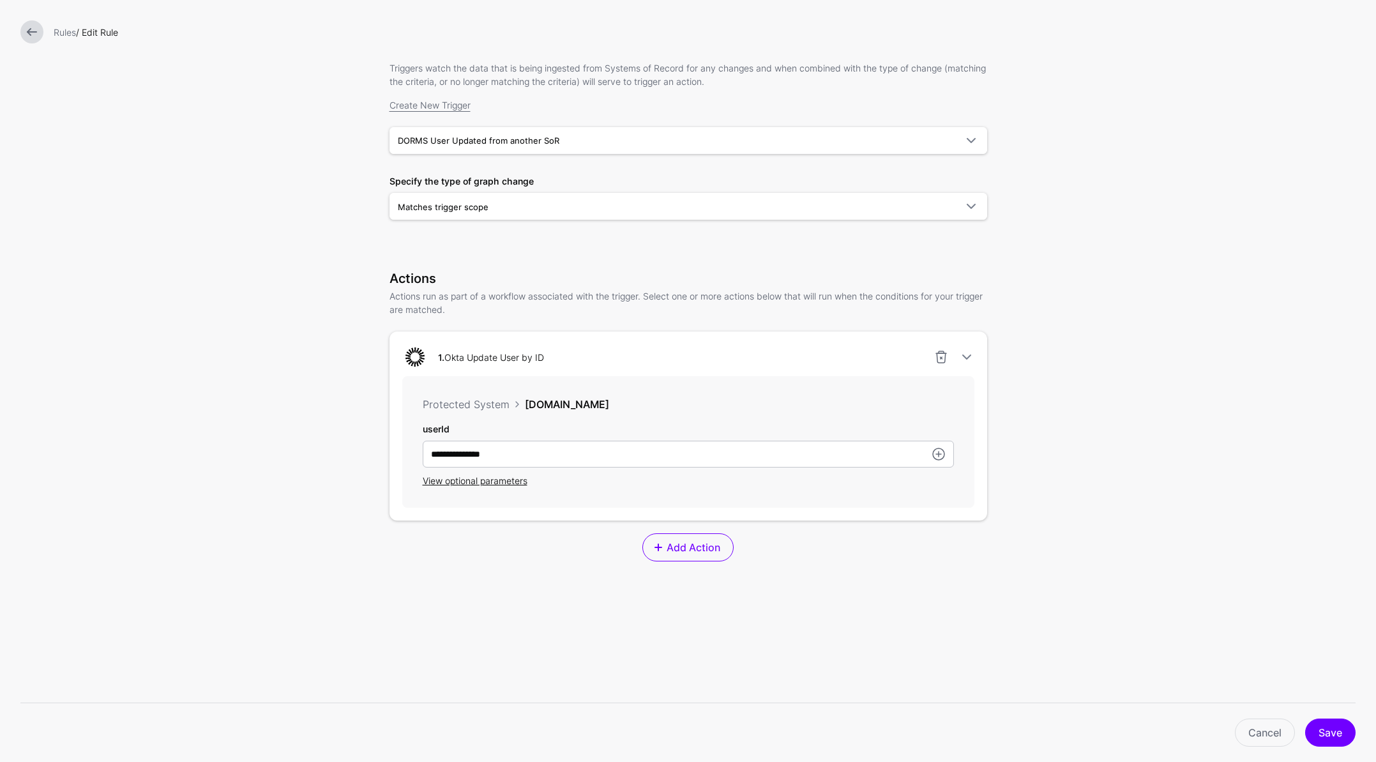
scroll to position [186, 0]
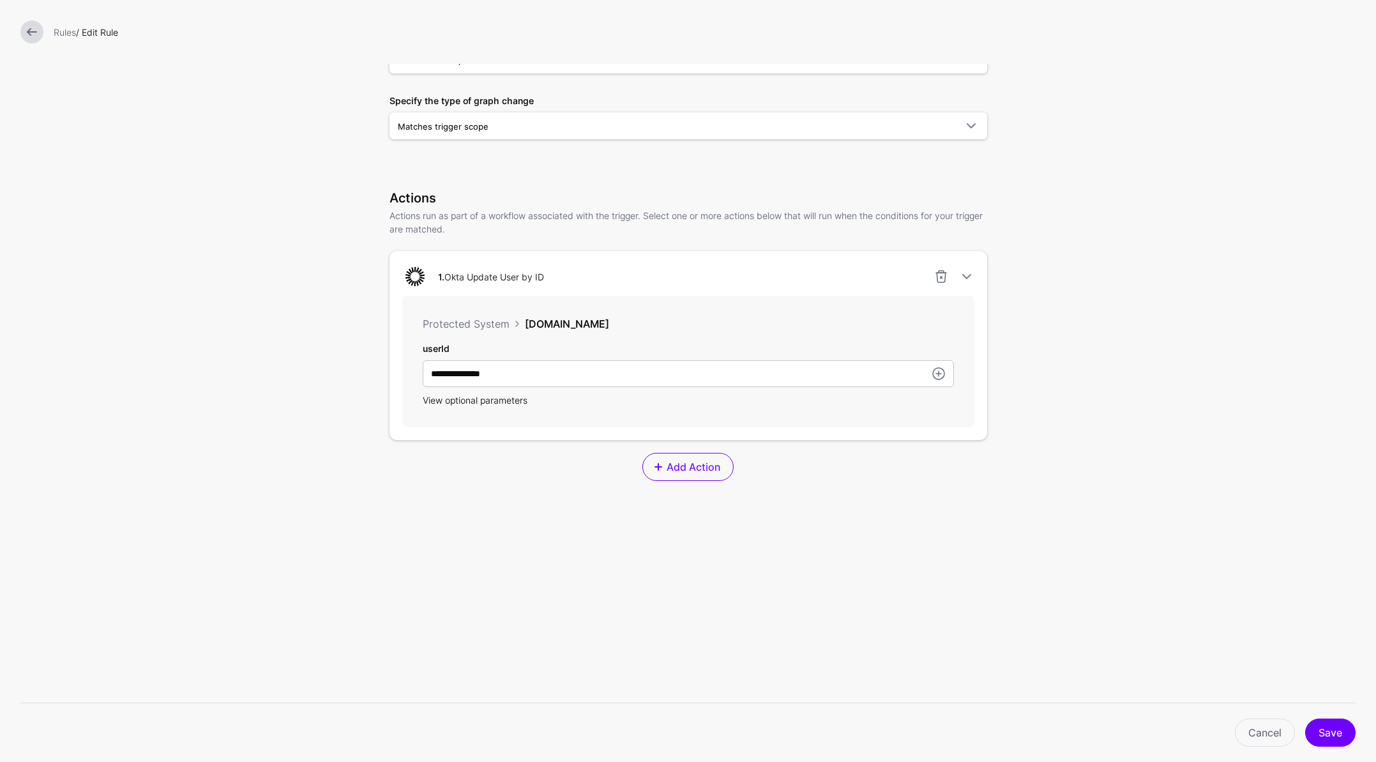
click at [503, 400] on span "View optional parameters" at bounding box center [475, 400] width 105 height 11
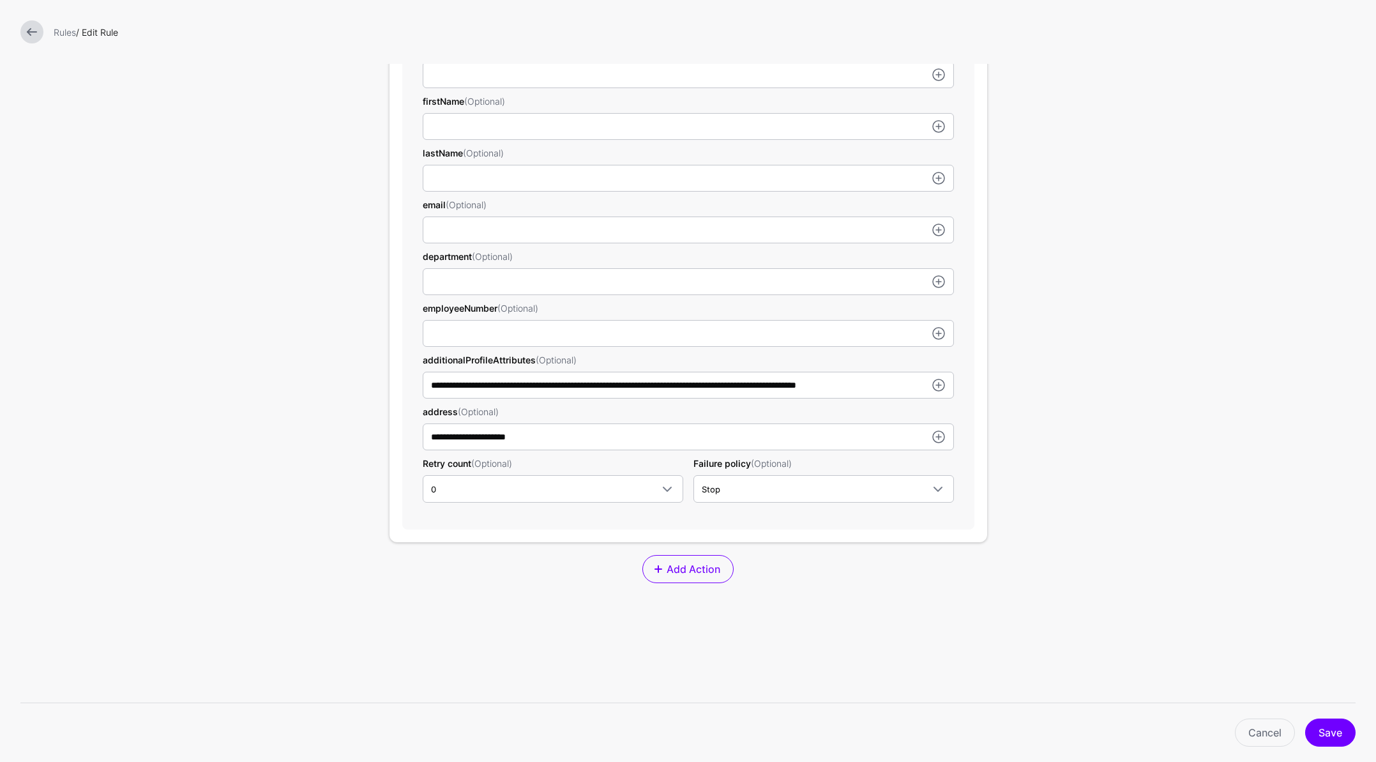
scroll to position [625, 0]
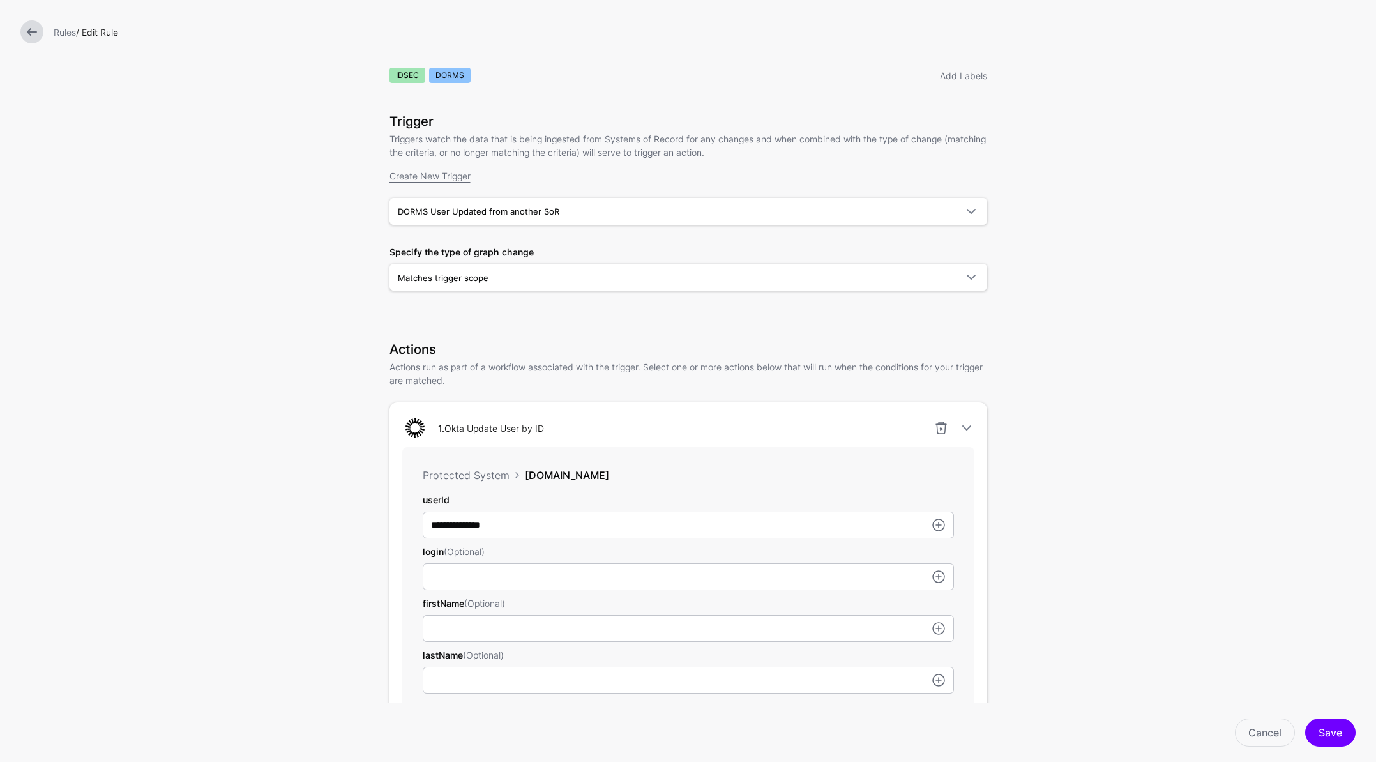
scroll to position [17, 0]
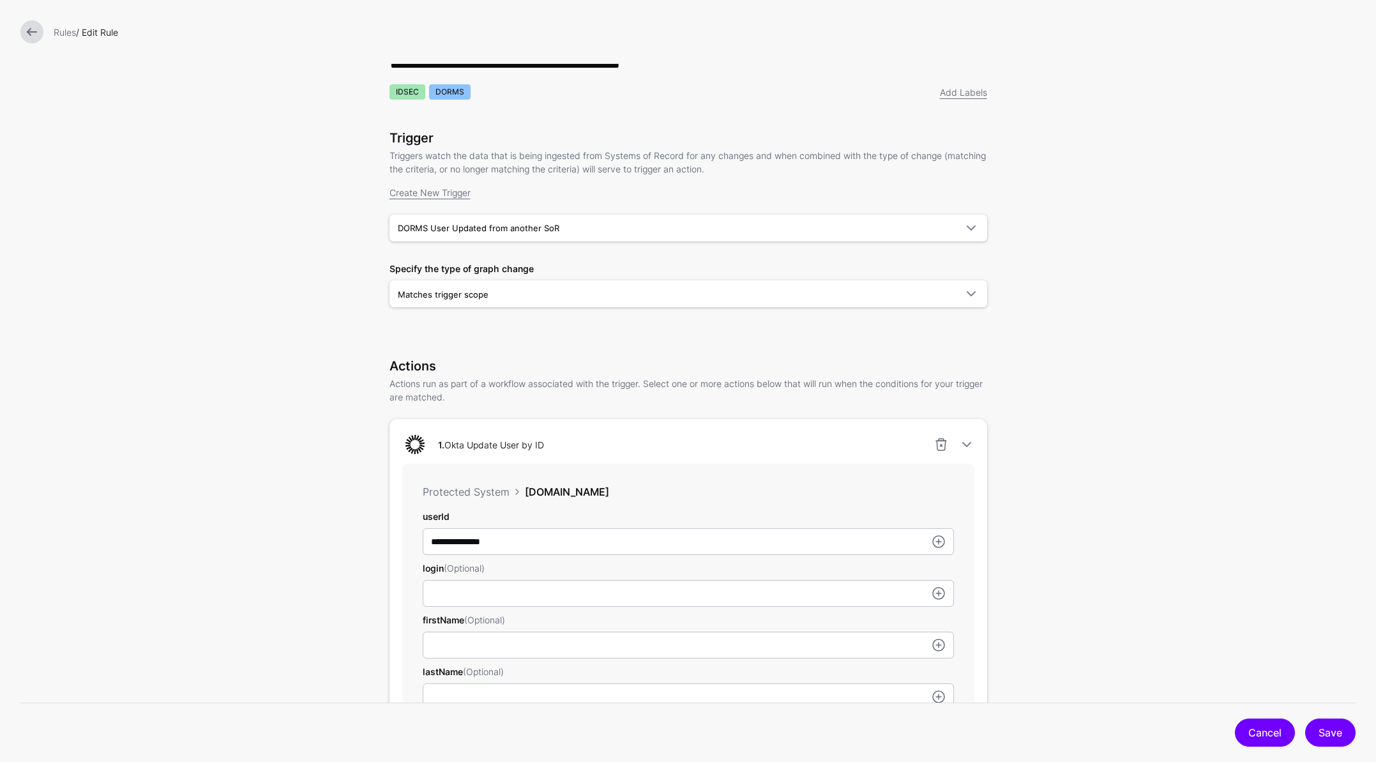
click at [1244, 729] on link "Cancel" at bounding box center [1265, 733] width 60 height 28
